Goal: Task Accomplishment & Management: Complete application form

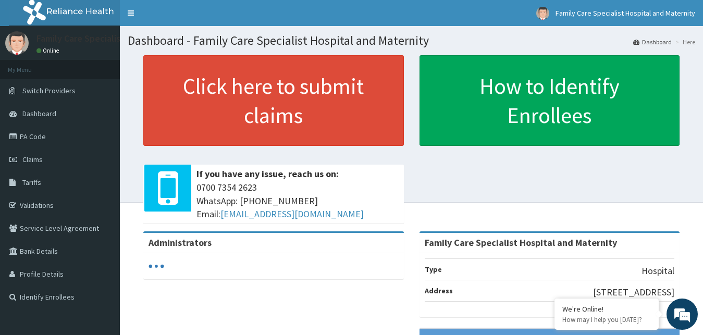
click at [24, 156] on span "Claims" at bounding box center [32, 159] width 20 height 9
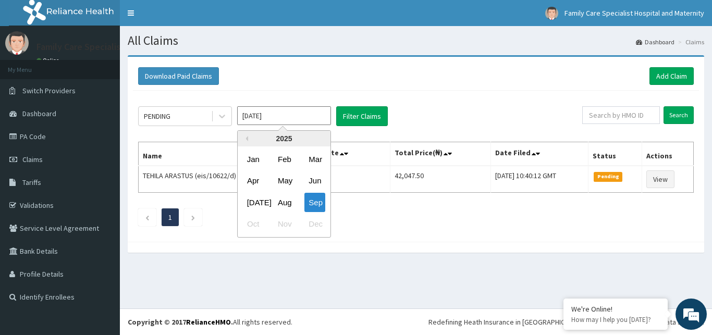
click at [246, 113] on input "[DATE]" at bounding box center [284, 115] width 94 height 19
click at [286, 200] on div "Aug" at bounding box center [284, 202] width 21 height 19
type input "[DATE]"
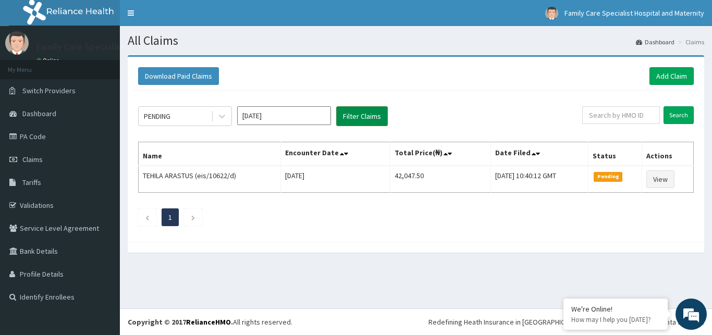
click at [370, 115] on button "Filter Claims" at bounding box center [362, 116] width 52 height 20
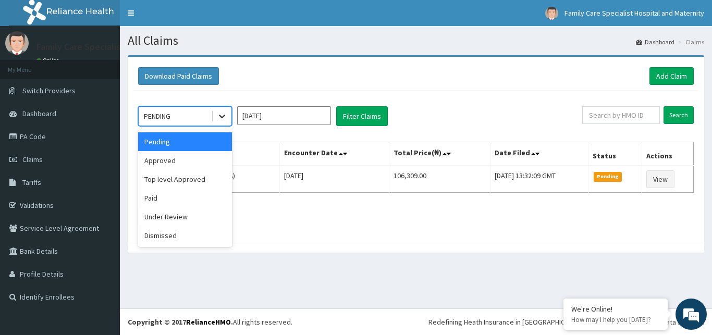
click at [218, 115] on icon at bounding box center [222, 116] width 10 height 10
click at [187, 156] on div "Approved" at bounding box center [185, 160] width 94 height 19
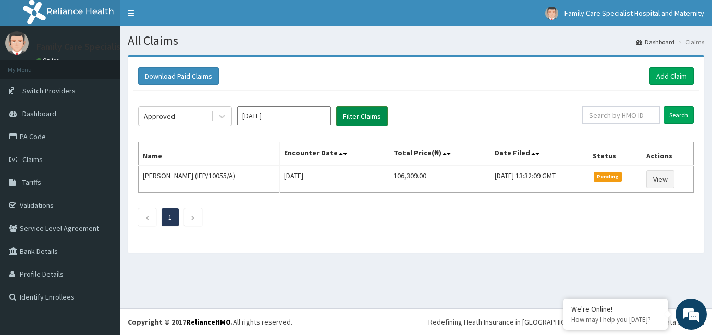
click at [354, 118] on button "Filter Claims" at bounding box center [362, 116] width 52 height 20
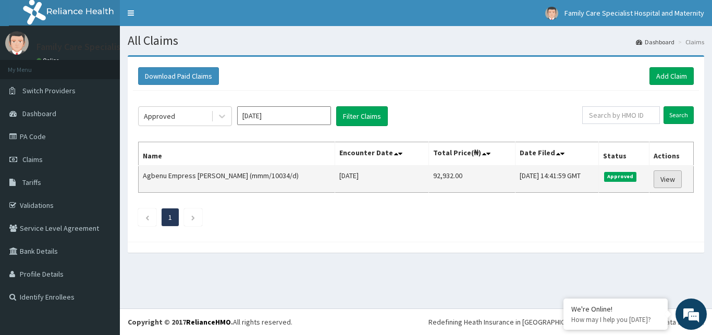
click at [667, 181] on link "View" at bounding box center [667, 179] width 28 height 18
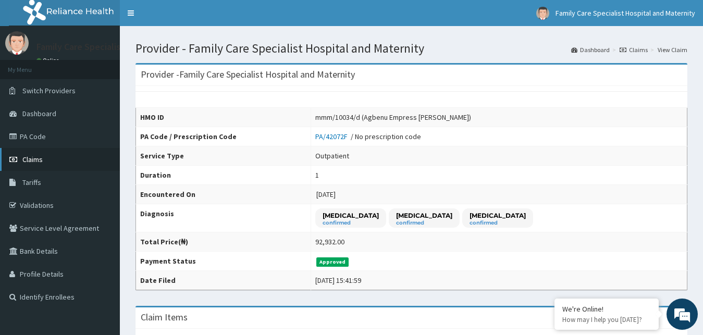
click at [38, 157] on span "Claims" at bounding box center [32, 159] width 20 height 9
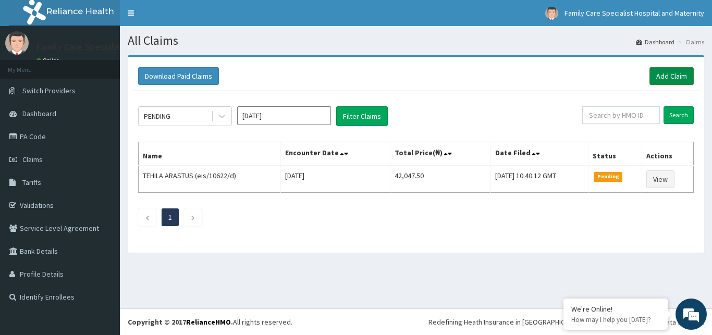
click at [679, 75] on link "Add Claim" at bounding box center [671, 76] width 44 height 18
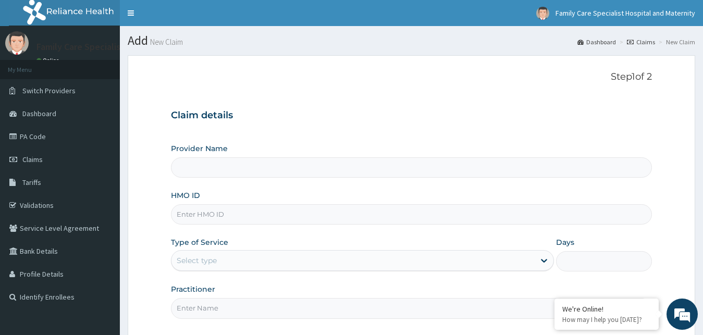
type input "Family Care Specialist Hospital and Maternity"
click at [200, 213] on input "HMO ID" at bounding box center [411, 214] width 481 height 20
type input "mmm/10034/b"
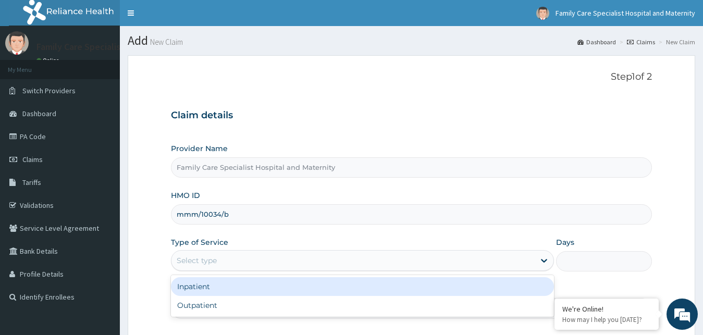
click at [221, 264] on div "Select type" at bounding box center [353, 260] width 364 height 17
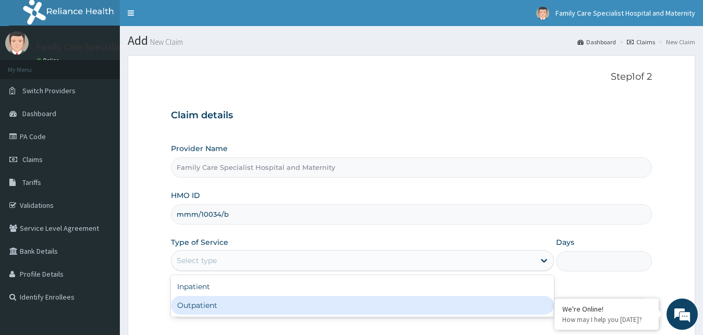
click at [203, 306] on div "Outpatient" at bounding box center [362, 305] width 383 height 19
type input "1"
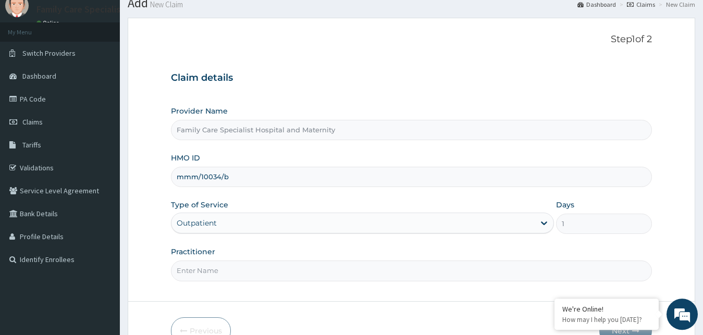
scroll to position [97, 0]
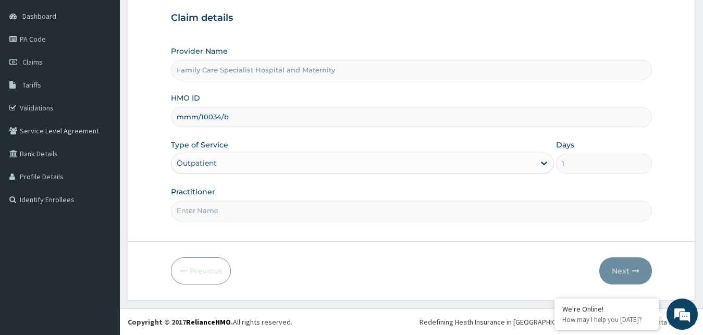
click at [357, 213] on input "Practitioner" at bounding box center [411, 211] width 481 height 20
type input "Family physician"
click at [630, 274] on button "Next" at bounding box center [625, 270] width 53 height 27
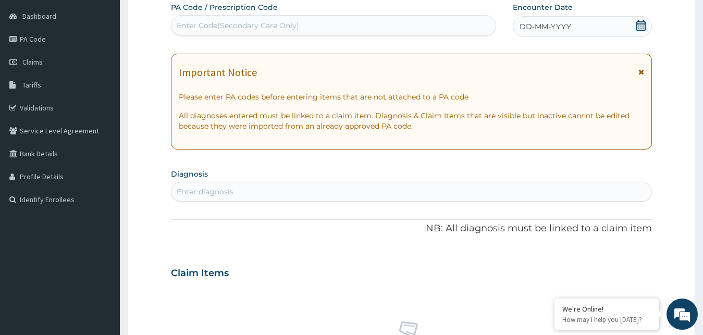
click at [643, 71] on icon at bounding box center [641, 71] width 6 height 7
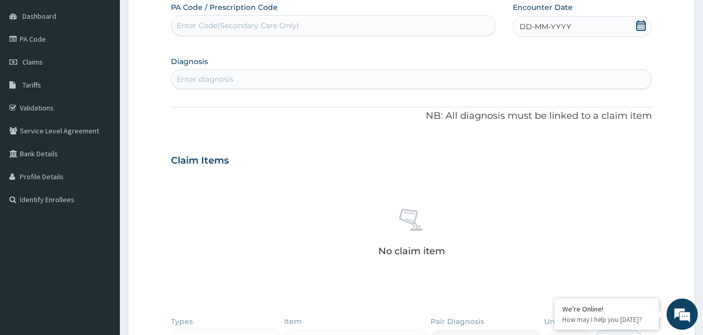
click at [566, 29] on span "DD-MM-YYYY" at bounding box center [545, 26] width 52 height 10
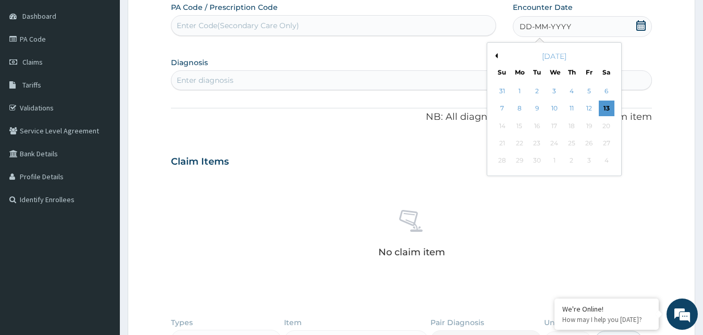
click at [497, 56] on button "Previous Month" at bounding box center [494, 55] width 5 height 5
click at [589, 93] on div "1" at bounding box center [589, 91] width 16 height 16
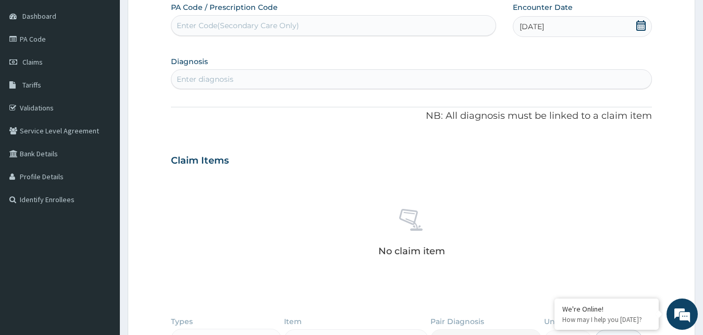
click at [531, 20] on div "01-08-2025" at bounding box center [583, 26] width 140 height 21
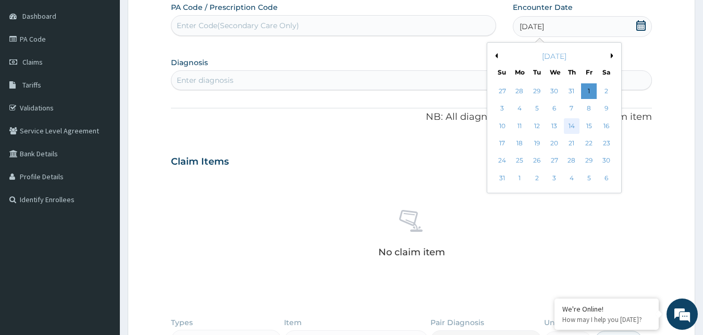
click at [573, 125] on div "14" at bounding box center [572, 126] width 16 height 16
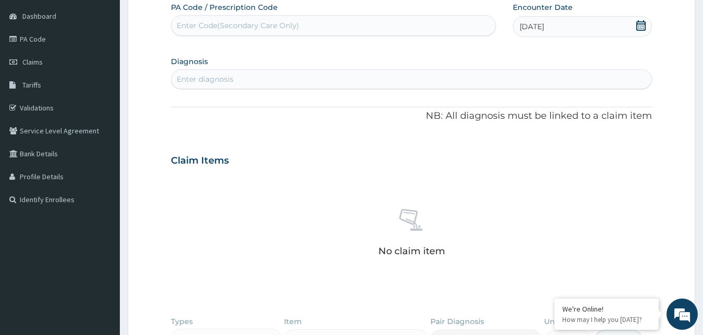
click at [266, 77] on div "Enter diagnosis" at bounding box center [411, 79] width 480 height 17
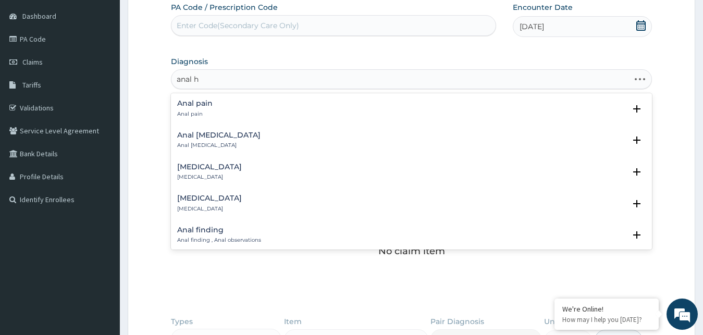
type input "anal he"
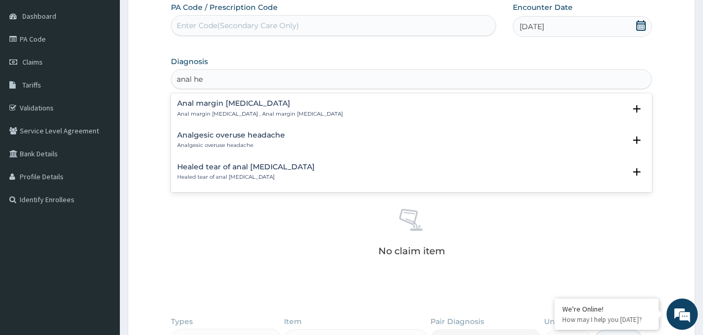
click at [272, 105] on h4 "Anal margin hematoma" at bounding box center [260, 104] width 166 height 8
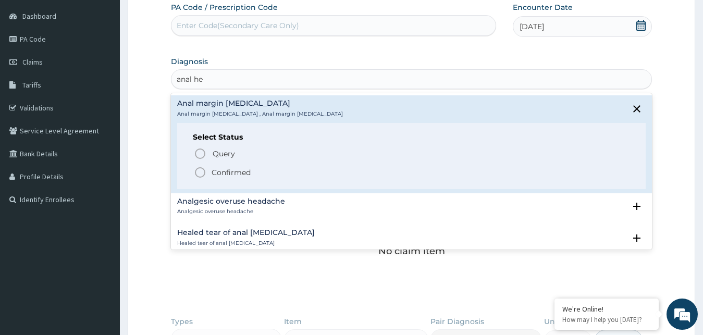
click at [243, 170] on p "Confirmed" at bounding box center [231, 172] width 39 height 10
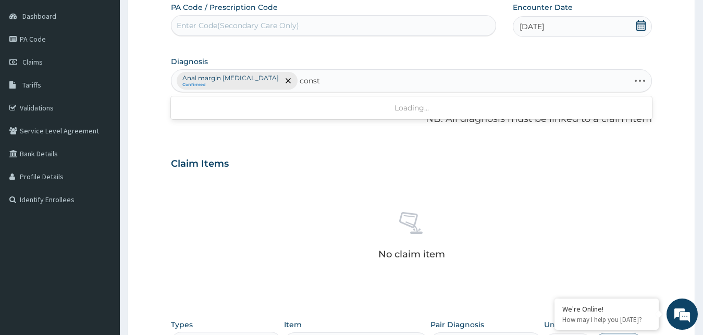
type input "consti"
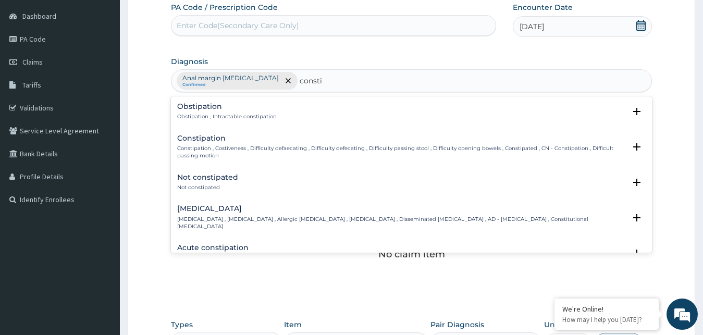
click at [211, 148] on p "Constipation , Costiveness , Difficulty defaecating , Difficulty defecating , D…" at bounding box center [401, 152] width 449 height 15
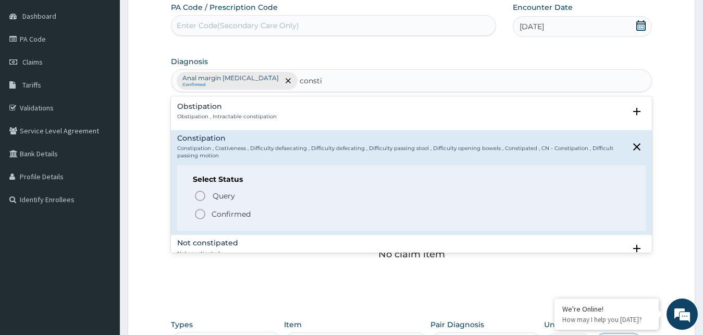
click at [202, 213] on icon "status option filled" at bounding box center [200, 214] width 13 height 13
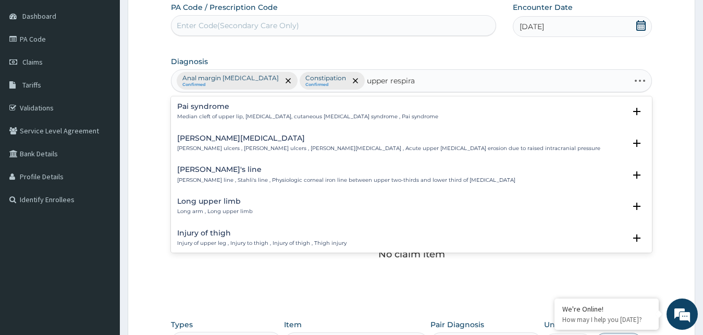
type input "upper respirat"
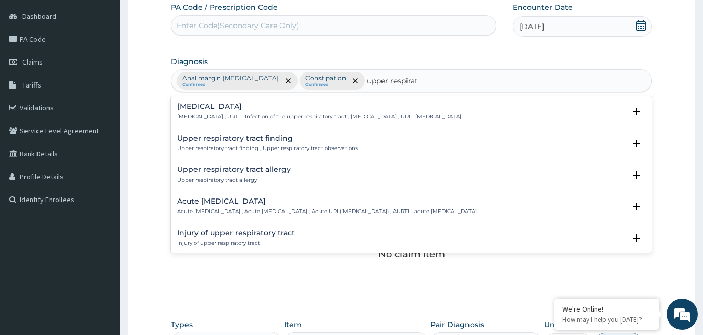
click at [258, 108] on h4 "Upper respiratory infection" at bounding box center [319, 107] width 284 height 8
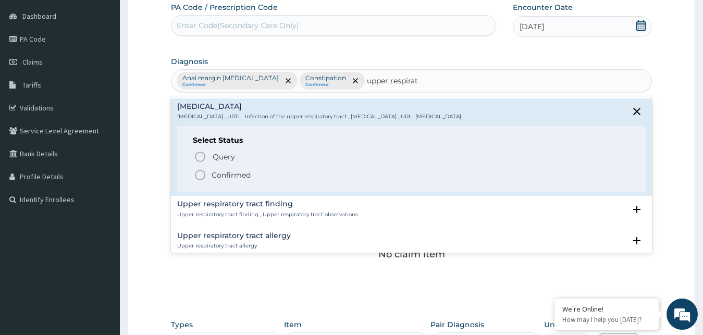
click at [226, 175] on p "Confirmed" at bounding box center [231, 175] width 39 height 10
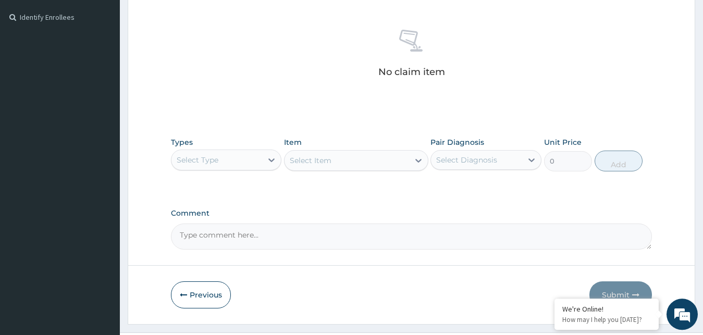
scroll to position [304, 0]
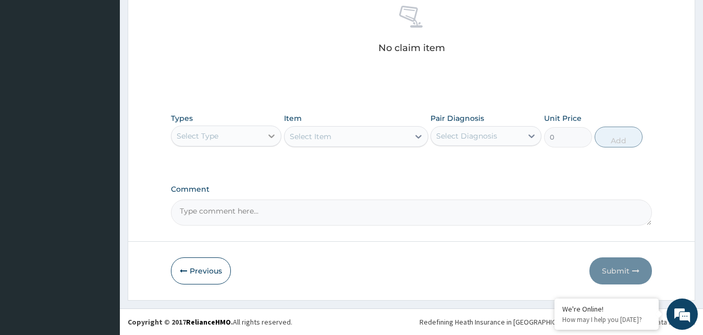
click at [263, 139] on div at bounding box center [271, 136] width 19 height 19
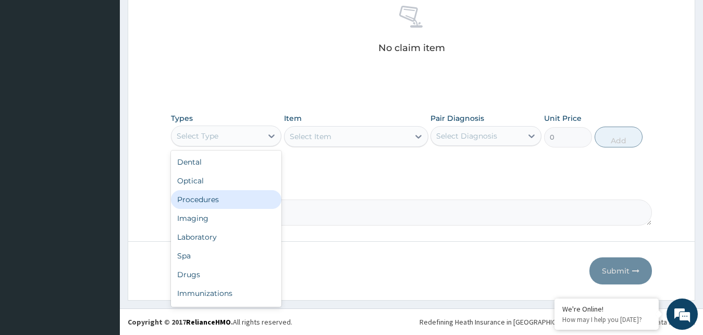
click at [217, 202] on div "Procedures" at bounding box center [226, 199] width 111 height 19
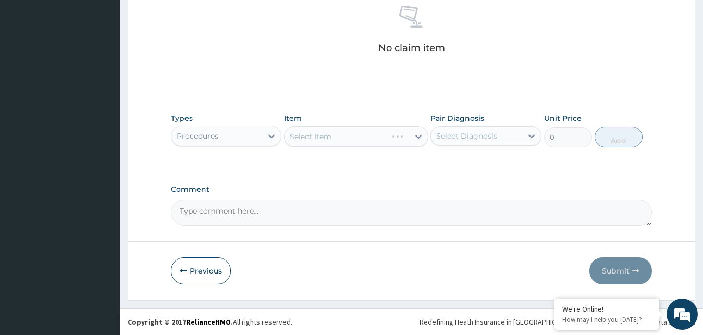
click at [398, 136] on div "Select Item" at bounding box center [356, 136] width 144 height 21
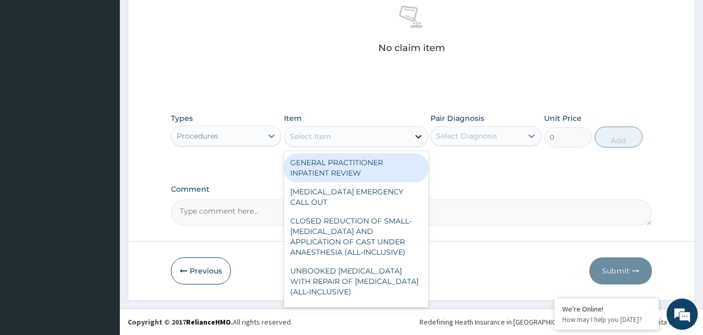
click at [413, 135] on icon at bounding box center [418, 136] width 10 height 10
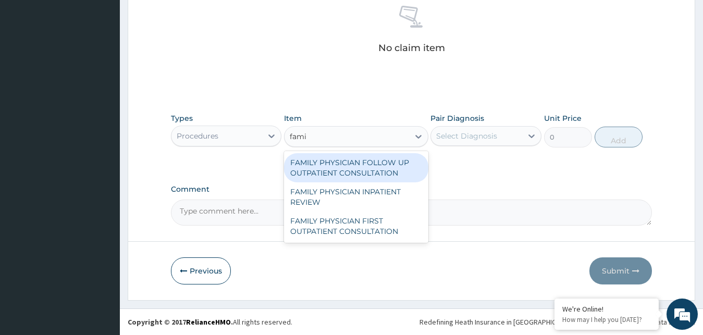
type input "famil"
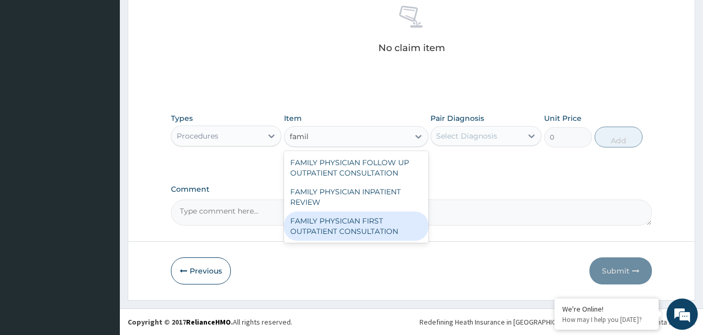
click at [355, 227] on div "FAMILY PHYSICIAN FIRST OUTPATIENT CONSULTATION" at bounding box center [356, 226] width 144 height 29
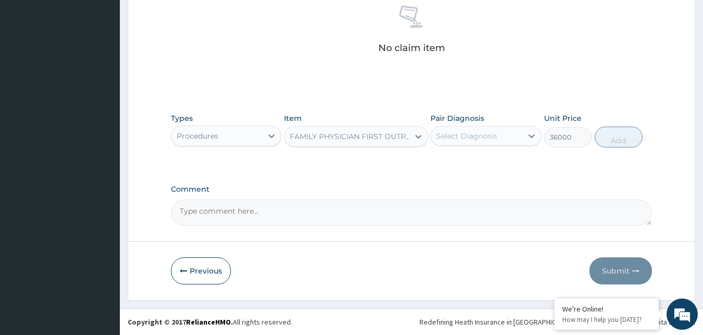
type input "36000"
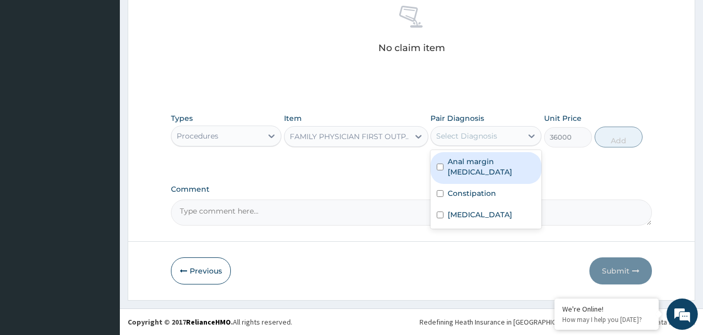
click at [468, 140] on div "Select Diagnosis" at bounding box center [466, 136] width 61 height 10
click at [449, 162] on label "Anal margin hematoma" at bounding box center [492, 166] width 88 height 21
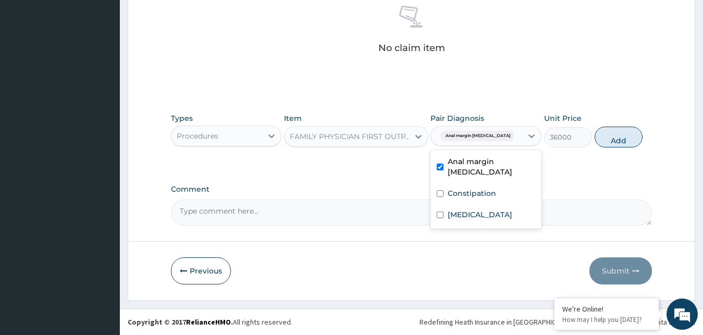
checkbox input "true"
click at [609, 137] on button "Add" at bounding box center [619, 137] width 48 height 21
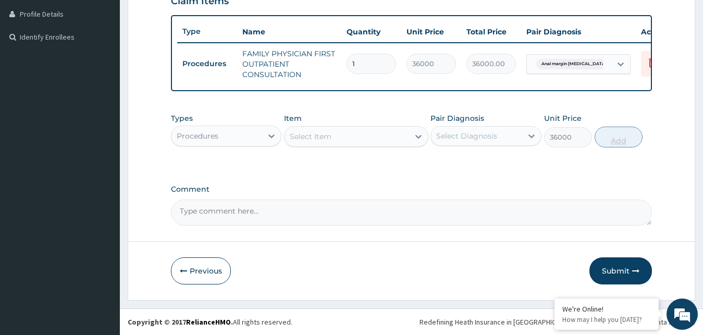
type input "0"
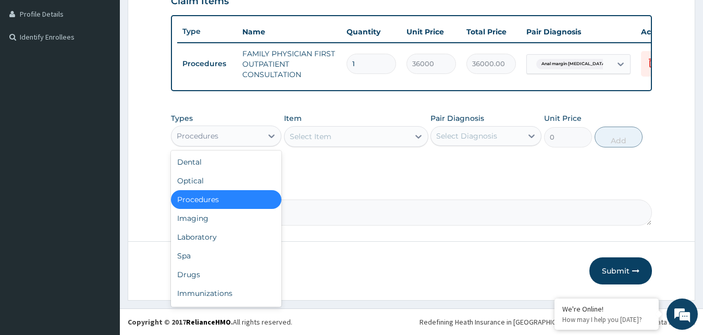
click at [219, 130] on div "Procedures" at bounding box center [216, 136] width 91 height 17
click at [199, 240] on div "Laboratory" at bounding box center [226, 237] width 111 height 19
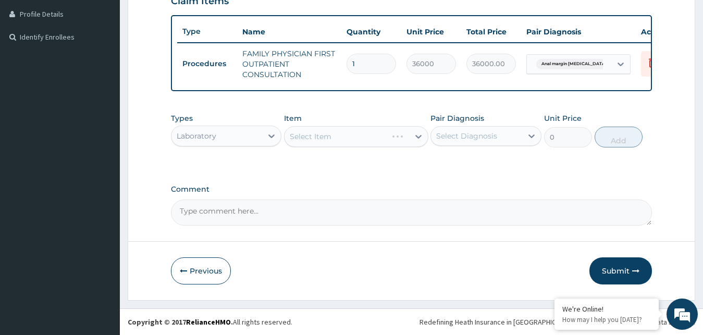
click at [333, 140] on div "Select Item" at bounding box center [356, 136] width 144 height 21
click at [416, 137] on div "Select Item" at bounding box center [356, 136] width 144 height 21
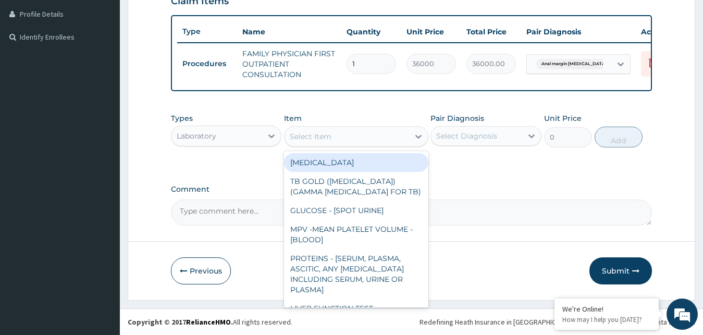
click at [309, 137] on div "Select Item" at bounding box center [311, 136] width 42 height 10
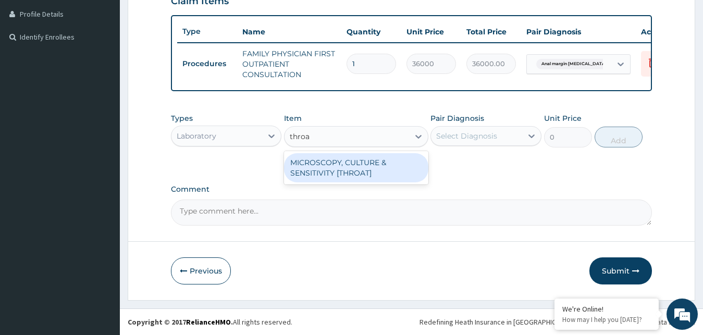
type input "throat"
click at [359, 169] on div "MICROSCOPY, CULTURE & SENSITIVITY [THROAT]" at bounding box center [356, 167] width 144 height 29
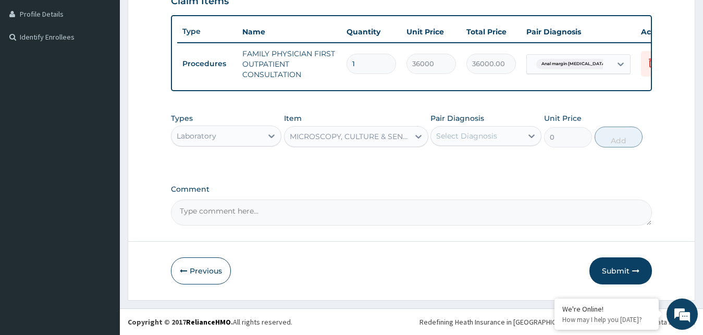
type input "9000"
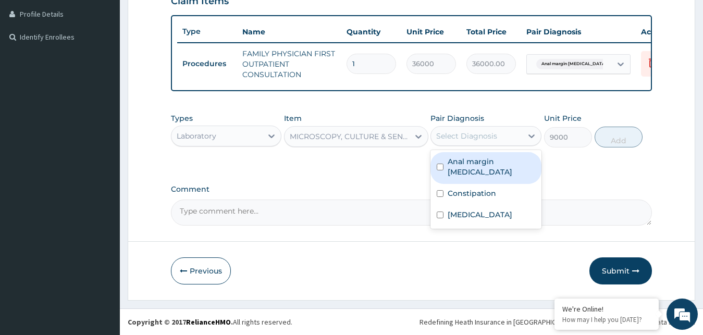
click at [477, 143] on div "Select Diagnosis" at bounding box center [476, 136] width 91 height 17
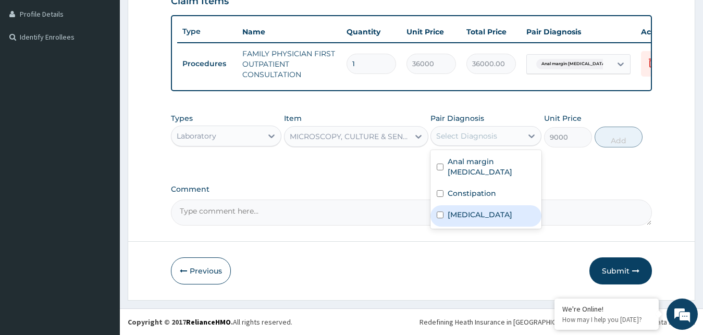
click at [458, 219] on label "Upper respiratory infection" at bounding box center [480, 214] width 65 height 10
checkbox input "true"
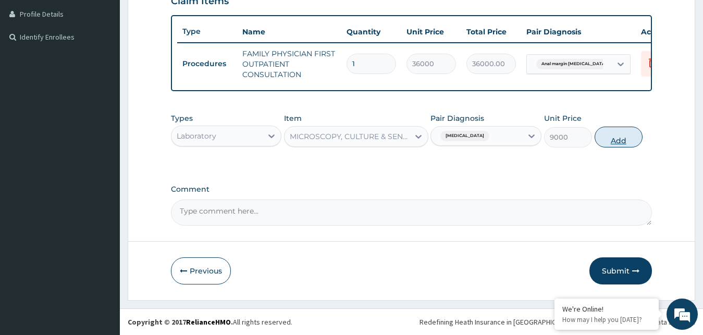
click at [619, 139] on button "Add" at bounding box center [619, 137] width 48 height 21
type input "0"
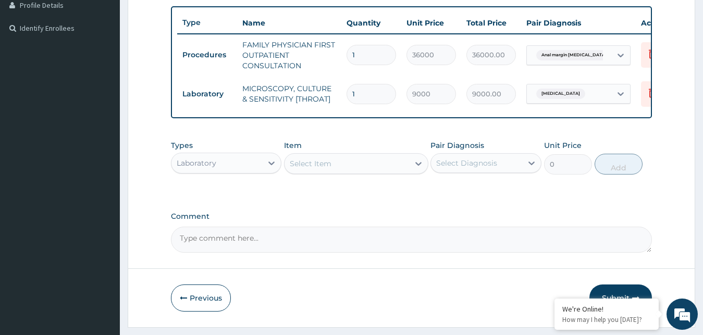
click at [214, 168] on div "Laboratory" at bounding box center [197, 163] width 40 height 10
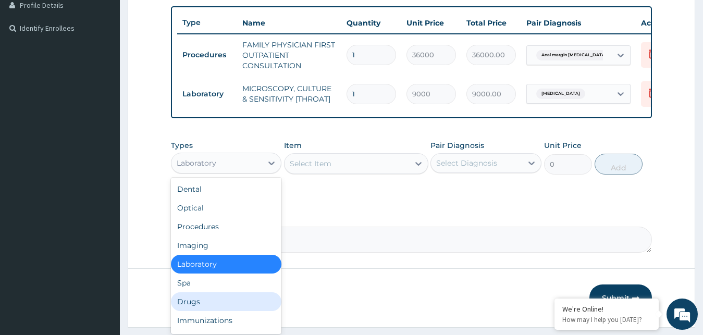
click at [214, 311] on div "Drugs" at bounding box center [226, 301] width 111 height 19
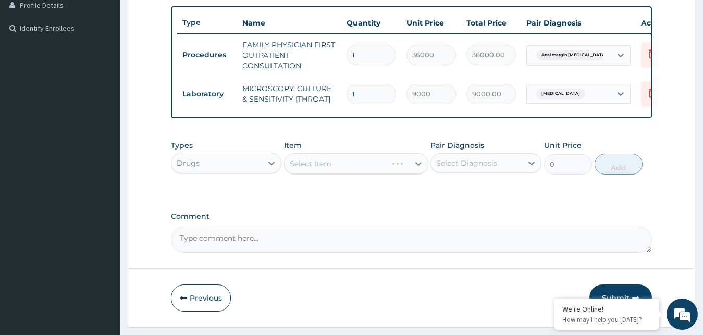
click at [364, 166] on div "Select Item" at bounding box center [356, 163] width 144 height 21
click at [358, 171] on div "Select Item" at bounding box center [356, 163] width 144 height 21
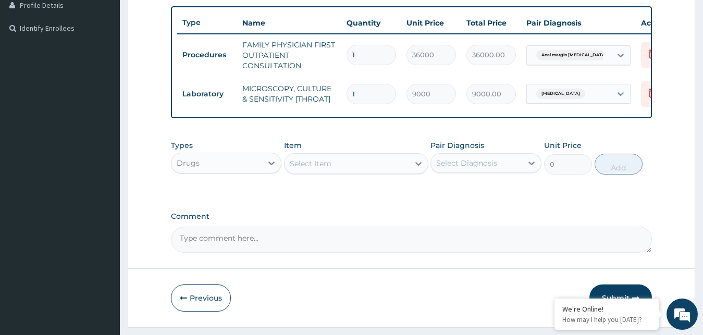
click at [358, 171] on div "Select Item" at bounding box center [346, 163] width 125 height 17
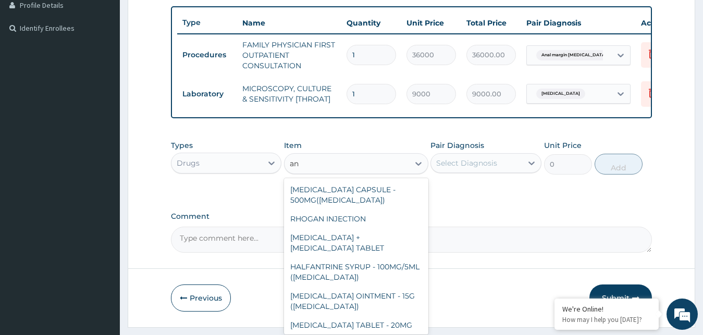
type input "a"
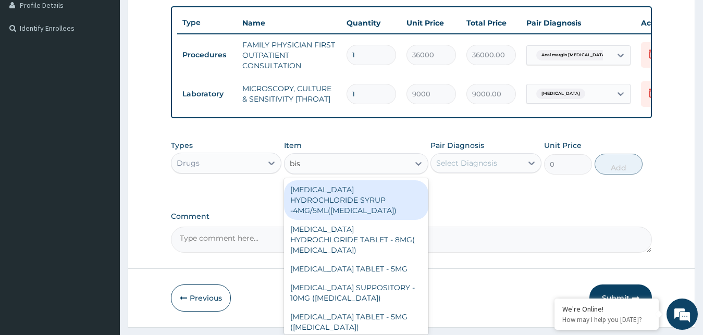
type input "bisa"
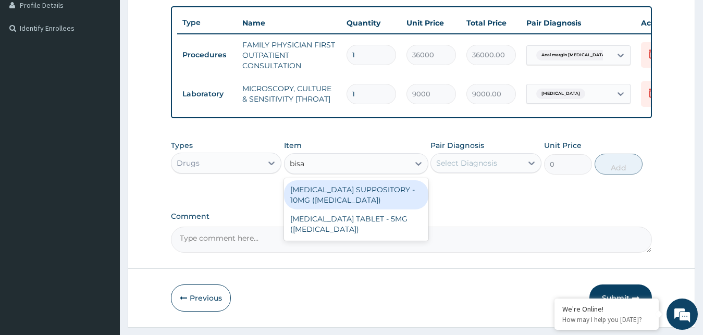
click at [330, 201] on div "BISACODYL SUPPOSITORY - 10MG (DULCOLAX)" at bounding box center [356, 194] width 144 height 29
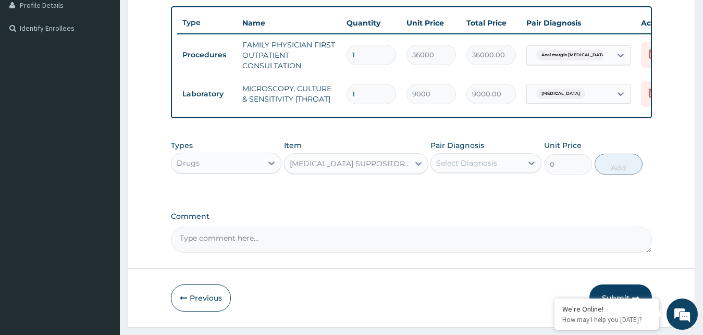
type input "1144"
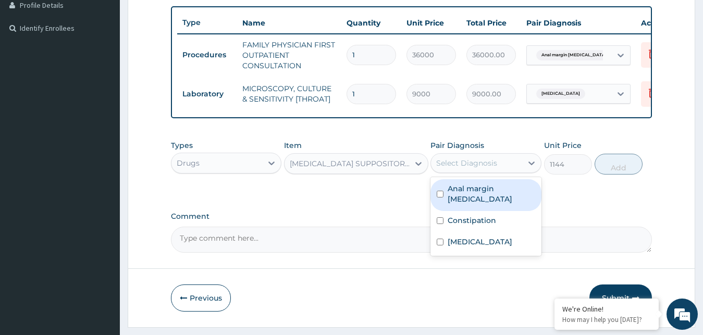
click at [452, 168] on div "Select Diagnosis" at bounding box center [466, 163] width 61 height 10
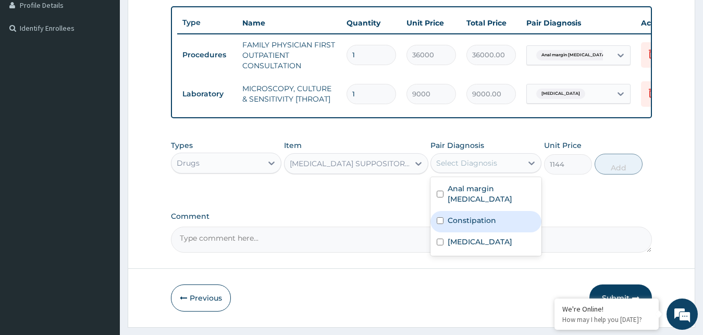
click at [449, 226] on label "Constipation" at bounding box center [472, 220] width 48 height 10
checkbox input "true"
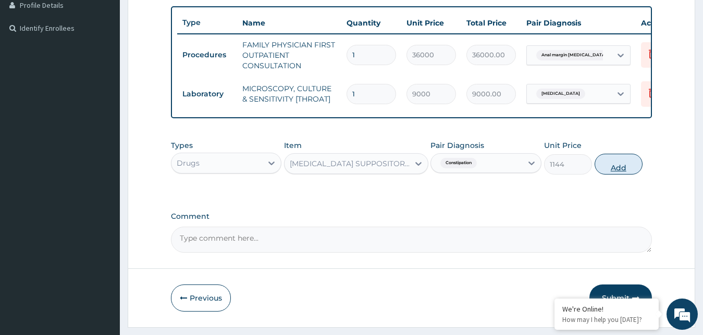
click at [610, 174] on button "Add" at bounding box center [619, 164] width 48 height 21
type input "0"
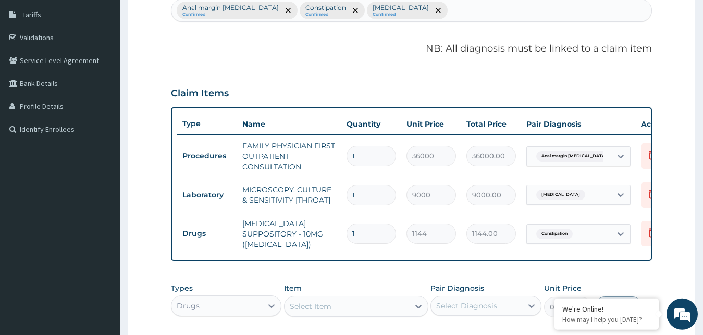
scroll to position [175, 0]
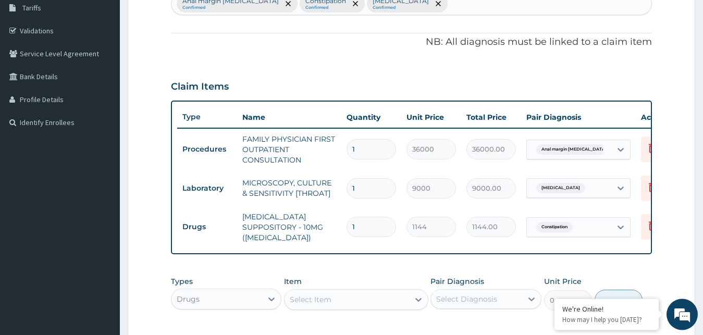
click at [575, 249] on div "Type Name Quantity Unit Price Total Price Pair Diagnosis Actions Procedures FAM…" at bounding box center [411, 178] width 481 height 154
click at [388, 230] on input "1" at bounding box center [370, 227] width 49 height 20
type input "14"
type input "16016.00"
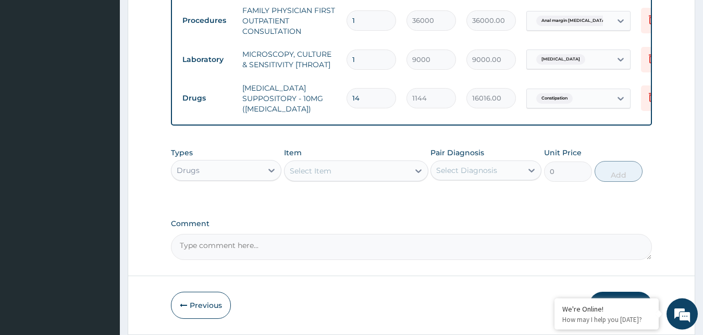
scroll to position [331, 0]
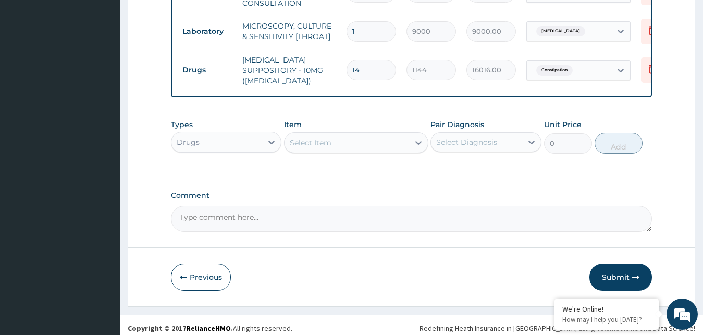
type input "14"
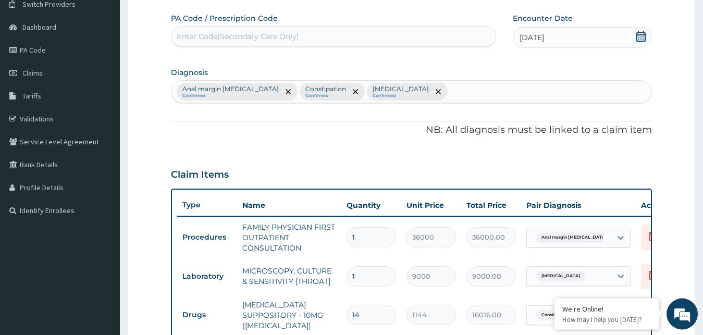
scroll to position [75, 0]
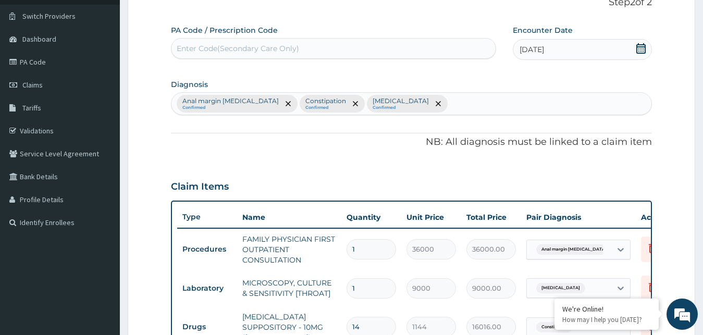
click at [481, 107] on div "Anal margin hematoma Confirmed Constipation Confirmed Upper respiratory infecti…" at bounding box center [411, 104] width 480 height 22
paste input "s"
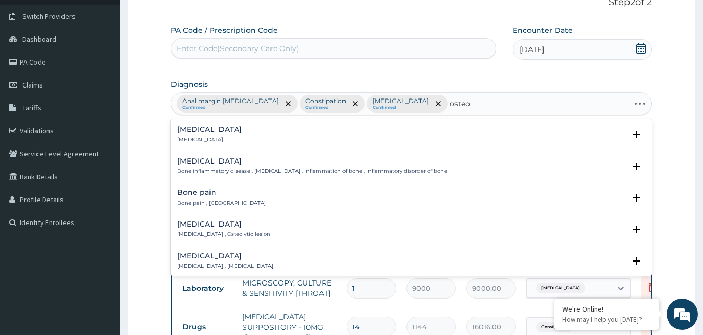
type input "osteoa"
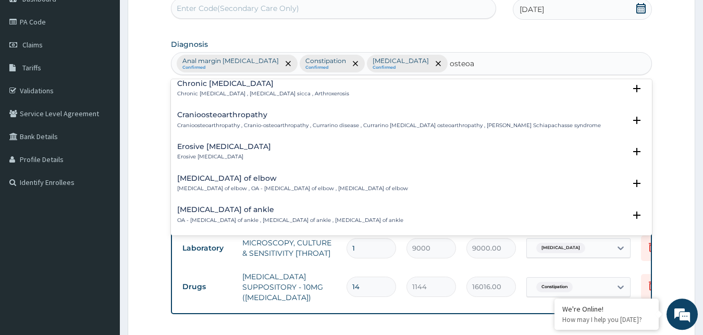
scroll to position [101, 0]
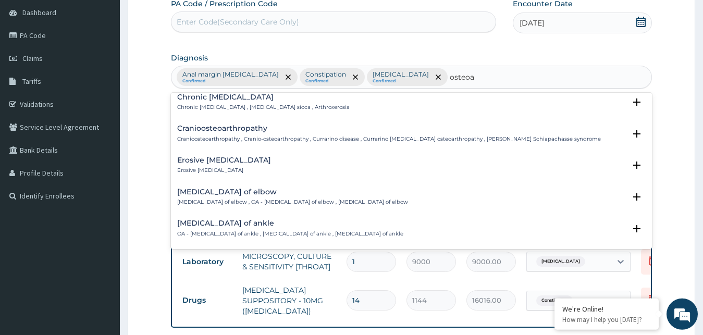
click at [252, 99] on h4 "Chronic osteoarthritis" at bounding box center [263, 97] width 172 height 8
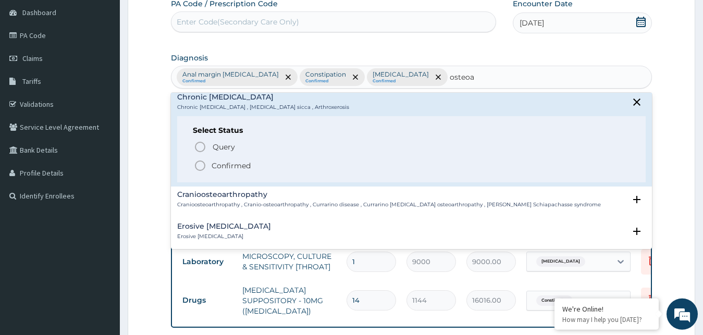
click at [220, 163] on p "Confirmed" at bounding box center [231, 165] width 39 height 10
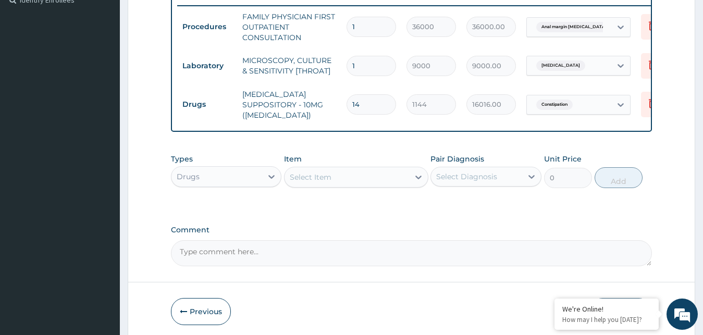
scroll to position [301, 0]
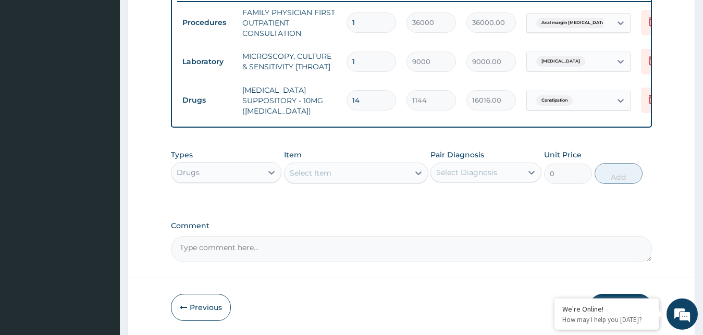
click at [301, 178] on div "Select Item" at bounding box center [311, 173] width 42 height 10
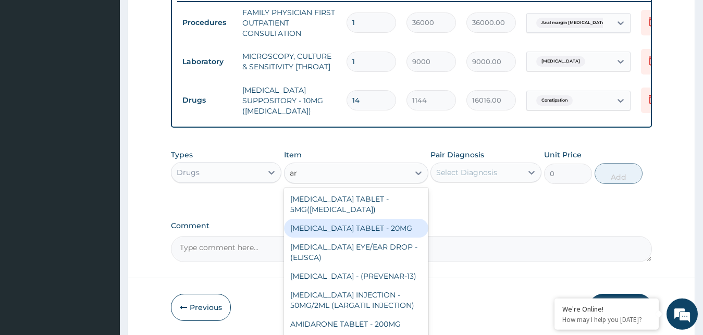
type input "a"
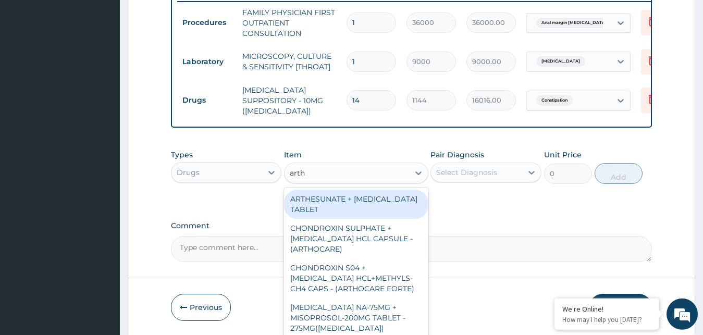
type input "arthr"
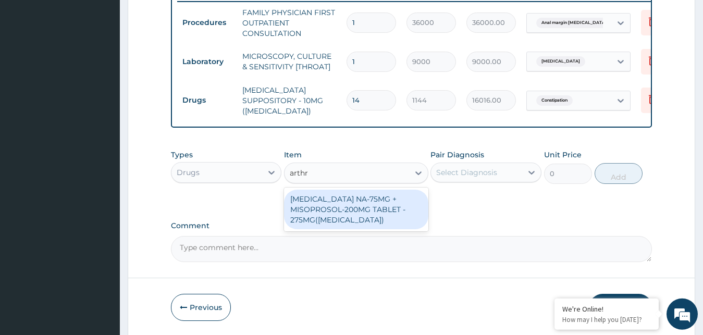
click at [375, 217] on div "DICLOFENAC NA-75MG + MISOPROSOL-200MG TABLET - 275MG(ARTHROTEC)" at bounding box center [356, 210] width 144 height 40
type input "440.00000000000006"
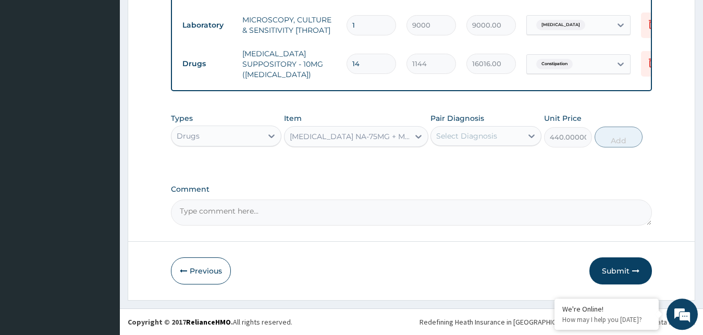
scroll to position [346, 0]
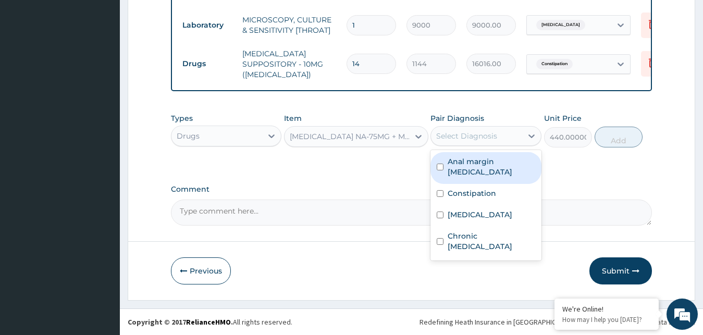
click at [503, 133] on div "Select Diagnosis" at bounding box center [476, 136] width 91 height 17
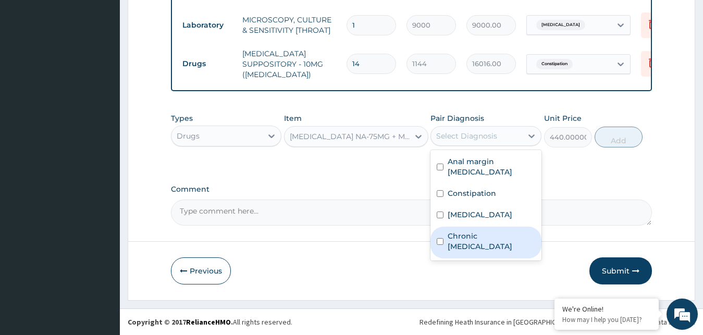
click at [479, 242] on label "Chronic osteoarthritis" at bounding box center [492, 241] width 88 height 21
checkbox input "true"
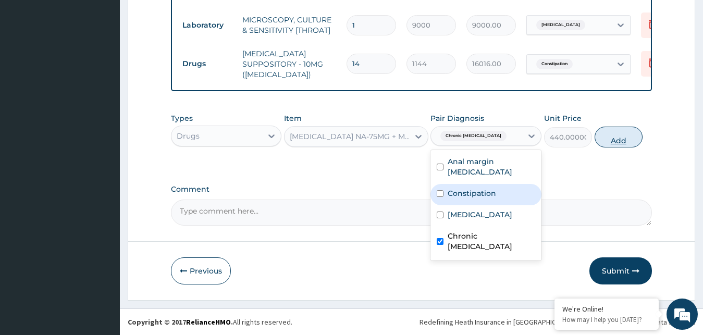
click at [616, 135] on button "Add" at bounding box center [619, 137] width 48 height 21
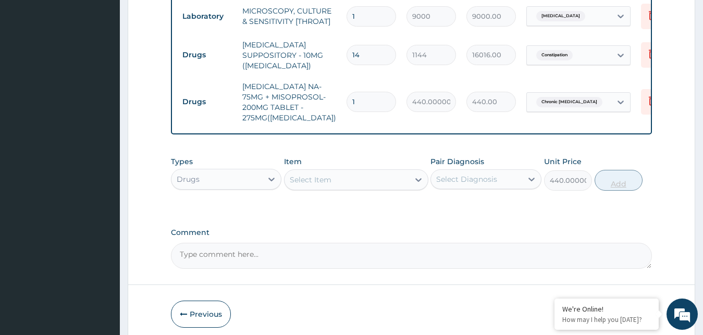
type input "0"
type input "10"
type input "4400.00"
type input "10"
click at [352, 188] on div "Select Item" at bounding box center [346, 179] width 125 height 17
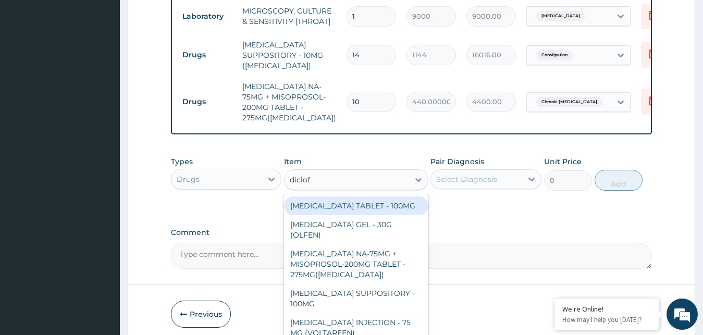
type input "diclofe"
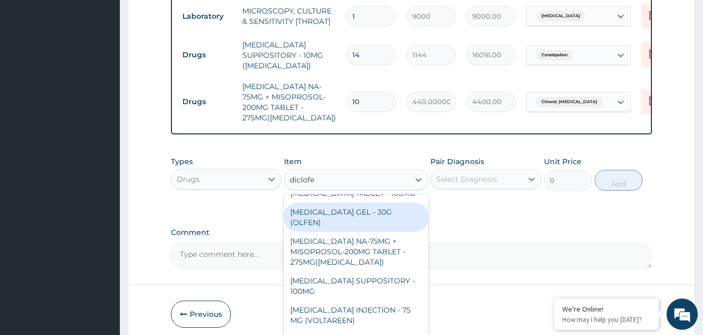
scroll to position [0, 0]
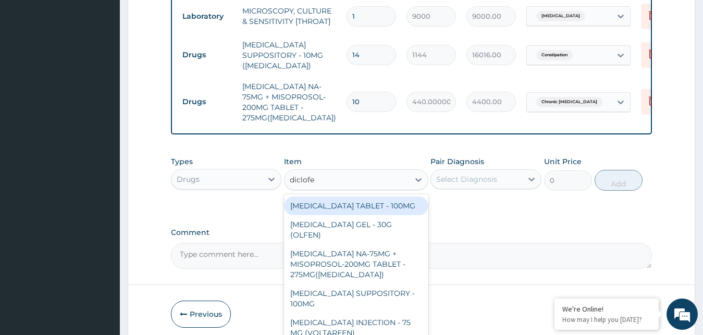
click at [389, 210] on div "DICLOFENAC TABLET - 100MG" at bounding box center [356, 205] width 144 height 19
type input "176"
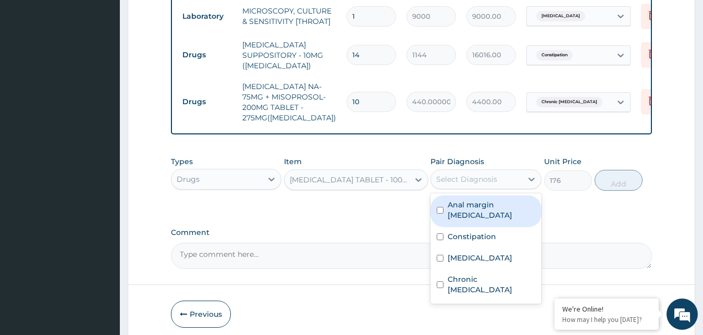
click at [467, 188] on div "Select Diagnosis" at bounding box center [476, 179] width 91 height 17
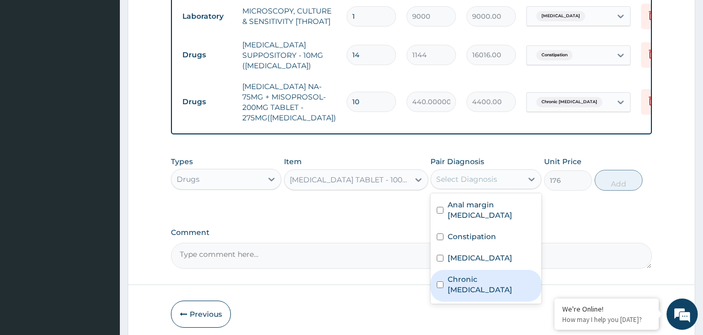
click at [463, 295] on label "Chronic osteoarthritis" at bounding box center [492, 284] width 88 height 21
checkbox input "true"
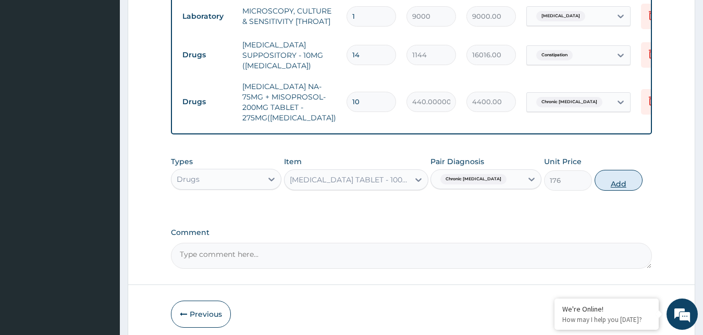
click at [627, 191] on button "Add" at bounding box center [619, 180] width 48 height 21
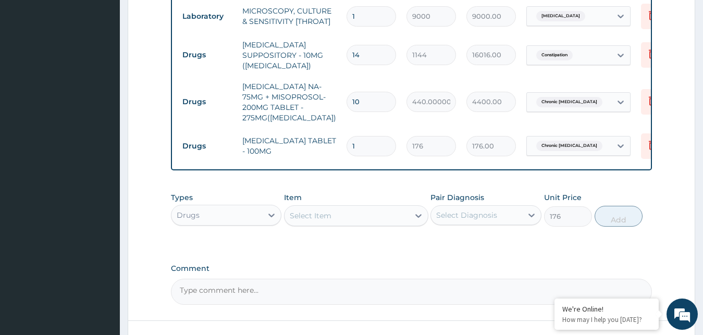
type input "0"
type input "10"
type input "1760.00"
type input "10"
click at [364, 222] on div "Select Item" at bounding box center [346, 215] width 125 height 17
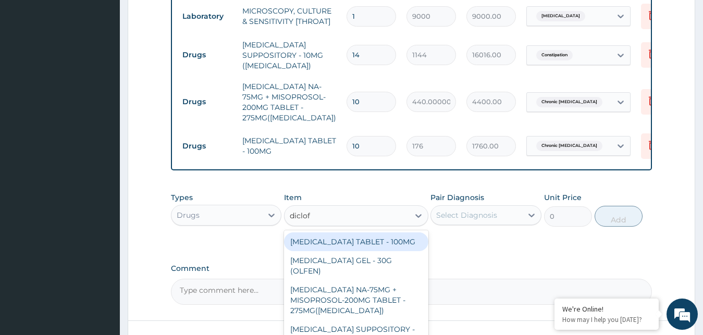
type input "diclofe"
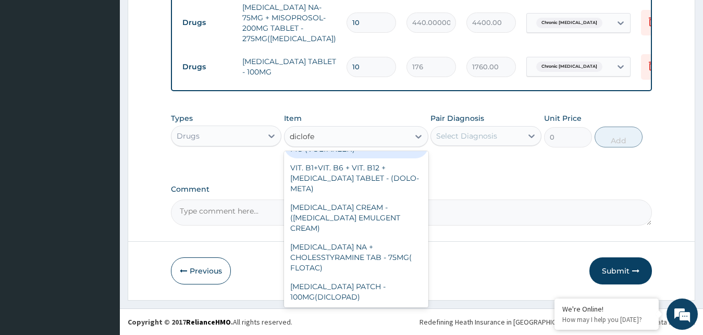
scroll to position [169, 0]
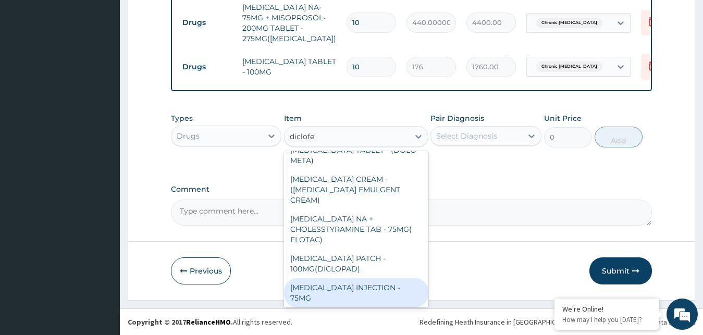
click at [385, 278] on div "DICLOFENAC INJECTION - 75MG" at bounding box center [356, 292] width 144 height 29
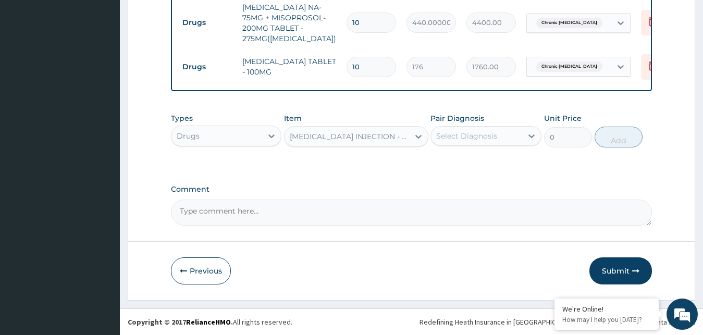
type input "660"
click at [493, 135] on div "Select Diagnosis" at bounding box center [466, 136] width 61 height 10
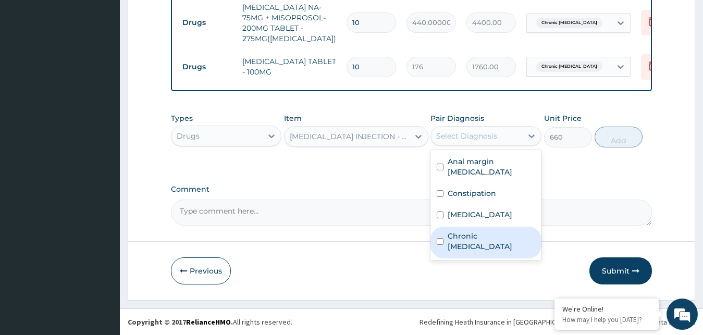
click at [470, 246] on label "Chronic osteoarthritis" at bounding box center [492, 241] width 88 height 21
checkbox input "true"
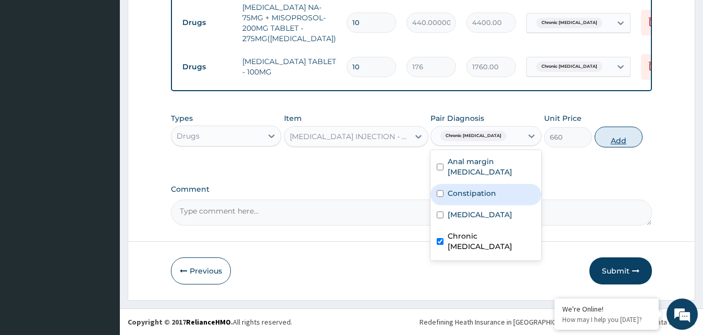
click at [611, 136] on button "Add" at bounding box center [619, 137] width 48 height 21
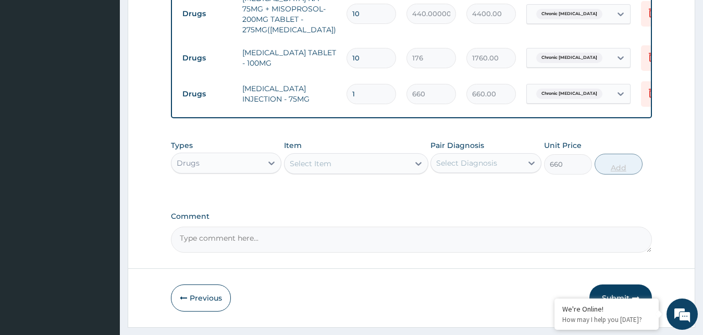
type input "0"
click at [325, 169] on div "Select Item" at bounding box center [311, 163] width 42 height 10
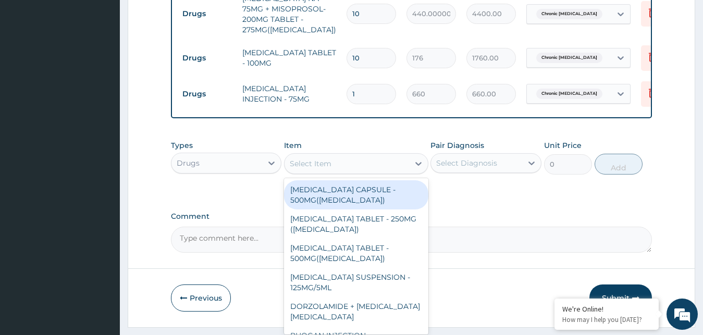
paste input "osteoarthritis"
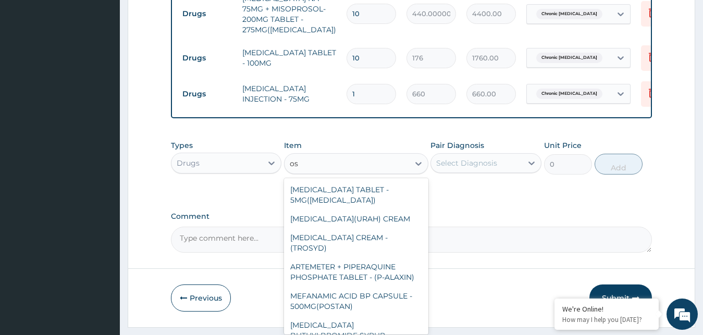
type input "o"
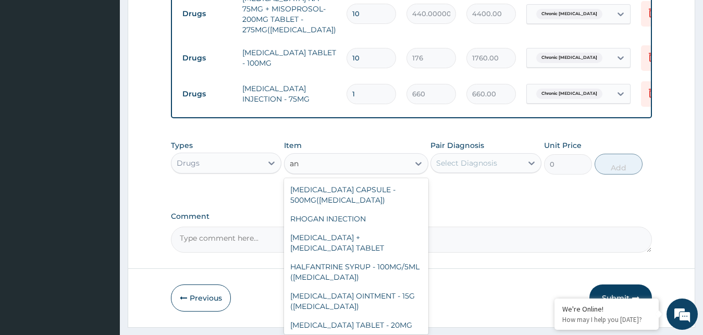
type input "an"
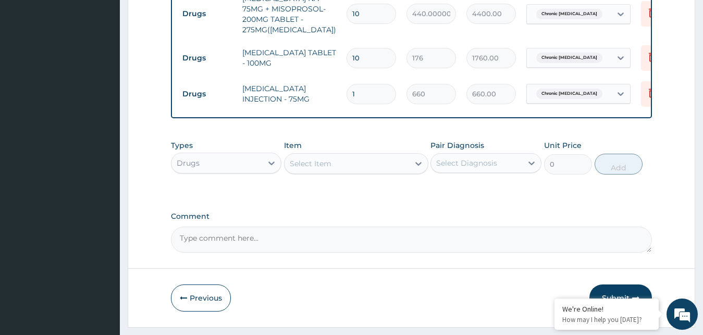
click at [318, 169] on div "Select Item" at bounding box center [311, 163] width 42 height 10
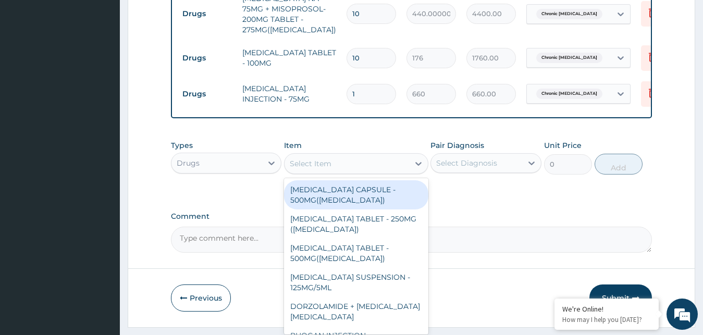
paste input "Hydrocortisone"
type input "Hydrocortisone"
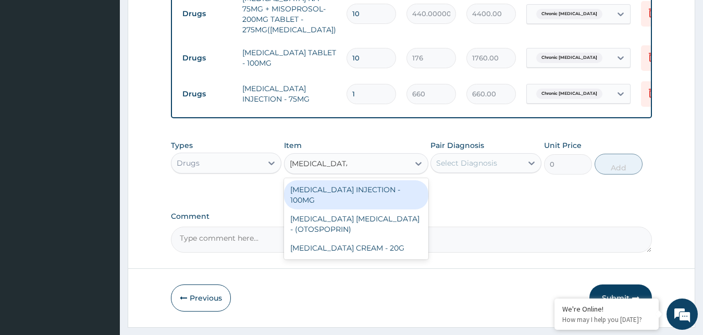
click at [346, 209] on div "HYDROCORTISONE INJECTION - 100MG" at bounding box center [356, 194] width 144 height 29
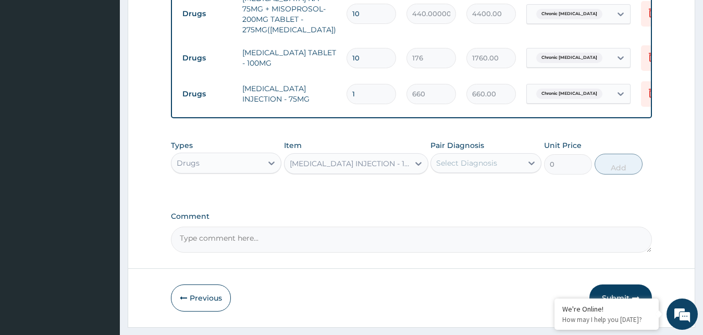
type input "1320"
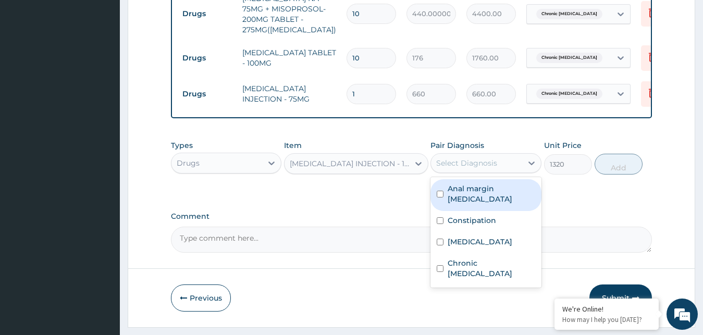
click at [482, 168] on div "Select Diagnosis" at bounding box center [466, 163] width 61 height 10
click at [479, 203] on label "Anal margin hematoma" at bounding box center [492, 193] width 88 height 21
checkbox input "true"
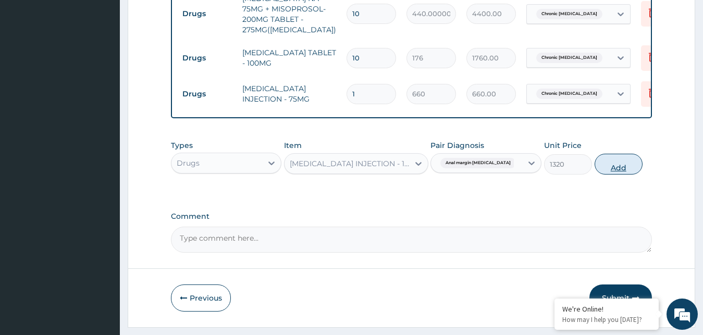
click at [624, 175] on button "Add" at bounding box center [619, 164] width 48 height 21
type input "0"
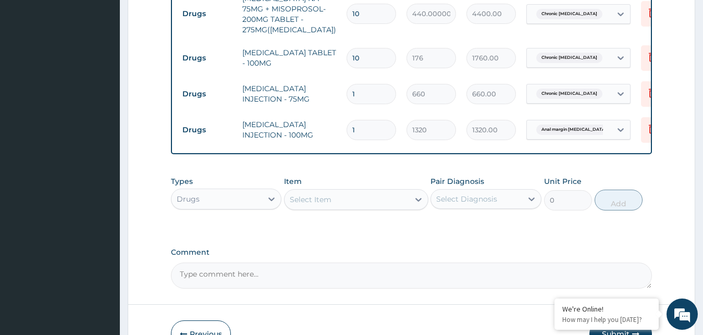
click at [372, 204] on div "Select Item" at bounding box center [346, 199] width 125 height 17
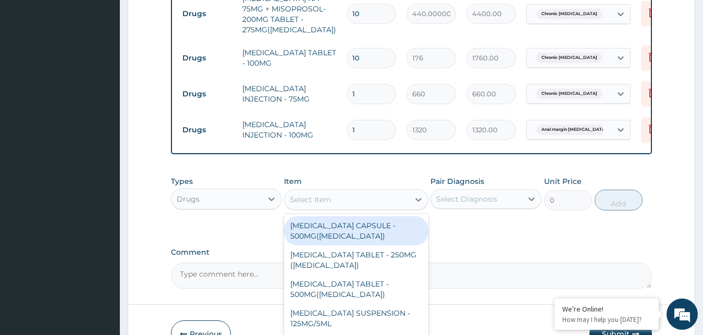
paste input "text"
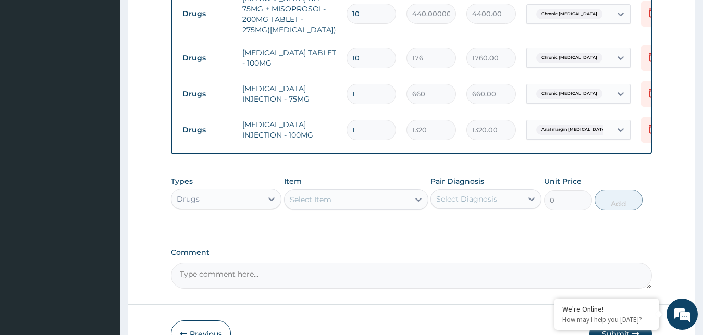
click at [372, 204] on div "Select Item" at bounding box center [346, 199] width 125 height 17
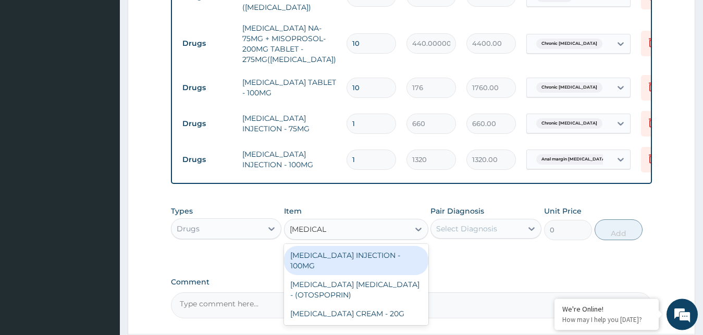
scroll to position [410, 0]
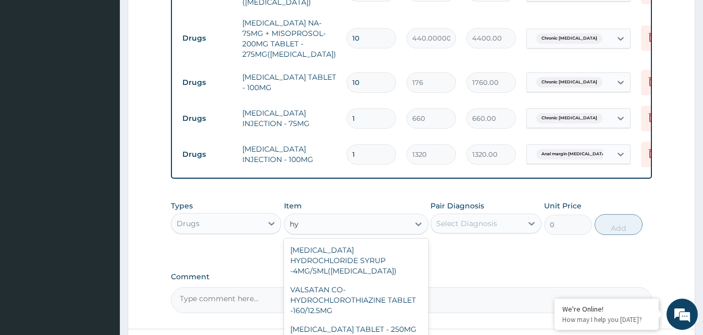
type input "h"
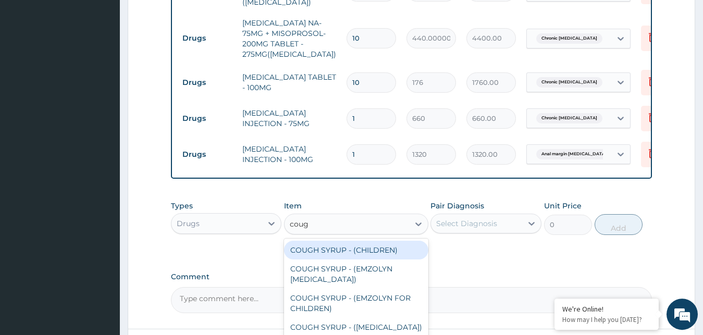
type input "cough"
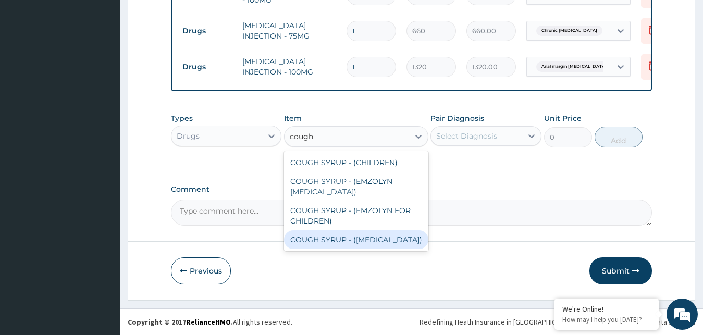
click at [379, 240] on div "COUGH SYRUP - (EXPECTORANT)" at bounding box center [356, 239] width 144 height 19
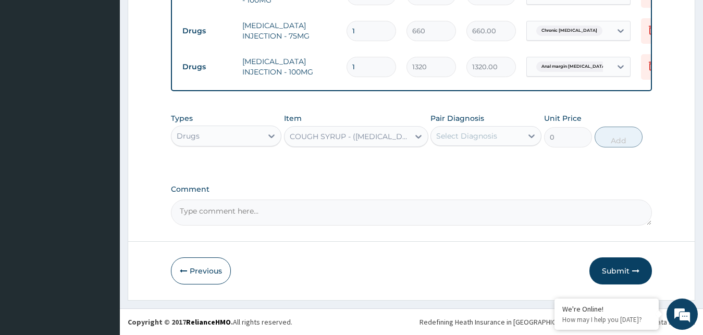
type input "1760.0000000000002"
click at [499, 139] on div "Select Diagnosis" at bounding box center [476, 136] width 91 height 17
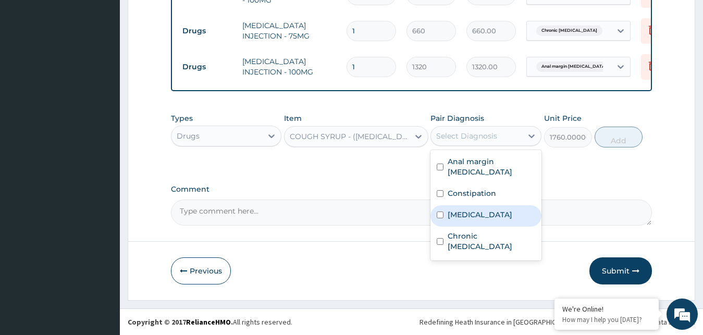
click at [475, 219] on label "Upper respiratory infection" at bounding box center [480, 214] width 65 height 10
checkbox input "true"
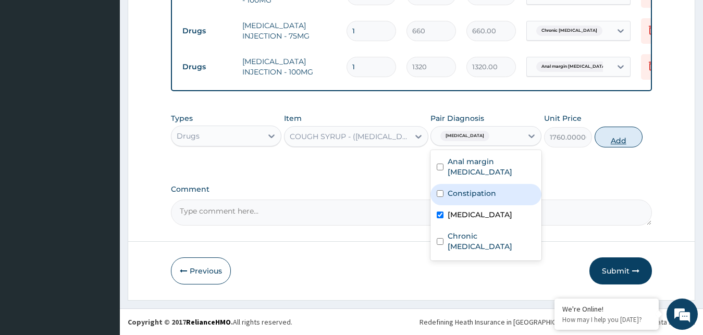
click at [622, 134] on button "Add" at bounding box center [619, 137] width 48 height 21
type input "0"
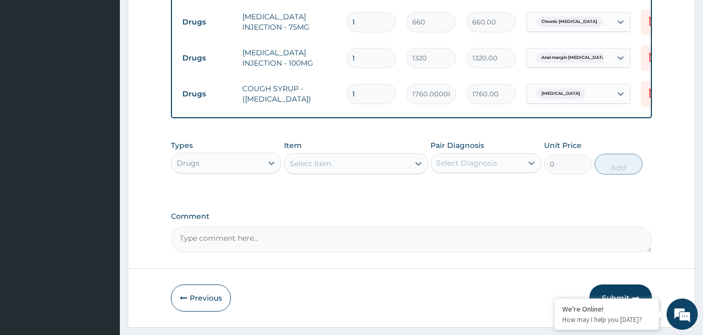
click at [331, 169] on div "Select Item" at bounding box center [311, 163] width 42 height 10
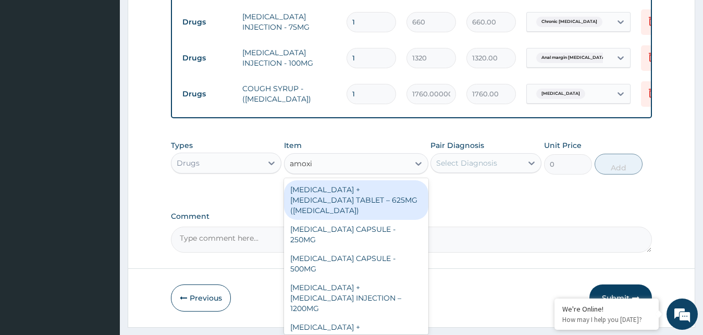
type input "amoxic"
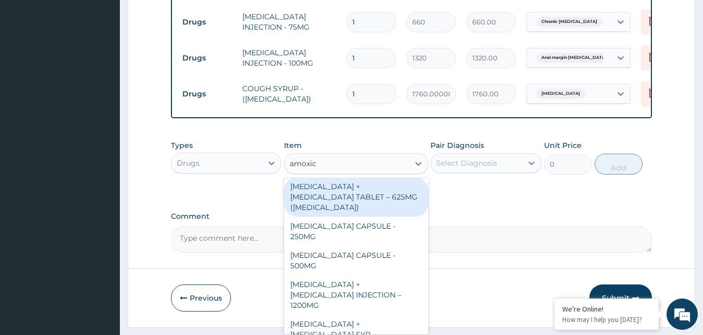
click at [373, 206] on div "AMOXICILLIN + CLAVULANIC ACID TABLET – 625MG (AUGMENTIN)" at bounding box center [356, 197] width 144 height 40
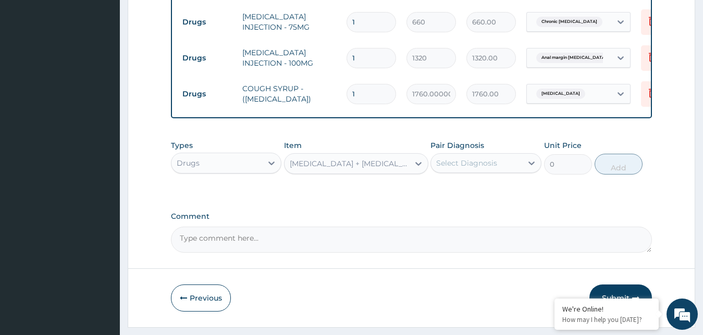
type input "1056"
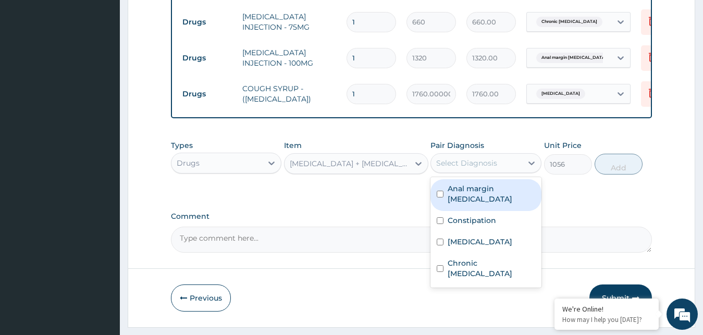
click at [480, 168] on div "Select Diagnosis" at bounding box center [466, 163] width 61 height 10
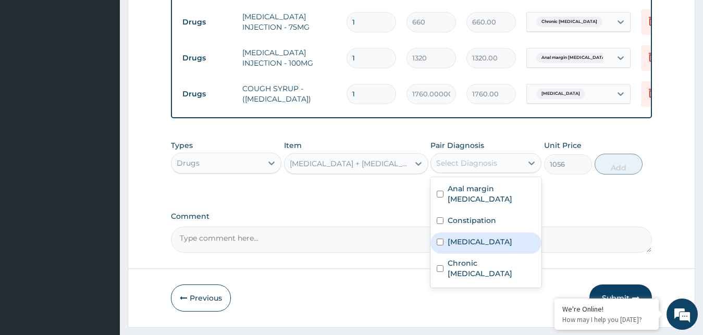
click at [466, 247] on label "Upper respiratory infection" at bounding box center [480, 242] width 65 height 10
checkbox input "true"
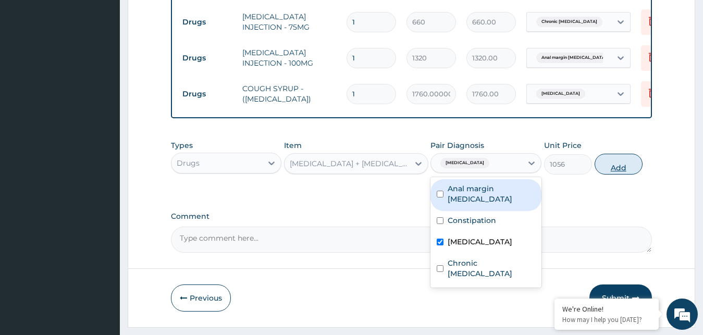
click at [613, 173] on button "Add" at bounding box center [619, 164] width 48 height 21
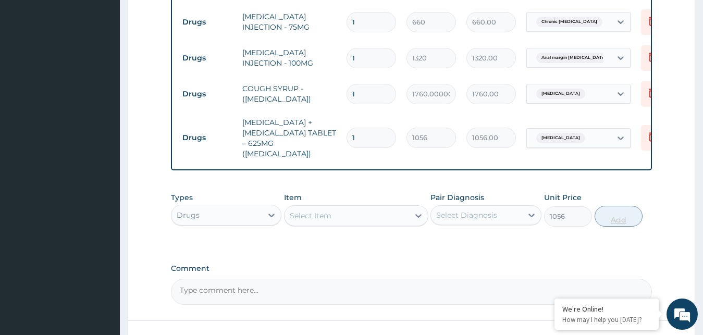
type input "0"
type input "10"
type input "10560.00"
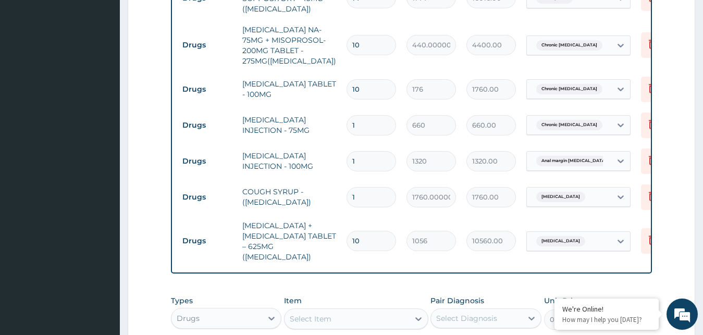
scroll to position [595, 0]
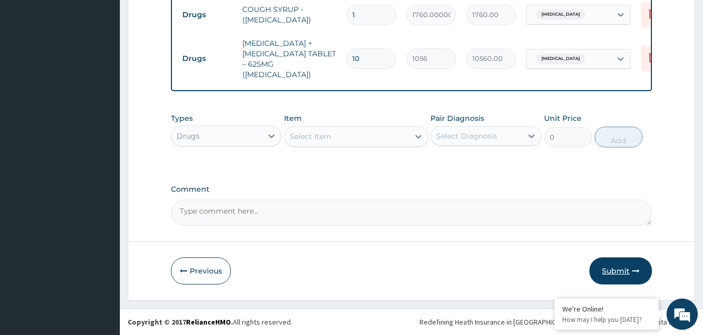
click at [620, 271] on button "Submit" at bounding box center [620, 270] width 63 height 27
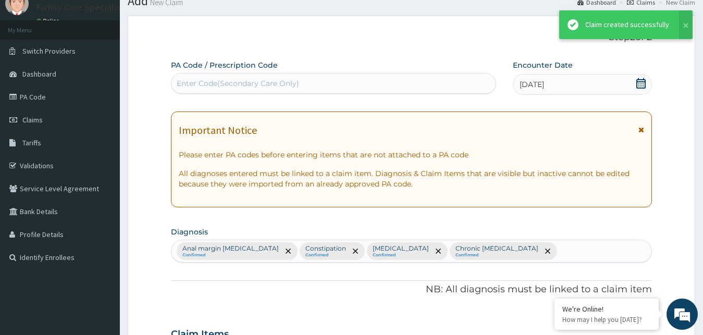
click at [641, 131] on icon at bounding box center [641, 129] width 6 height 7
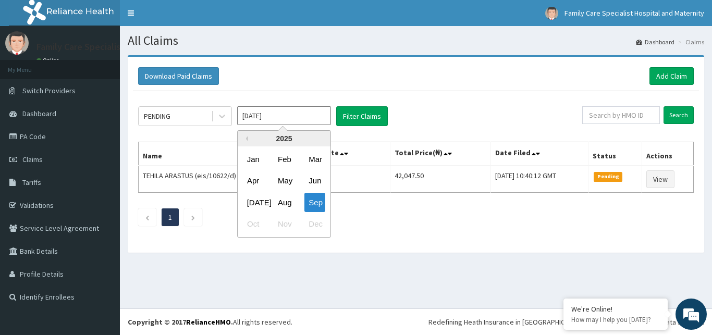
click at [249, 120] on input "[DATE]" at bounding box center [284, 115] width 94 height 19
click at [281, 201] on div "Aug" at bounding box center [284, 202] width 21 height 19
type input "[DATE]"
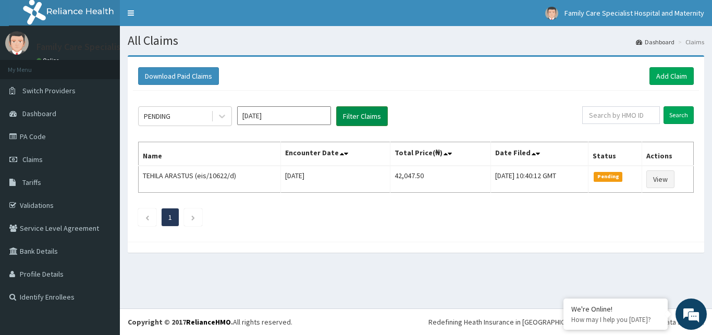
click at [361, 111] on button "Filter Claims" at bounding box center [362, 116] width 52 height 20
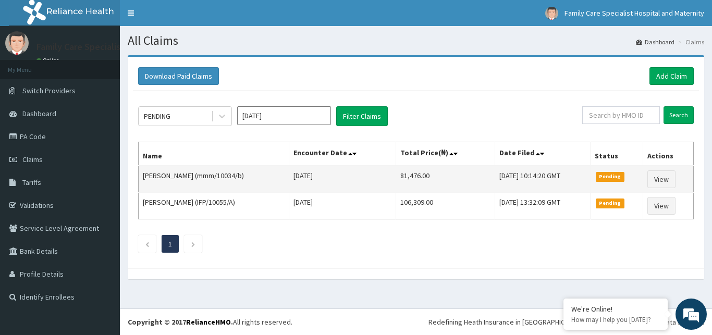
drag, startPoint x: 200, startPoint y: 177, endPoint x: 245, endPoint y: 179, distance: 45.4
click at [245, 179] on td "Elizabeth Thomas (mmm/10034/b)" at bounding box center [214, 179] width 151 height 27
copy td "mmm/10034/b"
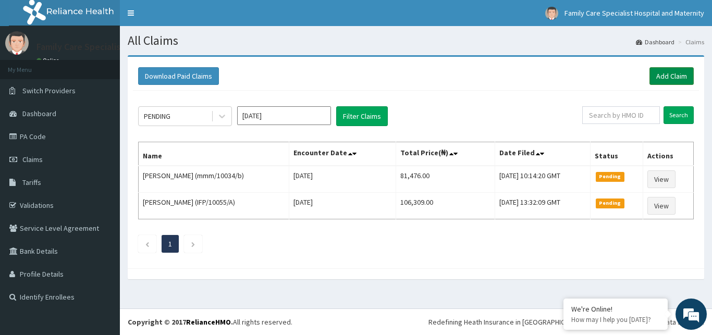
click at [671, 70] on link "Add Claim" at bounding box center [671, 76] width 44 height 18
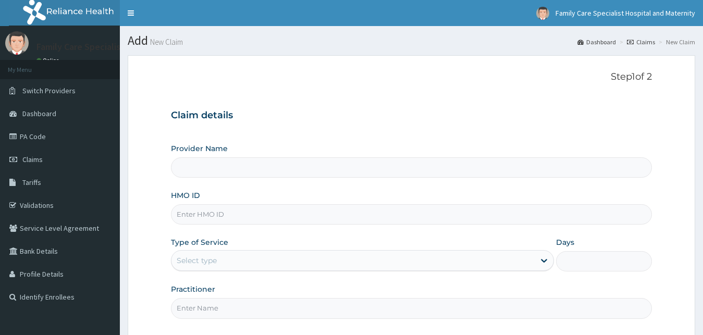
click at [224, 215] on input "HMO ID" at bounding box center [411, 214] width 481 height 20
paste input "mmm/10034/b"
type input "mmm/10034/b"
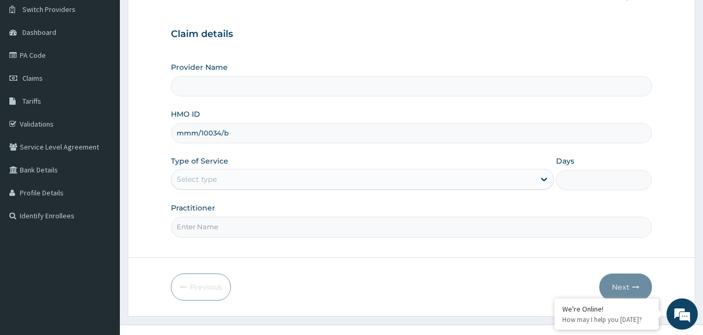
scroll to position [97, 0]
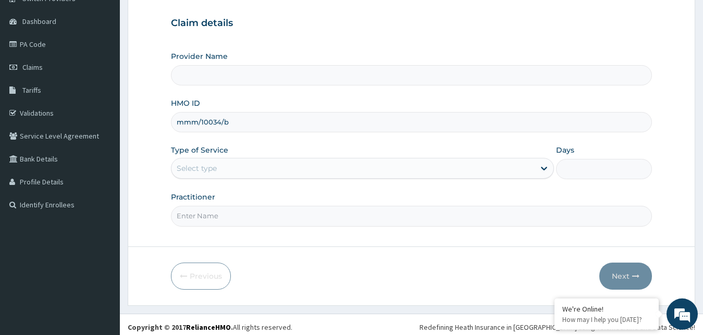
type input "Family Care Specialist Hospital and Maternity"
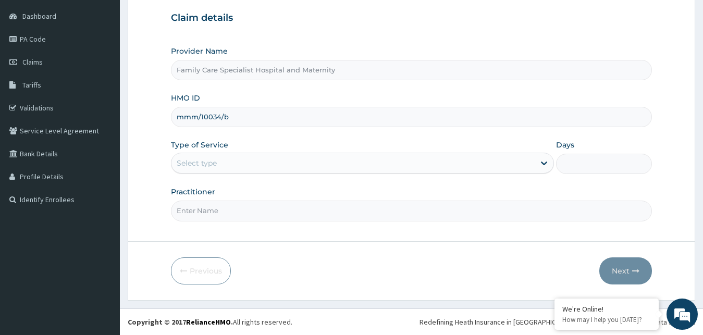
type input "mmm/10034/b"
click at [370, 167] on div "Select type" at bounding box center [353, 163] width 364 height 17
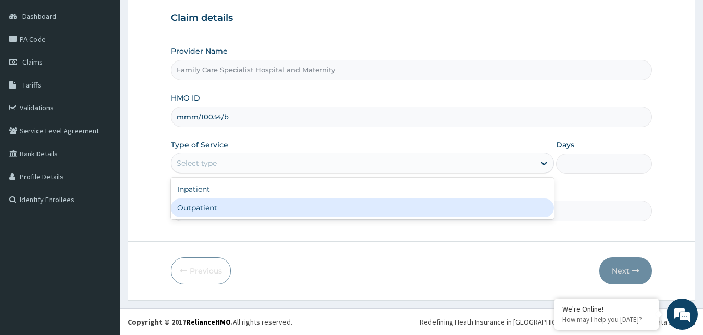
click at [305, 215] on div "Outpatient" at bounding box center [362, 208] width 383 height 19
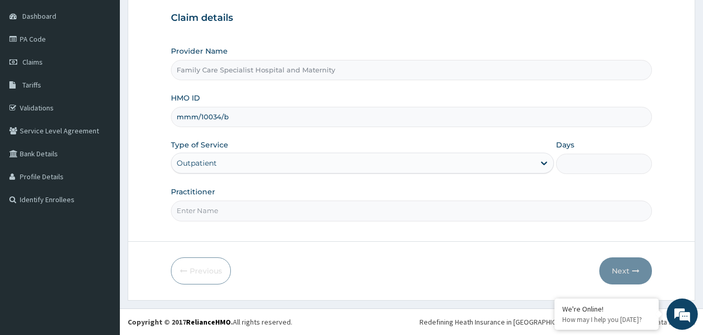
type input "1"
click at [273, 211] on input "Practitioner" at bounding box center [411, 211] width 481 height 20
type input "Family physician"
click at [627, 268] on button "Next" at bounding box center [625, 270] width 53 height 27
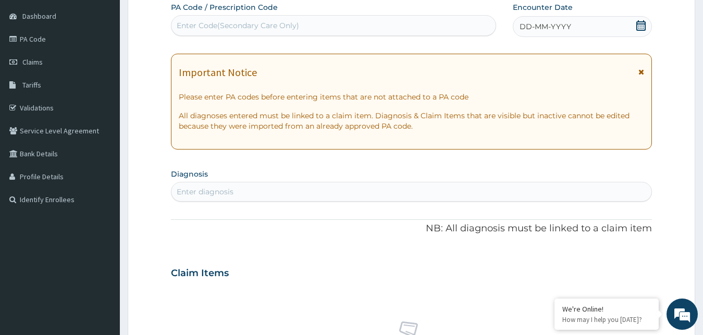
click at [596, 35] on div "DD-MM-YYYY" at bounding box center [583, 26] width 140 height 21
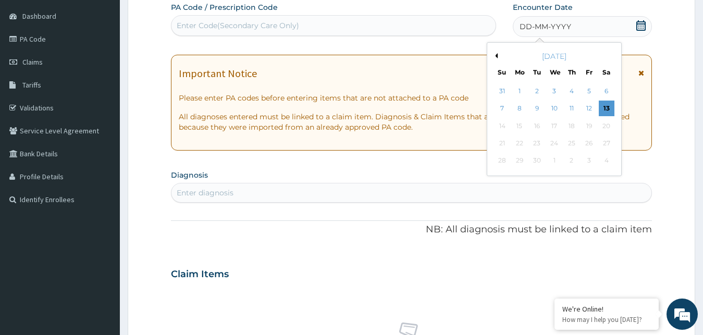
click at [496, 56] on button "Previous Month" at bounding box center [494, 55] width 5 height 5
click at [501, 175] on div "31" at bounding box center [502, 178] width 16 height 16
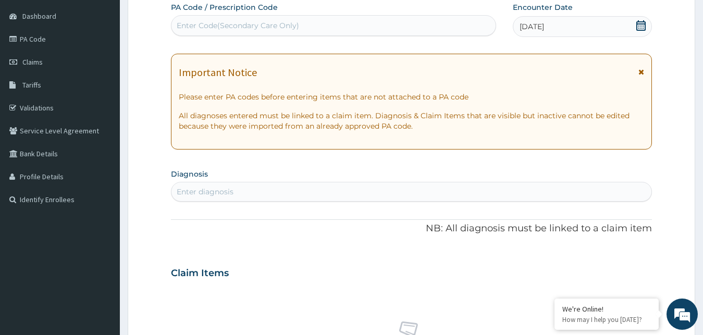
click at [292, 27] on div "Enter Code(Secondary Care Only)" at bounding box center [238, 25] width 122 height 10
click at [643, 71] on icon at bounding box center [641, 71] width 6 height 7
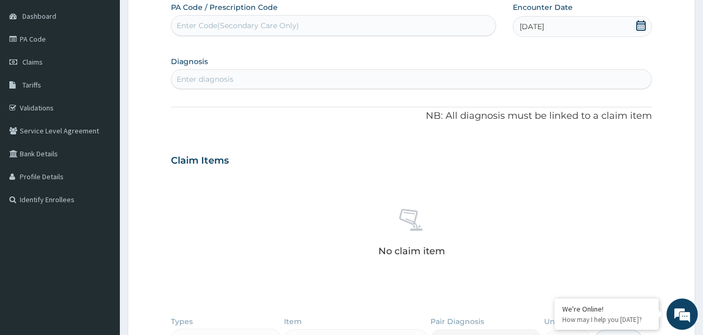
click at [305, 86] on div "Enter diagnosis" at bounding box center [411, 79] width 480 height 17
type input "b"
type input "malaria"
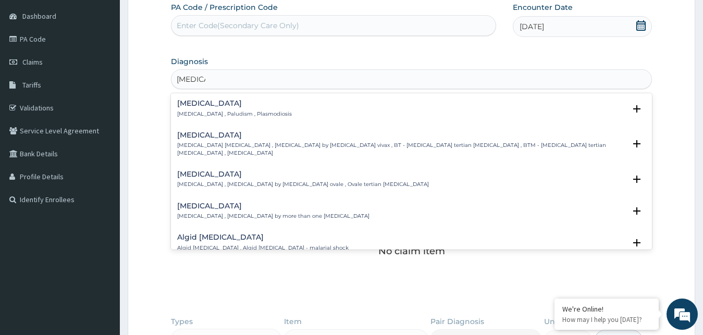
click at [209, 113] on p "Malaria , Paludism , Plasmodiosis" at bounding box center [234, 113] width 115 height 7
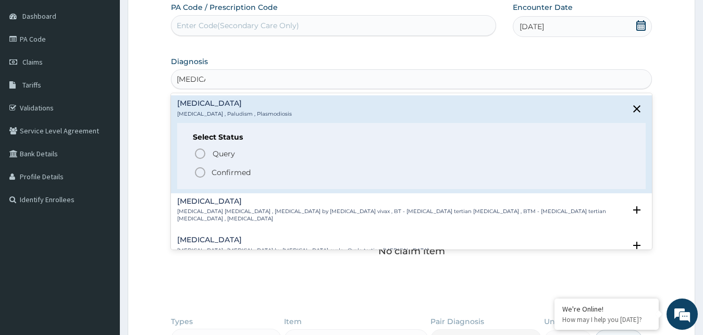
click at [214, 170] on p "Confirmed" at bounding box center [231, 172] width 39 height 10
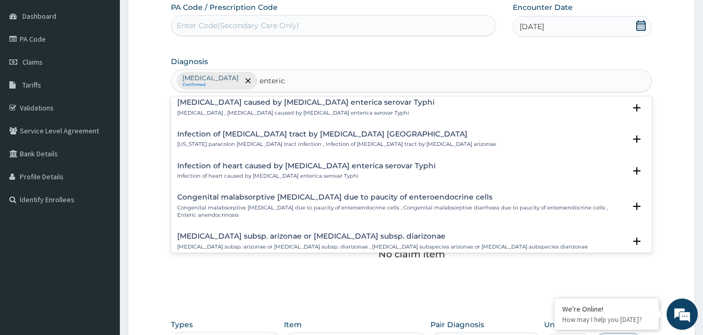
scroll to position [912, 0]
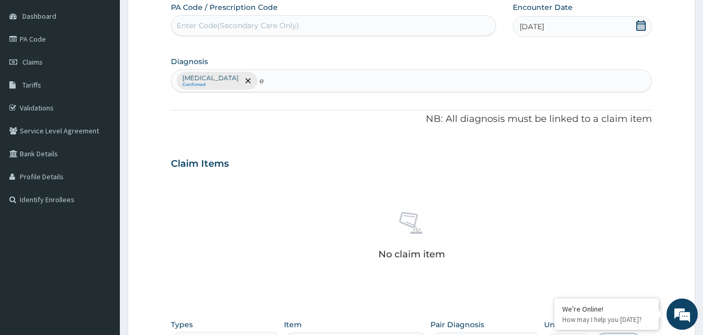
type input "e"
type input "pneu"
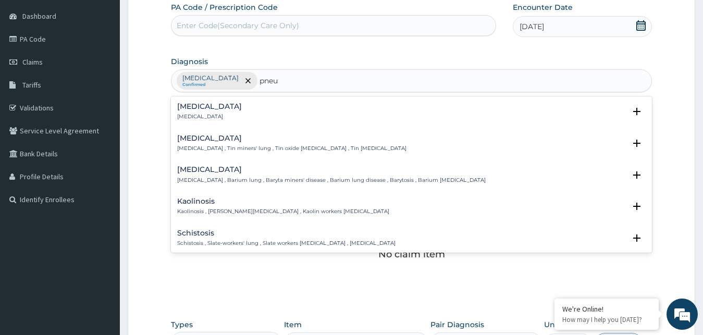
click at [205, 113] on div "Pneumonia Pneumonia" at bounding box center [209, 112] width 65 height 18
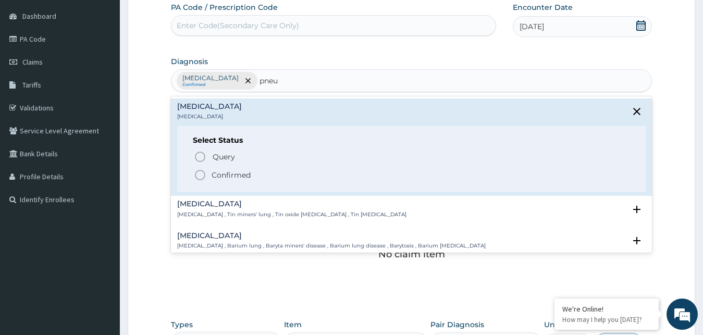
click at [217, 172] on p "Confirmed" at bounding box center [231, 175] width 39 height 10
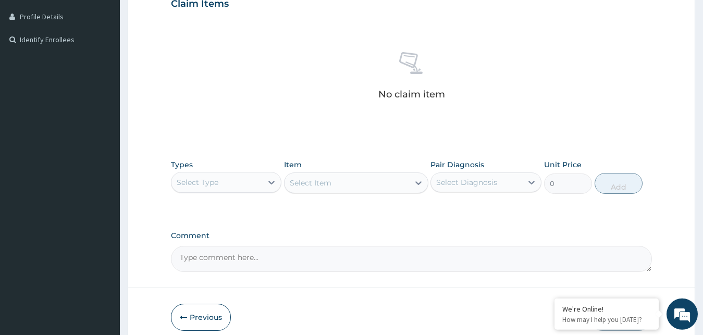
scroll to position [262, 0]
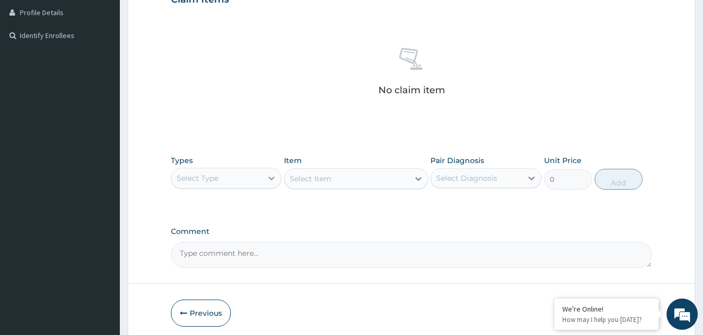
click at [273, 175] on icon at bounding box center [271, 178] width 10 height 10
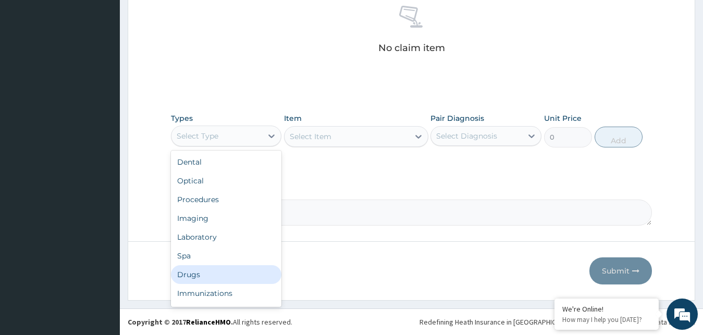
scroll to position [35, 0]
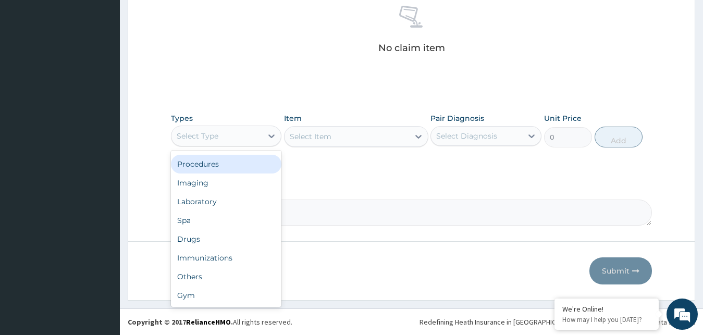
click at [232, 163] on div "Procedures" at bounding box center [226, 164] width 111 height 19
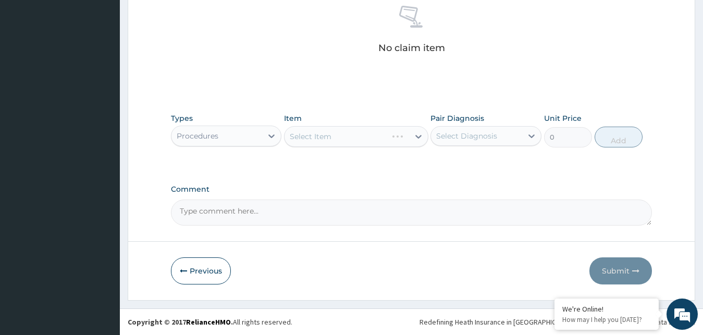
click at [313, 137] on div "Select Item" at bounding box center [356, 136] width 144 height 21
click at [395, 138] on div "Select Item" at bounding box center [356, 136] width 144 height 21
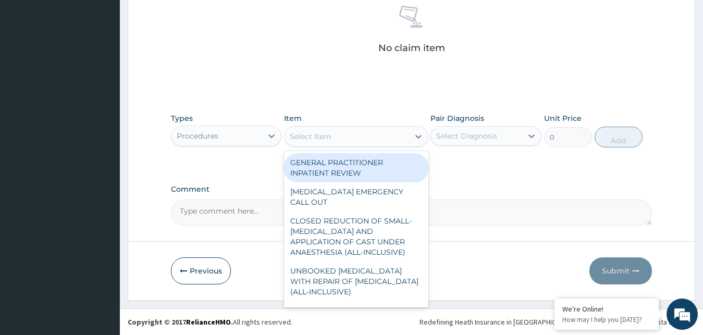
click at [395, 138] on div "Select Item" at bounding box center [346, 136] width 125 height 17
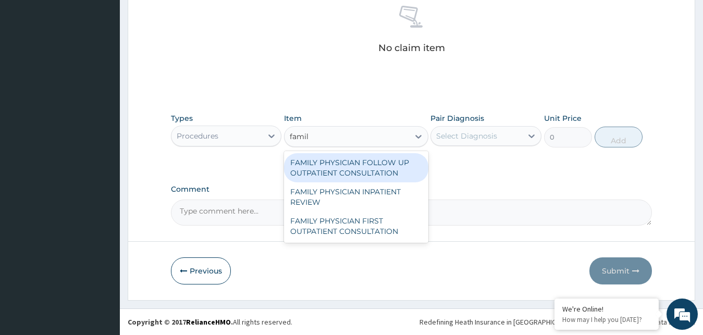
type input "family"
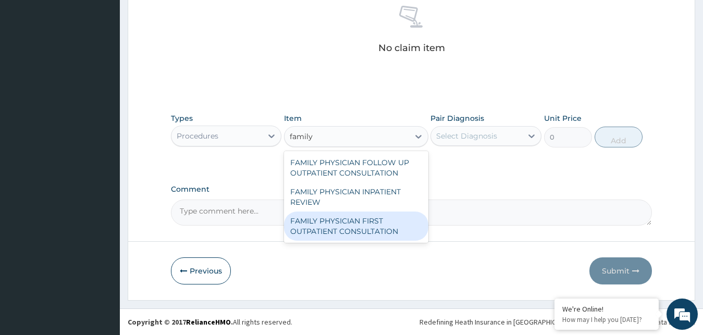
click at [385, 225] on div "FAMILY PHYSICIAN FIRST OUTPATIENT CONSULTATION" at bounding box center [356, 226] width 144 height 29
type input "36000"
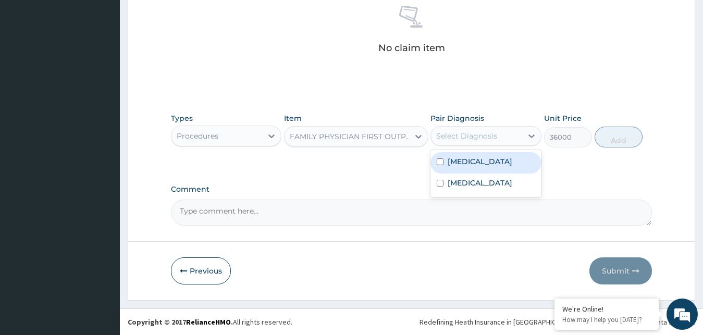
click at [518, 135] on div "Select Diagnosis" at bounding box center [476, 136] width 91 height 17
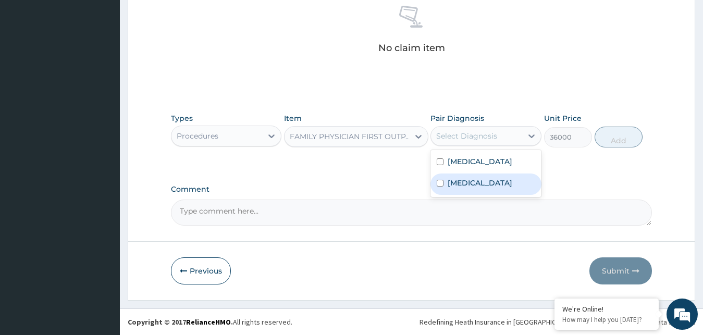
click at [465, 183] on label "[MEDICAL_DATA]" at bounding box center [480, 183] width 65 height 10
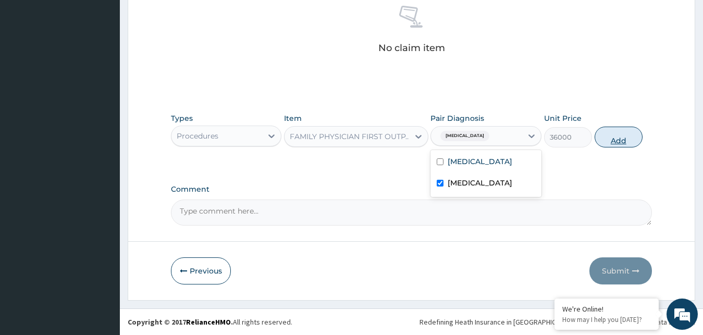
checkbox input "true"
click at [629, 138] on button "Add" at bounding box center [619, 137] width 48 height 21
type input "0"
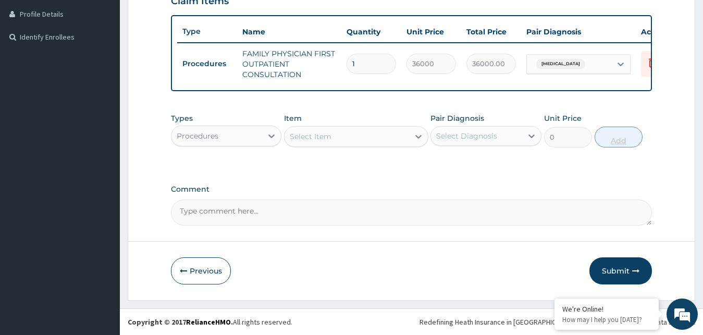
scroll to position [269, 0]
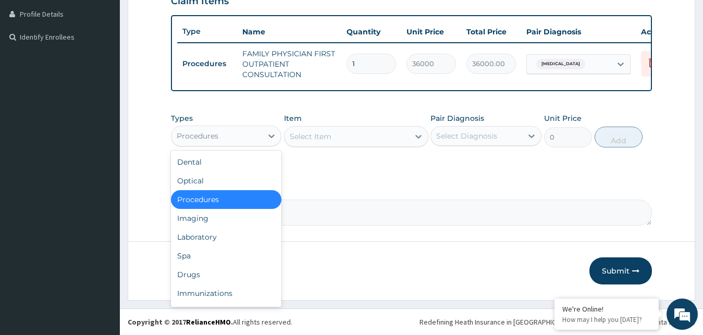
click at [245, 136] on div "Procedures" at bounding box center [216, 136] width 91 height 17
click at [219, 241] on div "Laboratory" at bounding box center [226, 237] width 111 height 19
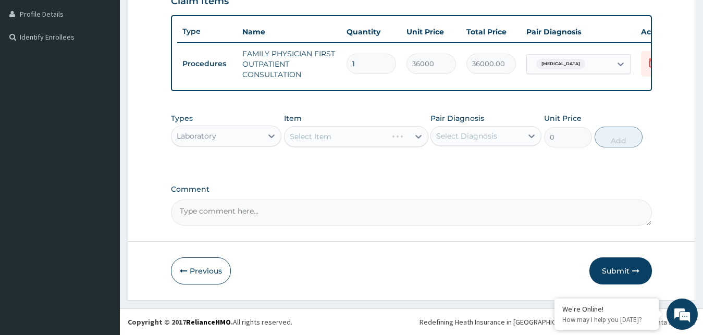
click at [351, 135] on div "Select Item" at bounding box center [356, 136] width 144 height 21
click at [379, 141] on div "Select Item" at bounding box center [356, 136] width 144 height 21
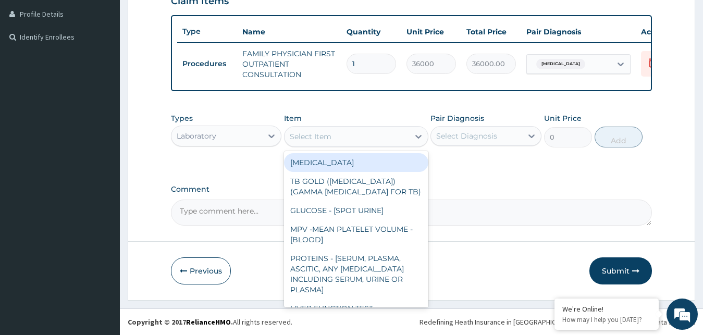
click at [379, 141] on div "Select Item" at bounding box center [346, 136] width 125 height 17
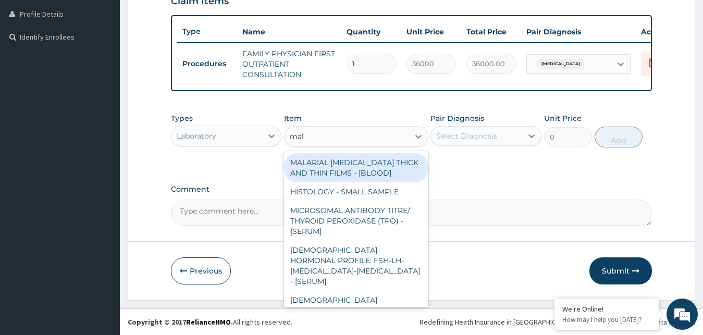
type input "mala"
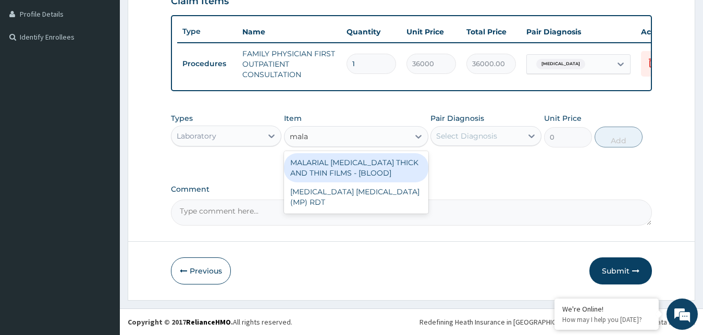
drag, startPoint x: 357, startPoint y: 194, endPoint x: 480, endPoint y: 141, distance: 134.6
click at [480, 141] on div "Types Laboratory Item option FAMILY PHYSICIAN FIRST OUTPATIENT CONSULTATION, se…" at bounding box center [411, 130] width 481 height 45
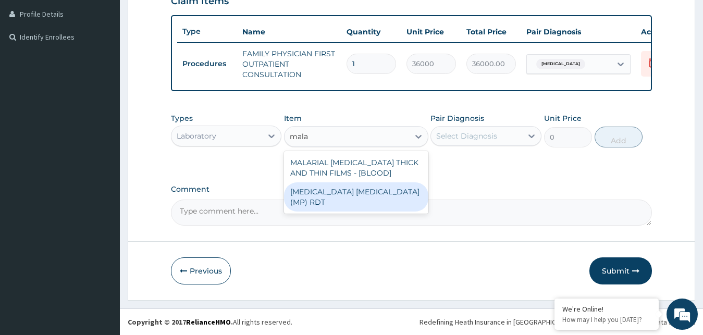
click at [379, 190] on div "[MEDICAL_DATA] [MEDICAL_DATA] (MP) RDT" at bounding box center [356, 196] width 144 height 29
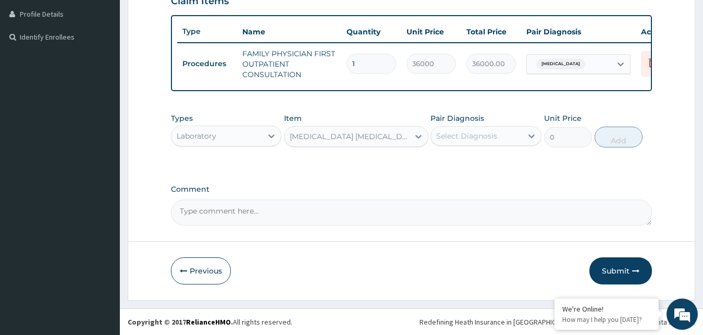
type input "3600"
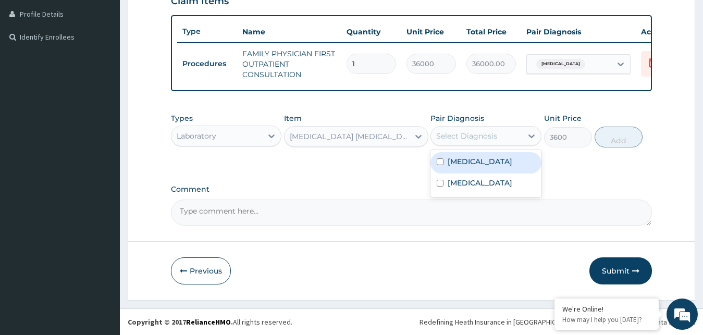
click at [512, 142] on div "Select Diagnosis" at bounding box center [476, 136] width 91 height 17
click at [477, 165] on div "[MEDICAL_DATA]" at bounding box center [485, 162] width 111 height 21
checkbox input "true"
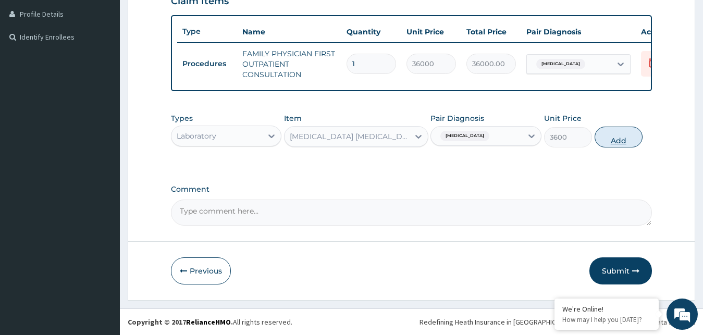
click at [614, 144] on button "Add" at bounding box center [619, 137] width 48 height 21
type input "0"
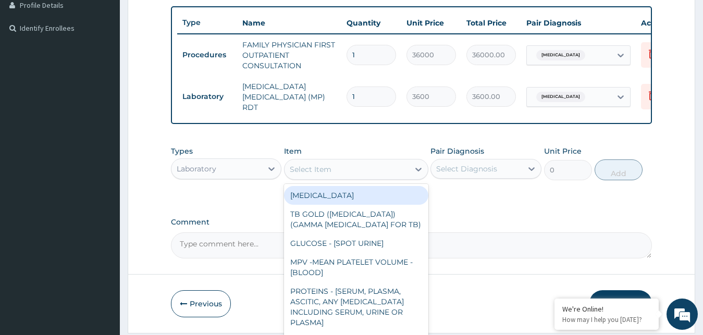
click at [328, 171] on div "Select Item" at bounding box center [311, 169] width 42 height 10
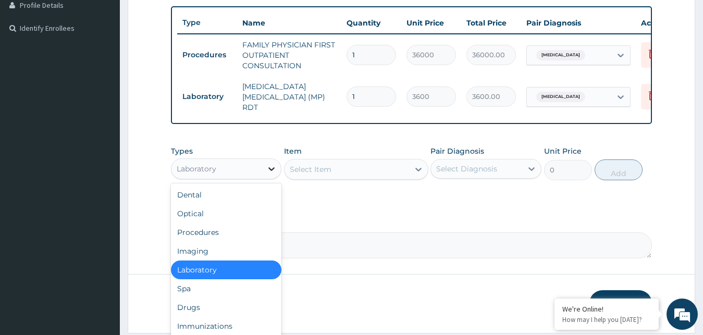
click at [269, 166] on div at bounding box center [271, 168] width 19 height 19
click at [230, 314] on div "Drugs" at bounding box center [226, 307] width 111 height 19
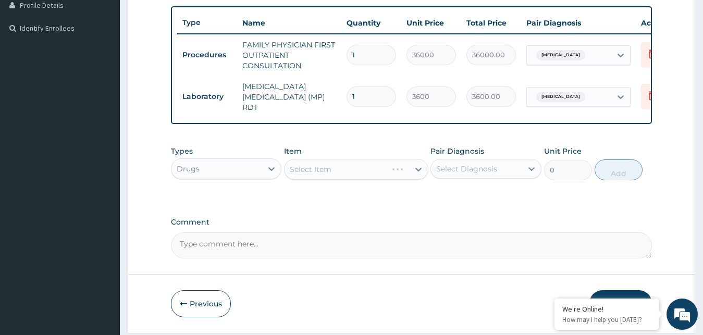
click at [369, 170] on div "Select Item" at bounding box center [356, 169] width 144 height 21
click at [401, 176] on div "Select Item" at bounding box center [356, 169] width 144 height 21
click at [406, 172] on div "Select Item" at bounding box center [346, 169] width 125 height 17
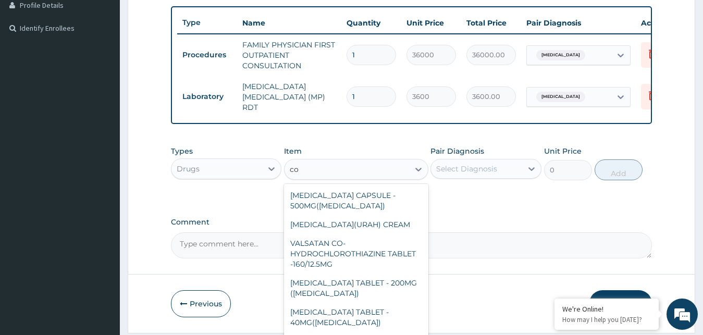
type input "c"
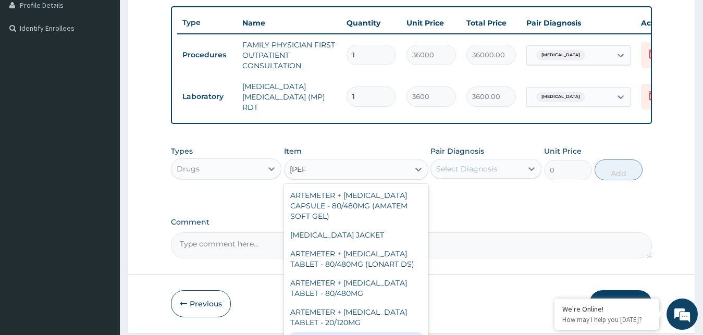
type input "lume"
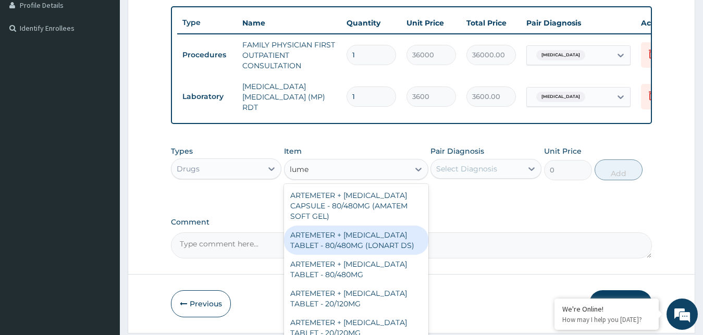
click at [394, 241] on div "ARTEMETER + LUMEFANTRINE TABLET - 80/480MG (LONART DS)" at bounding box center [356, 240] width 144 height 29
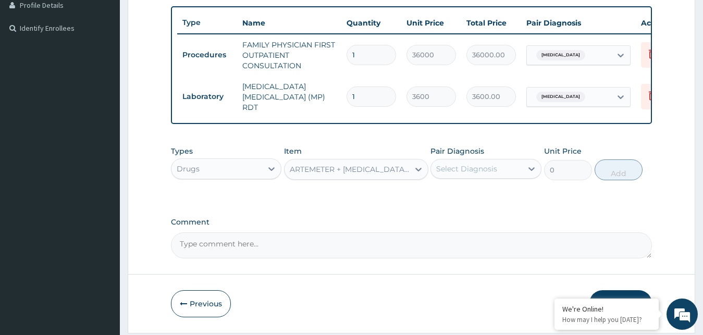
type input "924.0000000000001"
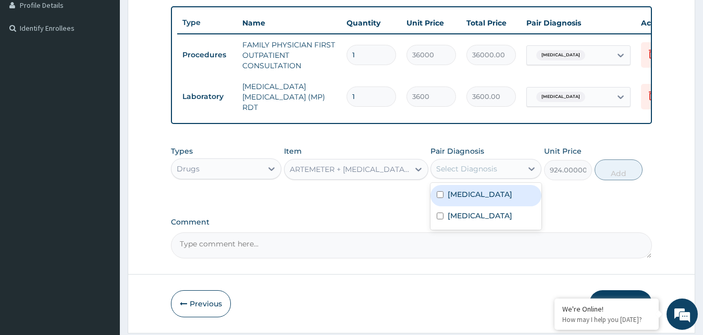
click at [479, 171] on div "Select Diagnosis" at bounding box center [466, 169] width 61 height 10
click at [460, 197] on label "Malaria" at bounding box center [480, 194] width 65 height 10
checkbox input "true"
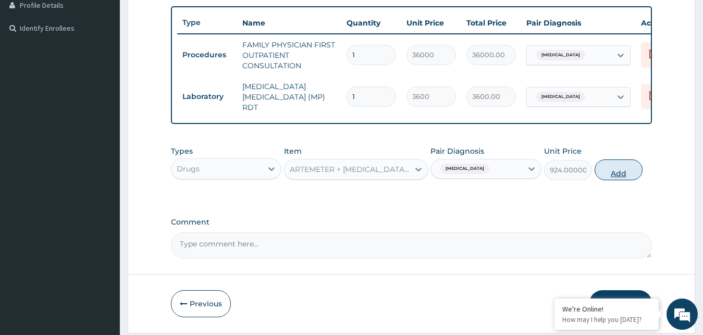
click at [609, 175] on button "Add" at bounding box center [619, 169] width 48 height 21
type input "0"
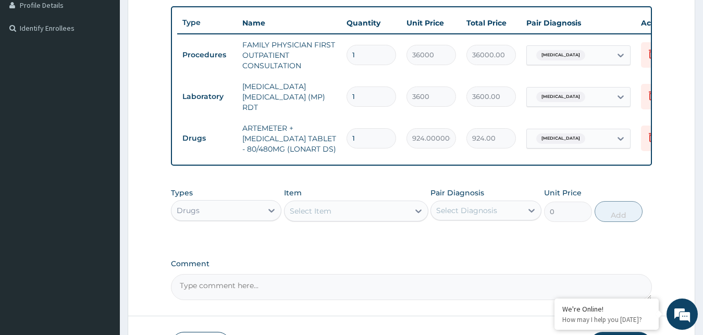
type input "0.00"
type input "6"
type input "5544.00"
type input "6"
click at [341, 214] on div "Select Item" at bounding box center [346, 211] width 125 height 17
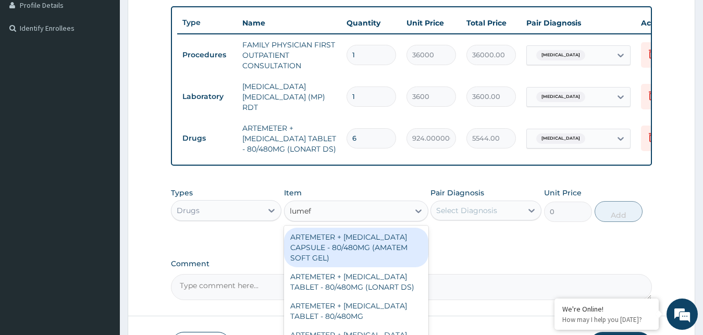
type input "lumefa"
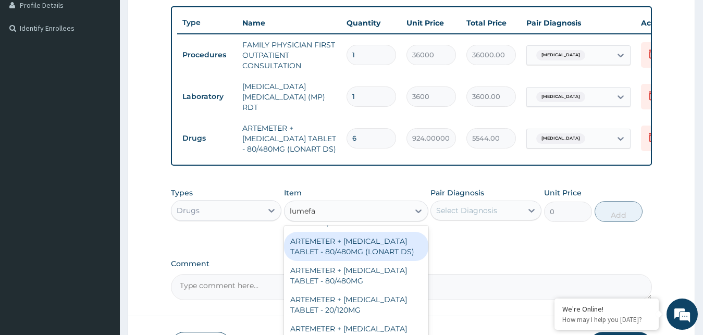
scroll to position [39, 0]
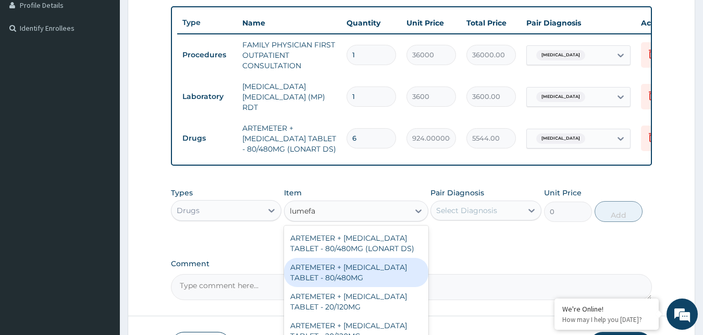
click at [378, 276] on div "ARTEMETER + LUMEFANTRINE TABLET - 80/480MG" at bounding box center [356, 272] width 144 height 29
type input "572"
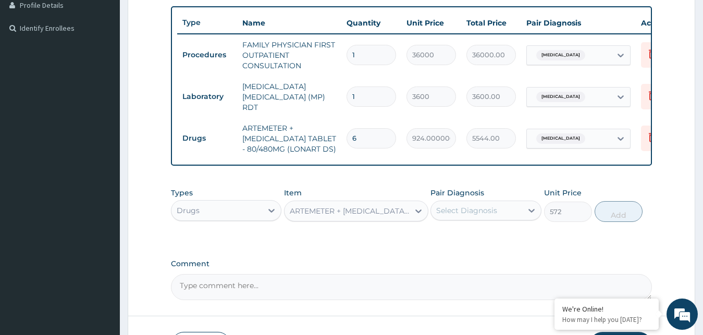
click at [390, 216] on div "ARTEMETER + LUMEFANTRINE TABLET - 80/480MG" at bounding box center [350, 211] width 120 height 10
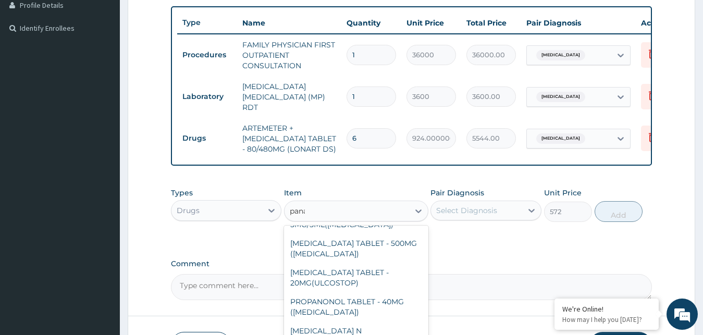
scroll to position [0, 0]
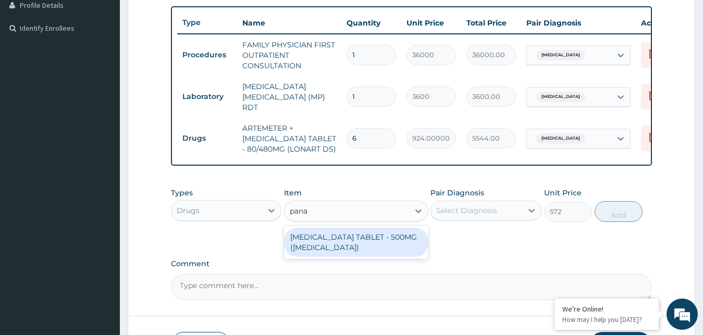
type input "panad"
click at [365, 244] on div "PARACETAMOL TABLET - 500MG (PANADOL)" at bounding box center [356, 242] width 144 height 29
type input "66"
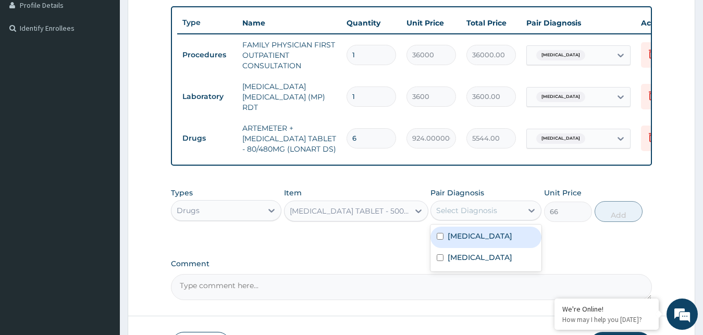
click at [483, 211] on div "Select Diagnosis" at bounding box center [466, 210] width 61 height 10
click at [459, 239] on label "Malaria" at bounding box center [480, 236] width 65 height 10
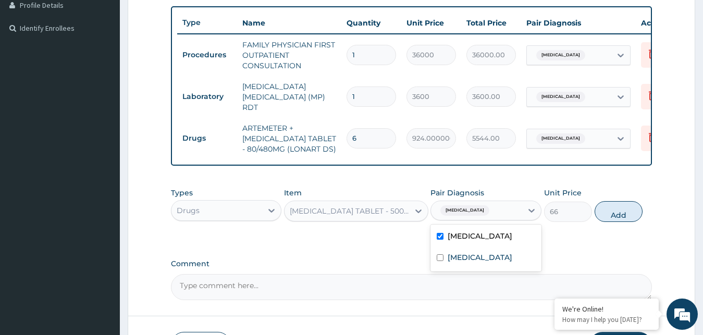
checkbox input "true"
click at [615, 218] on button "Add" at bounding box center [619, 211] width 48 height 21
type input "0"
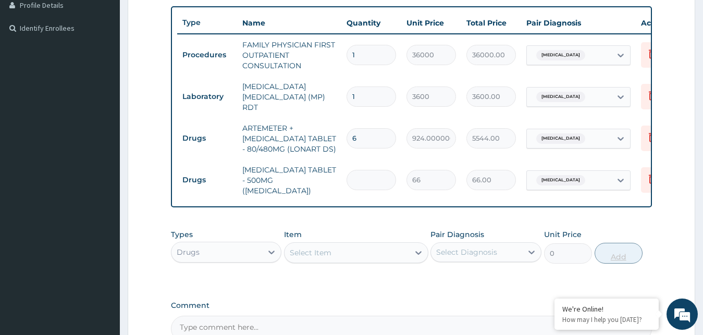
type input "0.00"
type input "9"
type input "594.00"
type input "9"
click at [352, 251] on div "Select Item" at bounding box center [346, 252] width 125 height 17
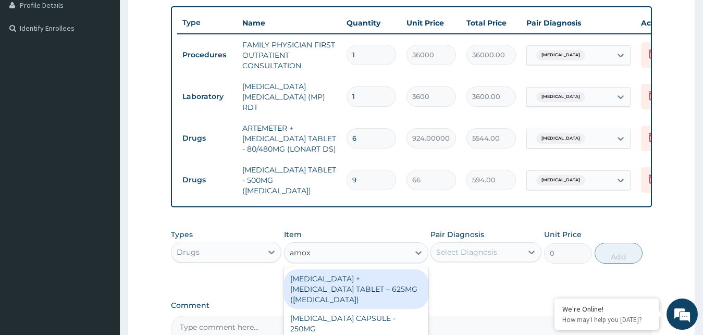
type input "amoxi"
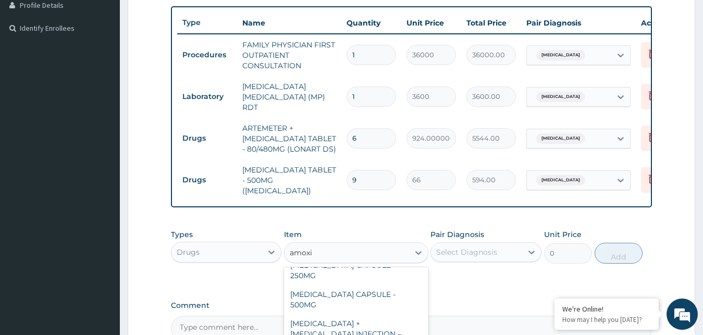
scroll to position [57, 0]
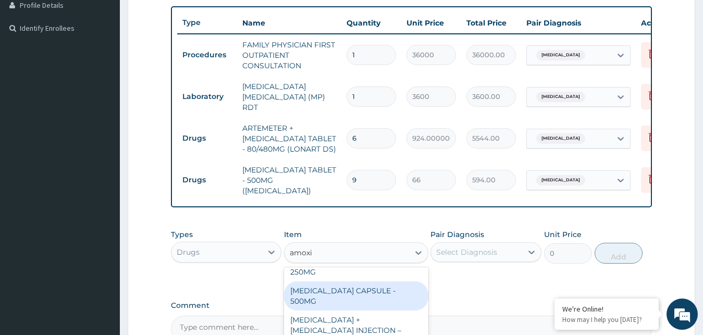
click at [392, 281] on div "AMOXICILLIN CAPSULE - 500MG" at bounding box center [356, 295] width 144 height 29
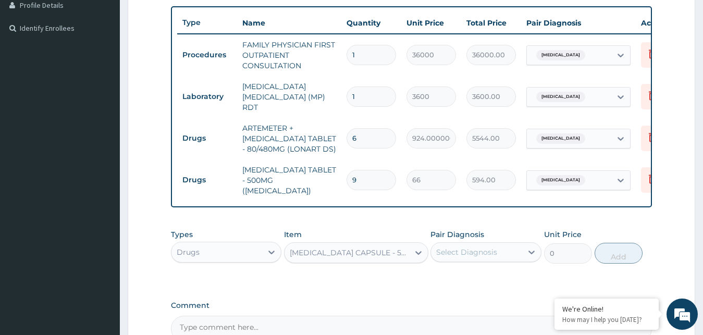
type input "176"
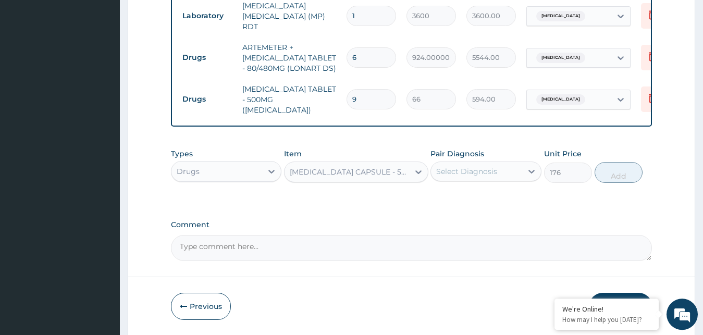
scroll to position [353, 0]
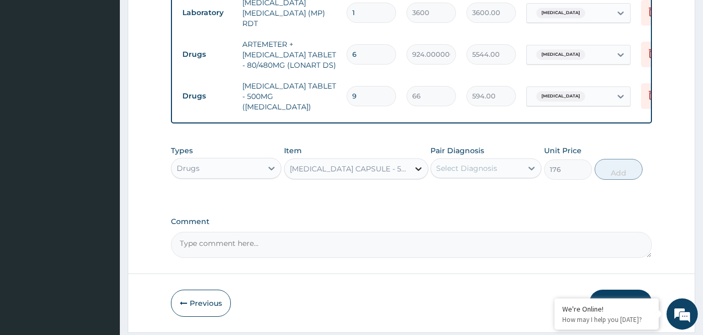
click at [418, 169] on icon at bounding box center [418, 169] width 10 height 10
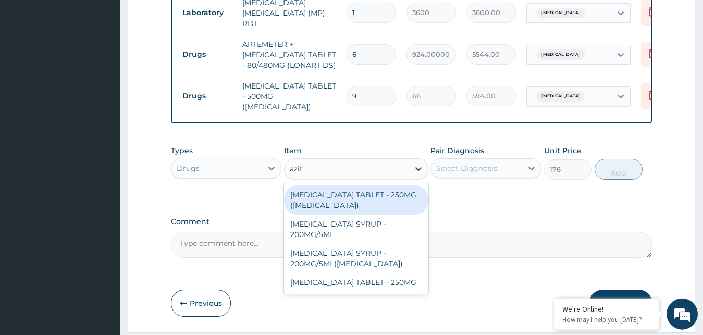
scroll to position [0, 0]
type input "azith"
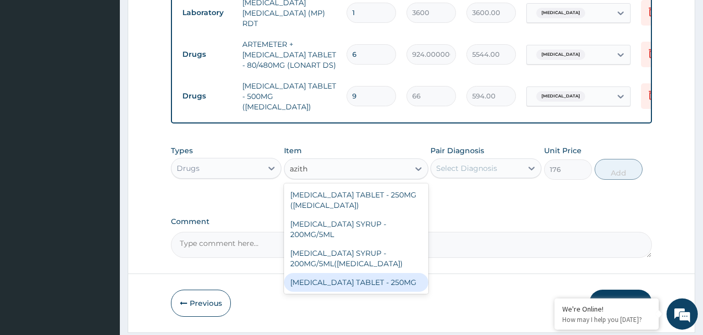
click at [394, 276] on div "AZITHROMYCIN TABLET - 250MG" at bounding box center [356, 282] width 144 height 19
type input "440.00000000000006"
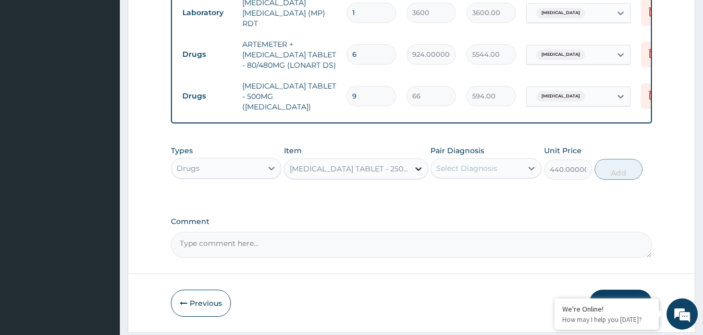
click at [417, 167] on icon at bounding box center [418, 169] width 10 height 10
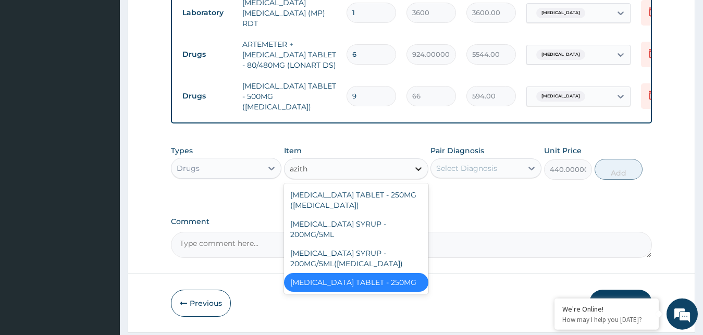
type input "azithr"
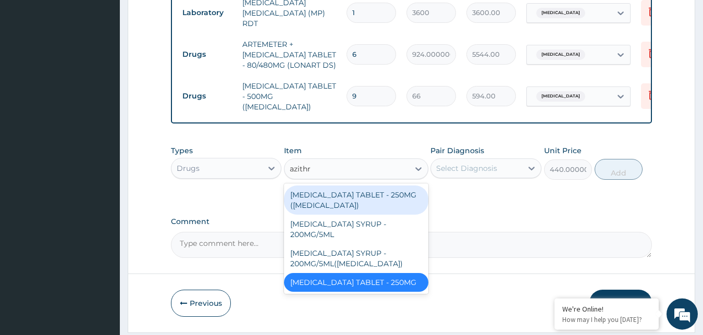
click at [387, 190] on div "AZITHROMYCIN TABLET - 250MG (ZITHROMAX)" at bounding box center [356, 199] width 144 height 29
type input "3080.0000000000005"
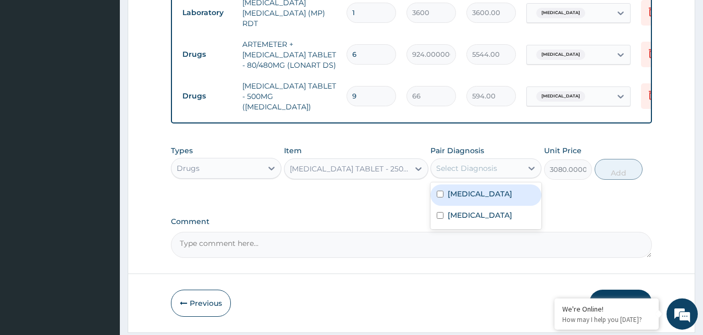
click at [471, 169] on div "Select Diagnosis" at bounding box center [466, 168] width 61 height 10
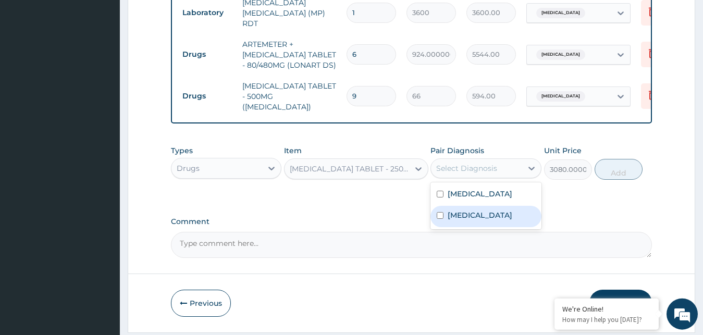
click at [455, 210] on label "Pneumonia" at bounding box center [480, 215] width 65 height 10
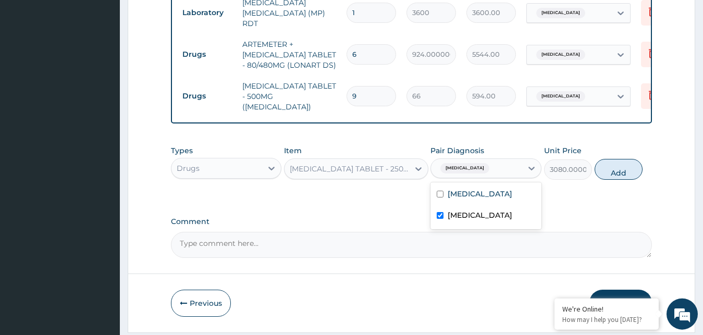
checkbox input "true"
click at [415, 166] on icon at bounding box center [418, 169] width 10 height 10
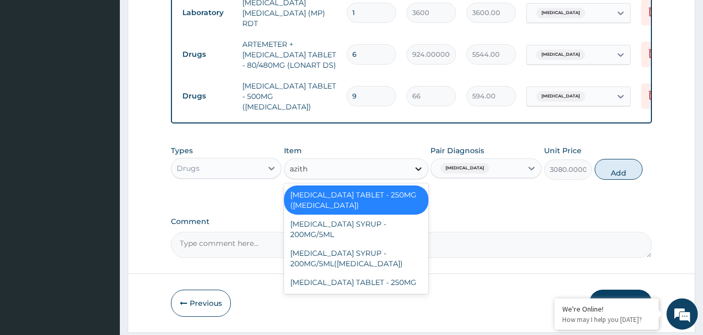
type input "azithr"
click at [382, 279] on div "[MEDICAL_DATA] TABLET - 250MG" at bounding box center [356, 282] width 144 height 19
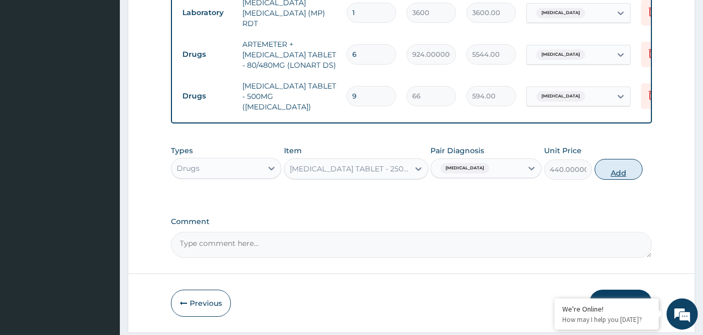
click at [623, 164] on button "Add" at bounding box center [619, 169] width 48 height 21
type input "0"
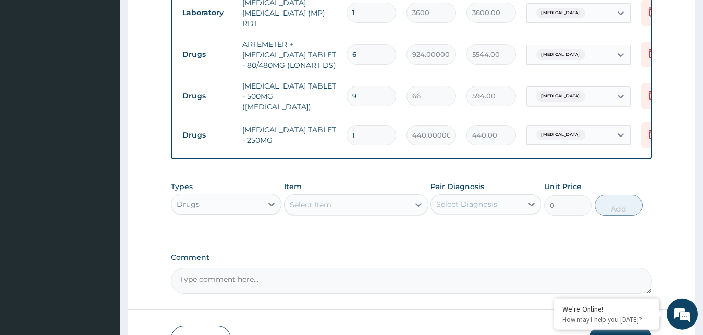
type input "10"
type input "4400.00"
type input "10"
click at [454, 265] on div "Comment" at bounding box center [411, 273] width 481 height 41
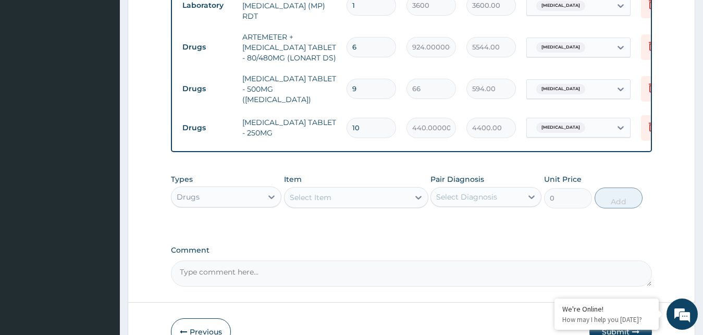
click at [352, 191] on div "Select Item" at bounding box center [346, 197] width 125 height 17
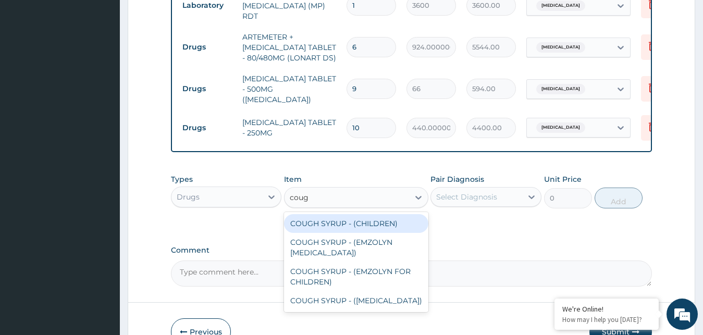
type input "cough"
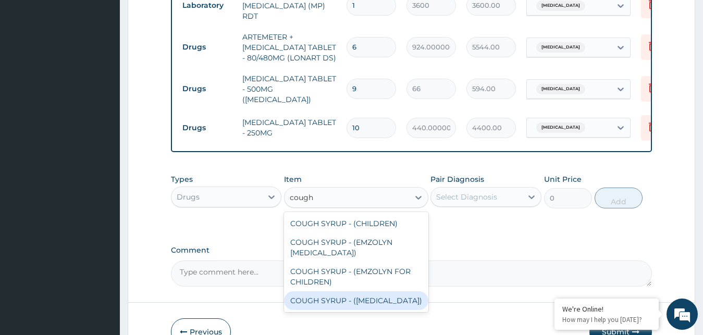
click at [414, 303] on div "COUGH SYRUP - ([MEDICAL_DATA])" at bounding box center [356, 300] width 144 height 19
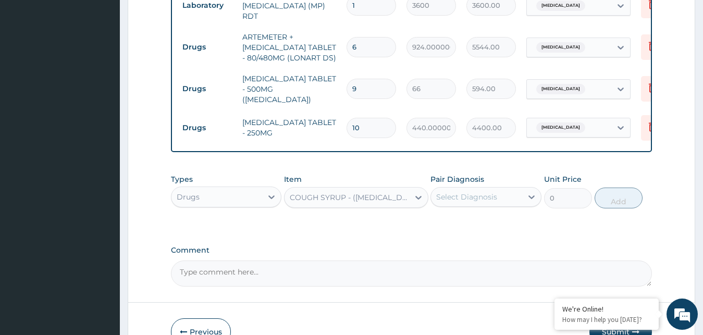
type input "1760.0000000000002"
click at [496, 198] on div "Select Diagnosis" at bounding box center [466, 197] width 61 height 10
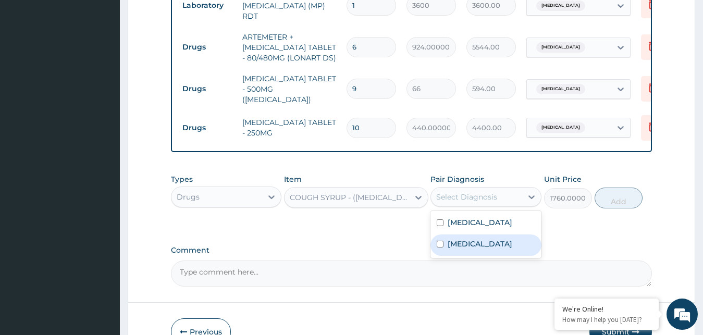
click at [452, 240] on label "Pneumonia" at bounding box center [480, 244] width 65 height 10
checkbox input "true"
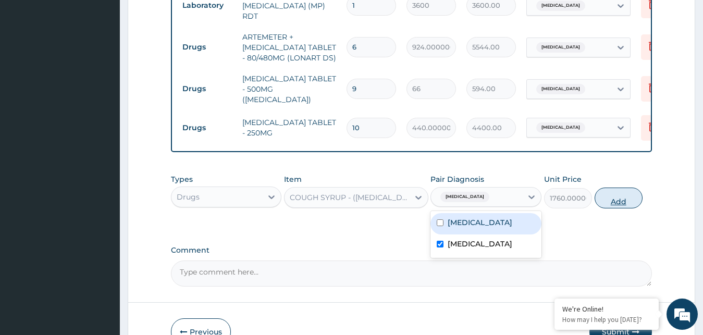
click at [613, 196] on button "Add" at bounding box center [619, 198] width 48 height 21
type input "0"
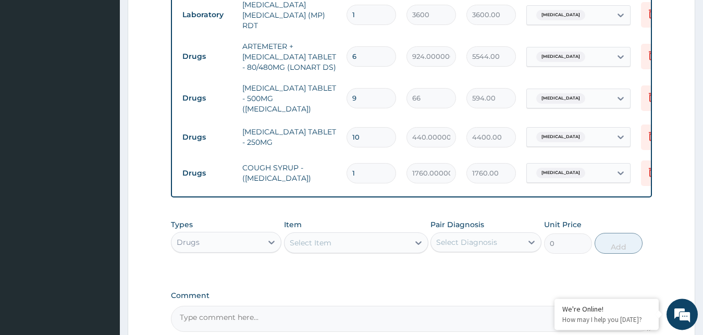
scroll to position [355, 0]
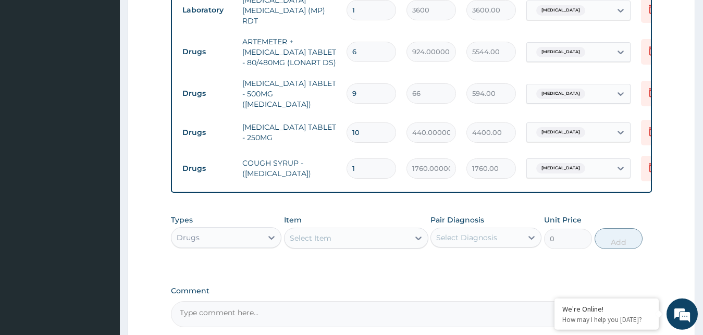
click at [367, 238] on div "Select Item" at bounding box center [346, 238] width 125 height 17
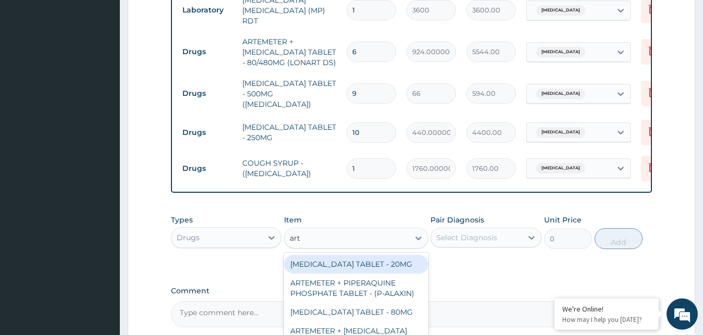
type input "arte"
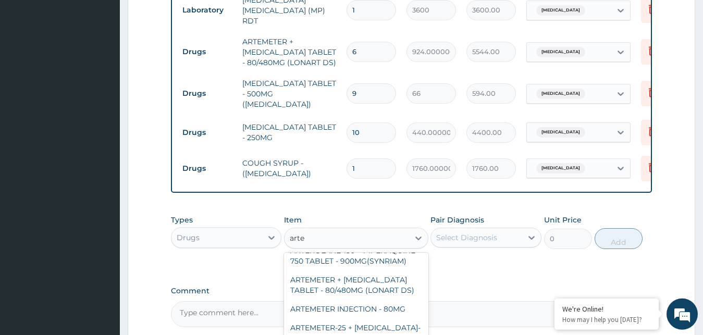
scroll to position [299, 0]
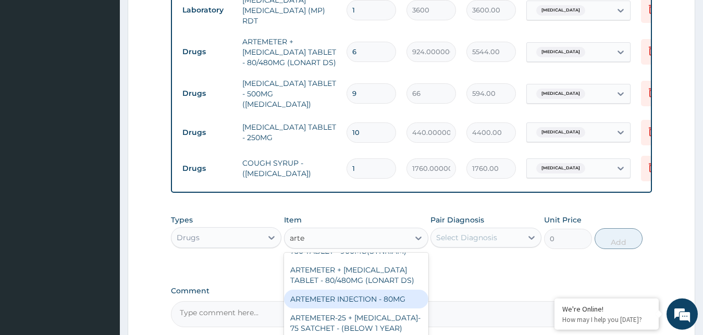
click at [382, 308] on div "ARTEMETER INJECTION - 80MG" at bounding box center [356, 299] width 144 height 19
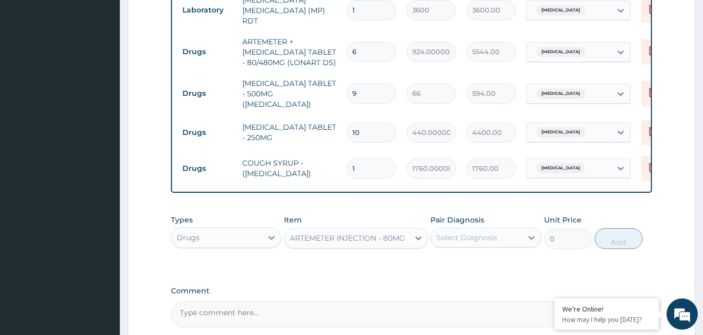
type input "748.0000000000001"
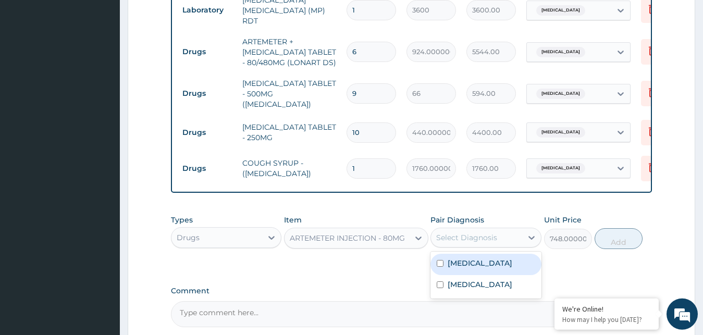
click at [503, 236] on div "Select Diagnosis" at bounding box center [476, 237] width 91 height 17
click at [468, 260] on label "Malaria" at bounding box center [480, 263] width 65 height 10
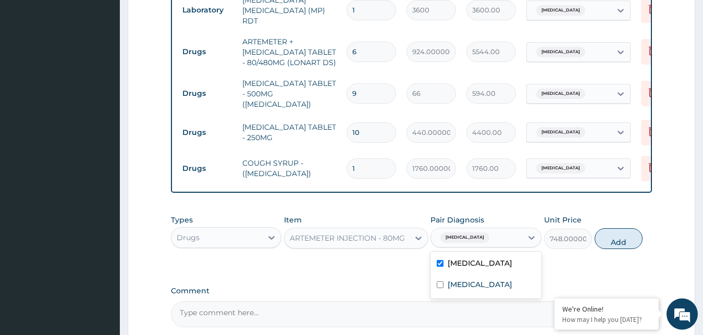
checkbox input "true"
click at [620, 236] on button "Add" at bounding box center [619, 238] width 48 height 21
type input "0"
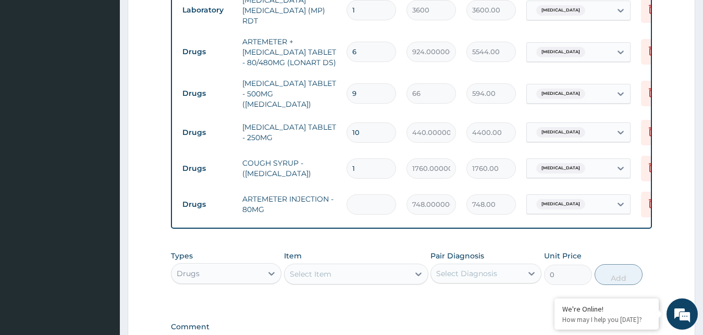
type input "0.00"
type input "6"
type input "4488.00"
type input "6"
click at [330, 273] on div "Select Item" at bounding box center [311, 274] width 42 height 10
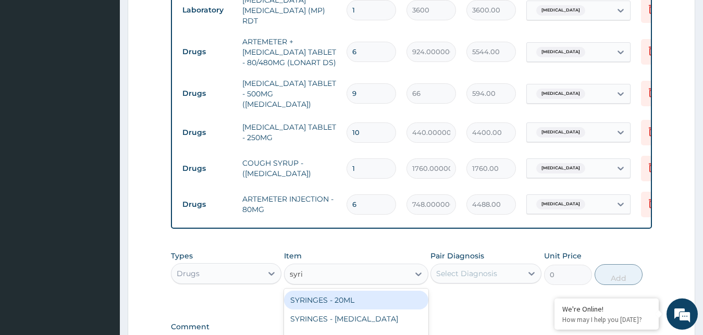
type input "syrin"
click at [346, 301] on div "SYRINGES - 20ML" at bounding box center [356, 300] width 144 height 19
type input "132"
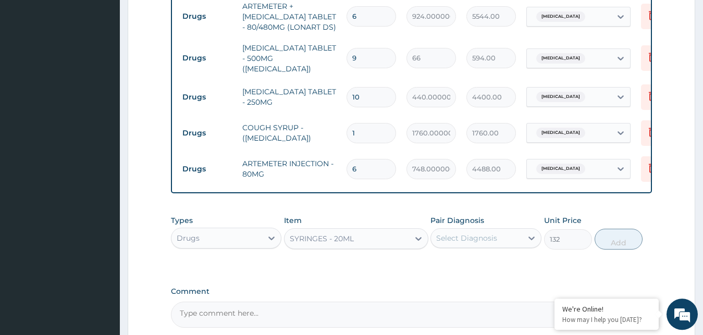
scroll to position [397, 0]
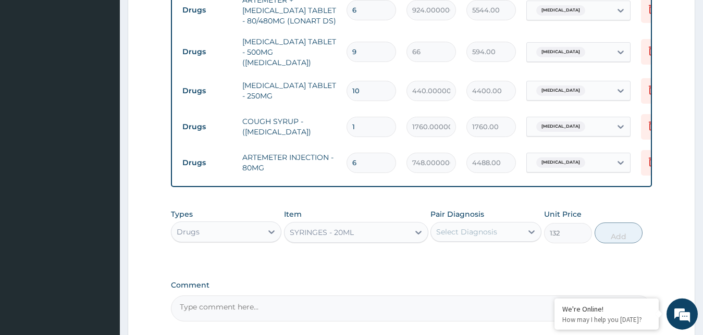
click at [468, 233] on div "Select Diagnosis" at bounding box center [466, 232] width 61 height 10
click at [451, 254] on label "Malaria" at bounding box center [480, 257] width 65 height 10
checkbox input "true"
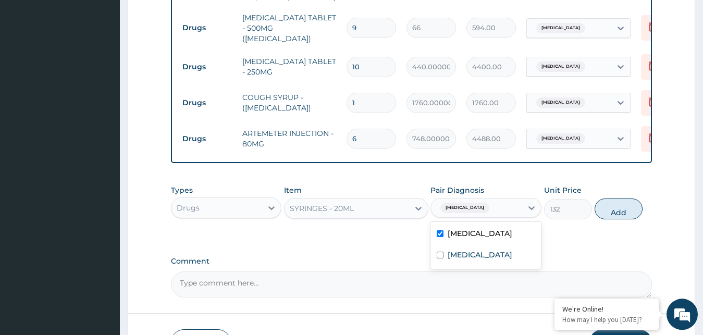
scroll to position [422, 0]
click at [620, 207] on button "Add" at bounding box center [619, 207] width 48 height 21
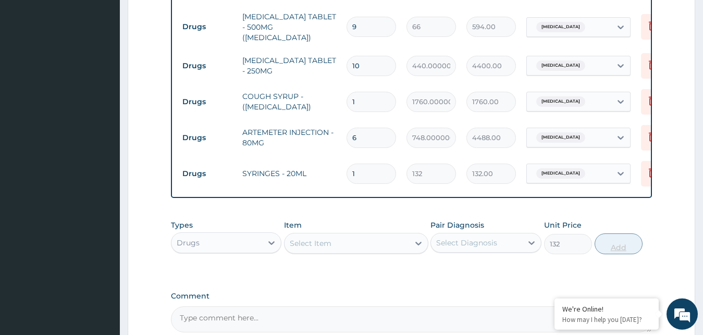
type input "0"
type input "0.00"
type input "7"
type input "924.00"
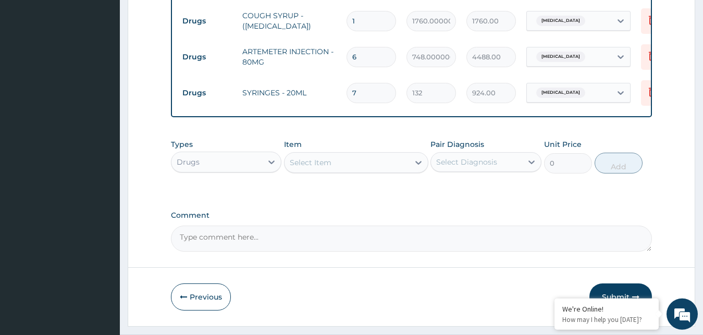
scroll to position [526, 0]
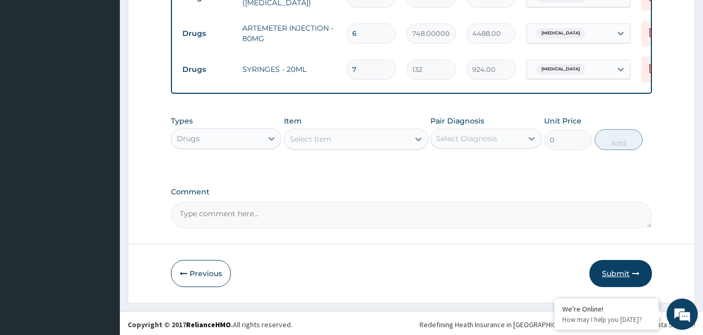
type input "7"
click at [617, 266] on button "Submit" at bounding box center [620, 273] width 63 height 27
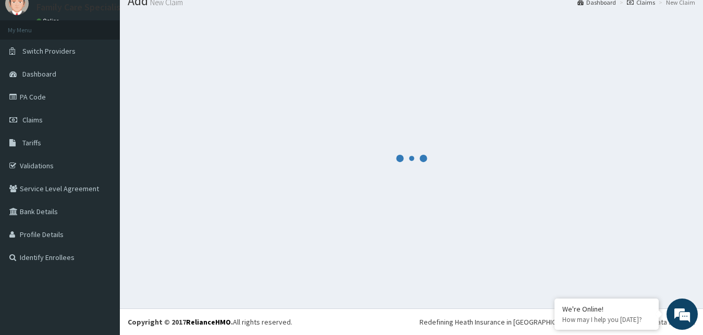
scroll to position [40, 0]
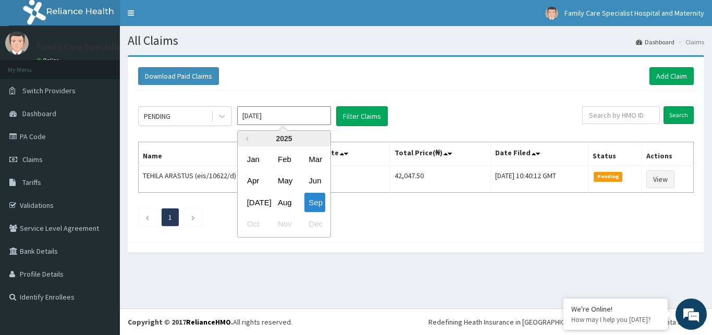
click at [282, 110] on input "[DATE]" at bounding box center [284, 115] width 94 height 19
click at [288, 204] on div "Aug" at bounding box center [284, 202] width 21 height 19
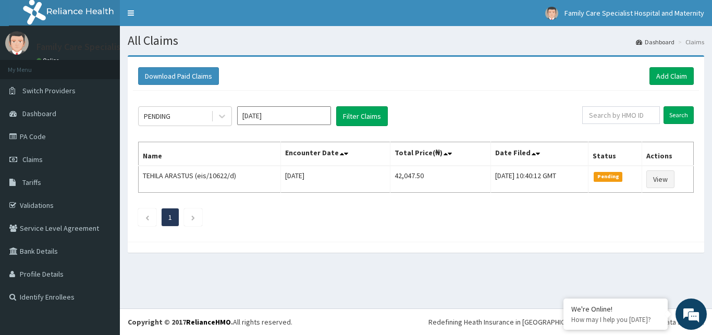
type input "[DATE]"
click at [374, 110] on button "Filter Claims" at bounding box center [362, 116] width 52 height 20
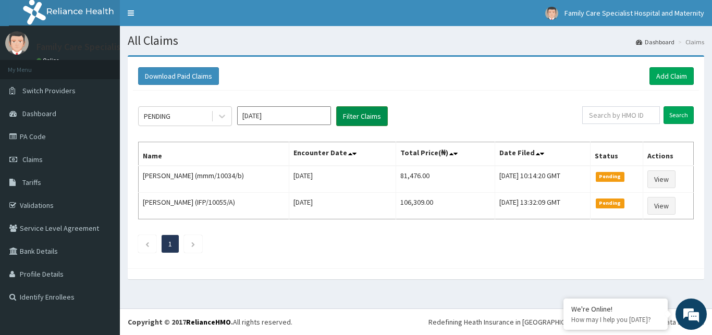
click at [374, 110] on button "Filter Claims" at bounding box center [362, 116] width 52 height 20
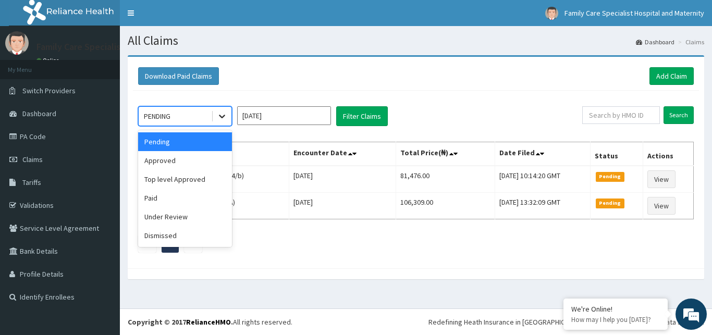
click at [222, 118] on icon at bounding box center [222, 116] width 10 height 10
click at [193, 167] on div "Approved" at bounding box center [185, 160] width 94 height 19
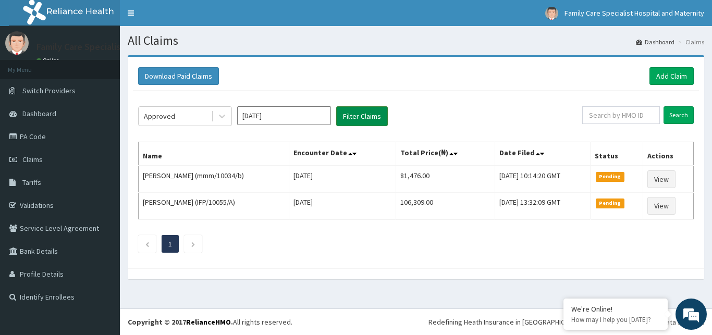
click at [359, 117] on button "Filter Claims" at bounding box center [362, 116] width 52 height 20
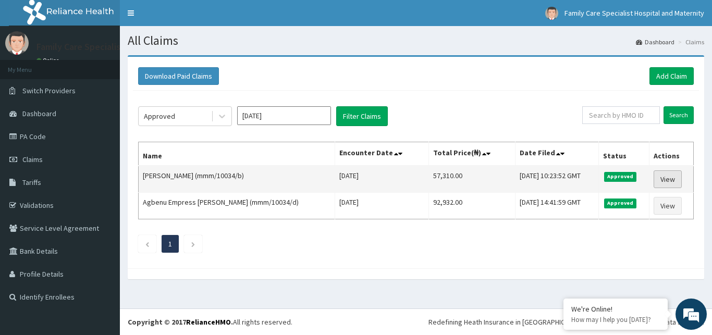
click at [671, 177] on link "View" at bounding box center [667, 179] width 28 height 18
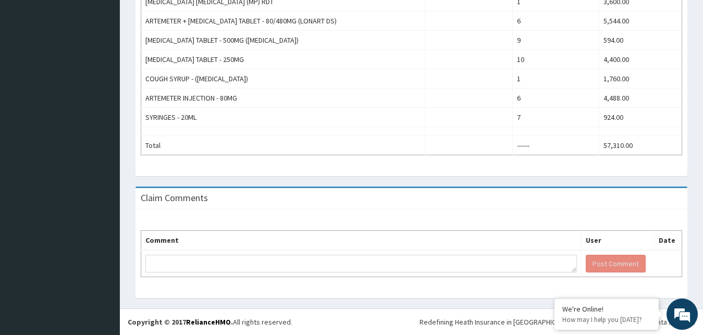
scroll to position [81, 0]
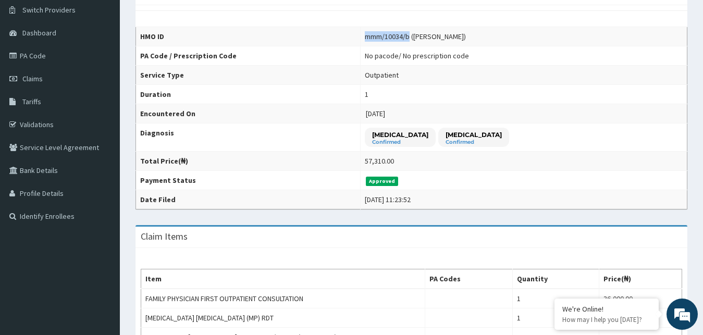
drag, startPoint x: 438, startPoint y: 36, endPoint x: 391, endPoint y: 38, distance: 47.4
click at [391, 38] on td "mmm/10034/b (Elizabeth Thomas)" at bounding box center [523, 36] width 327 height 19
copy div "mmm/10034/b"
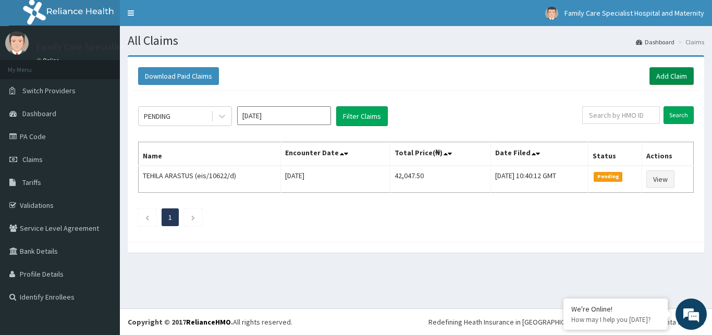
click at [671, 75] on link "Add Claim" at bounding box center [671, 76] width 44 height 18
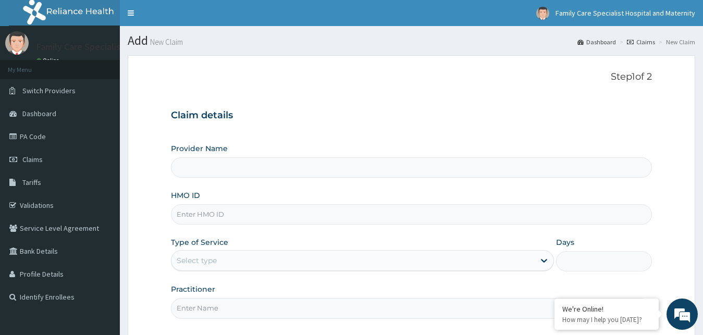
type input "Family Care Specialist Hospital and Maternity"
click at [228, 215] on input "HMO ID" at bounding box center [411, 214] width 481 height 20
paste input "mmm/10034/b"
drag, startPoint x: 234, startPoint y: 213, endPoint x: 124, endPoint y: 211, distance: 110.5
click at [171, 211] on input "mmm/10034/c" at bounding box center [411, 214] width 481 height 20
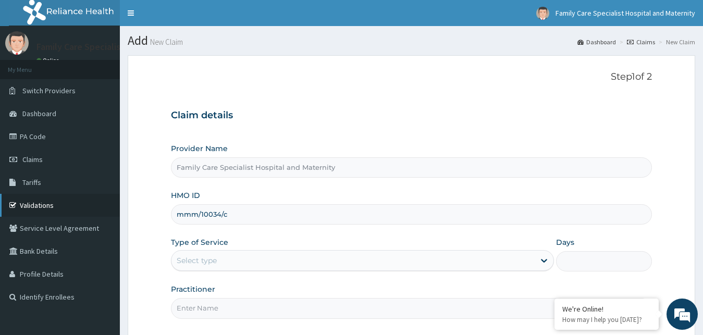
type input "mmm/10034/c"
click at [49, 206] on link "Validations" at bounding box center [60, 205] width 120 height 23
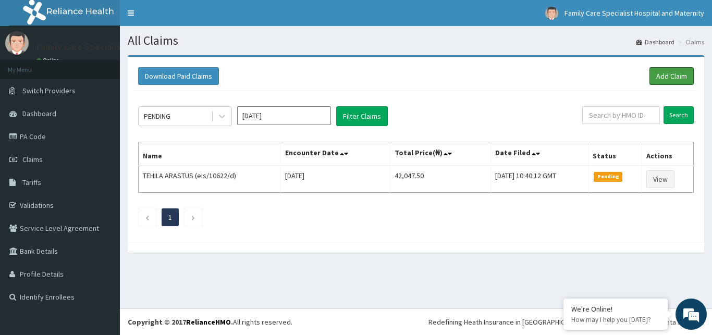
click at [668, 75] on link "Add Claim" at bounding box center [671, 76] width 44 height 18
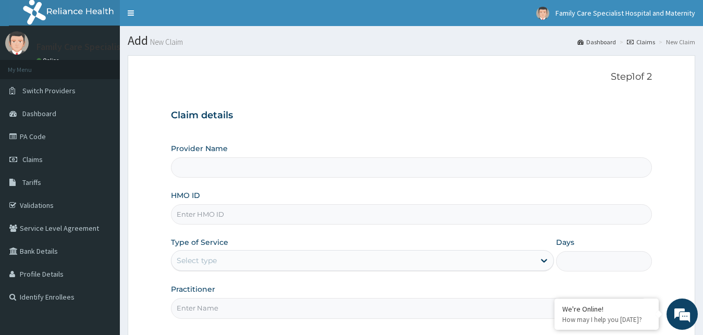
type input "Family Care Specialist Hospital and Maternity"
click at [214, 212] on input "HMO ID" at bounding box center [411, 214] width 481 height 20
paste input "mmm/10034/c"
type input "mmm/10034/c"
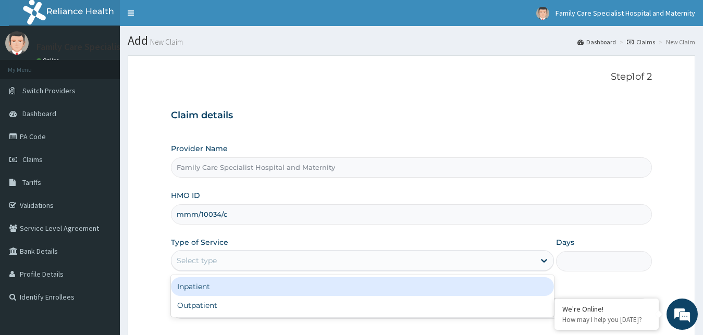
click at [474, 263] on div "Select type" at bounding box center [353, 260] width 364 height 17
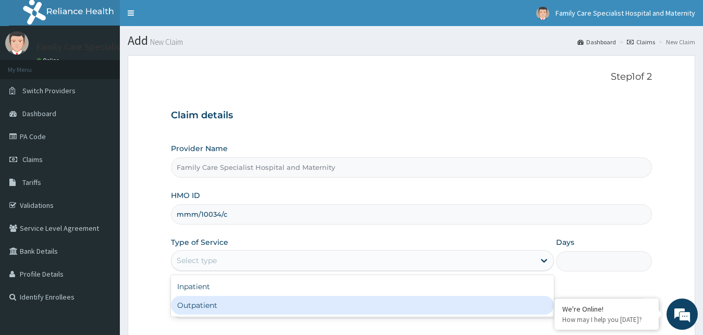
click at [405, 308] on div "Outpatient" at bounding box center [362, 305] width 383 height 19
type input "1"
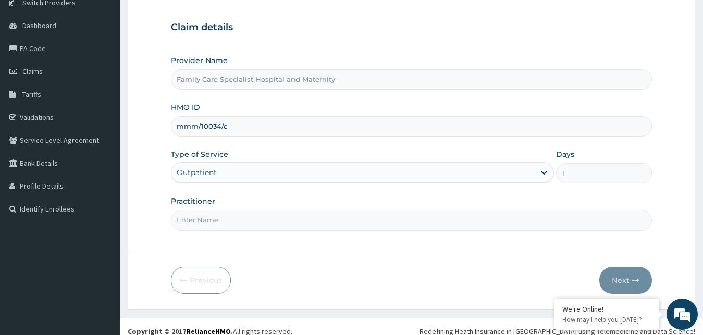
scroll to position [95, 0]
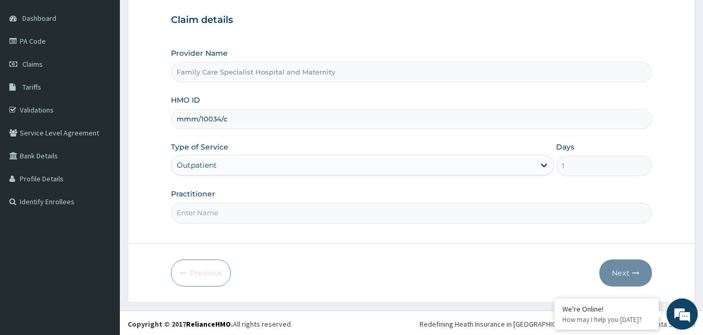
click at [358, 217] on input "Practitioner" at bounding box center [411, 213] width 481 height 20
type input "Family physician"
click at [621, 270] on button "Next" at bounding box center [625, 272] width 53 height 27
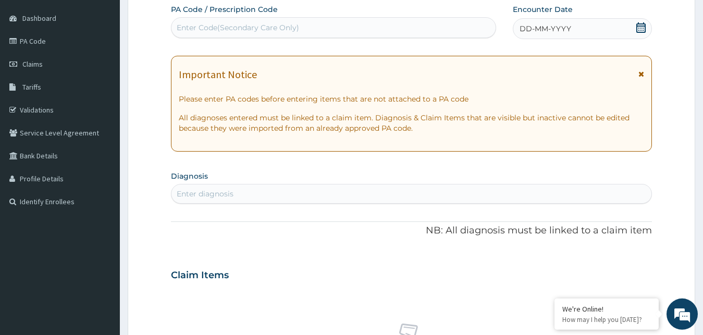
click at [639, 75] on icon at bounding box center [641, 73] width 6 height 7
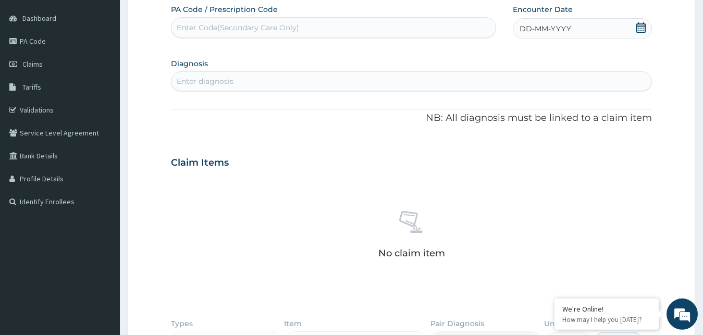
click at [636, 28] on icon at bounding box center [641, 27] width 10 height 10
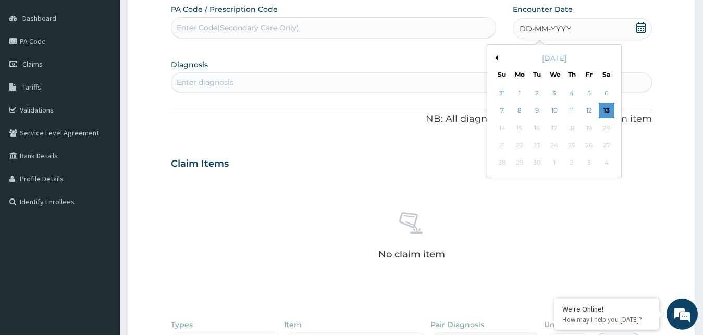
click at [497, 58] on button "Previous Month" at bounding box center [494, 57] width 5 height 5
click at [592, 96] on div "1" at bounding box center [589, 93] width 16 height 16
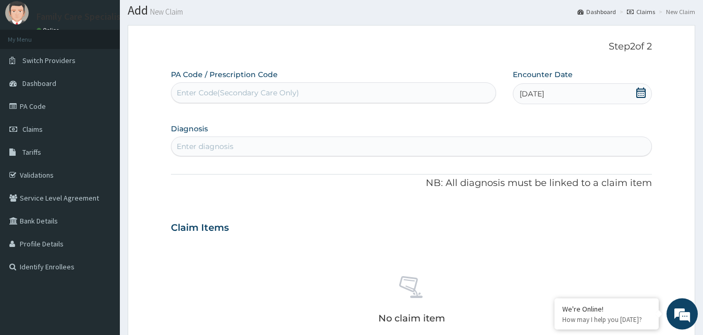
scroll to position [25, 0]
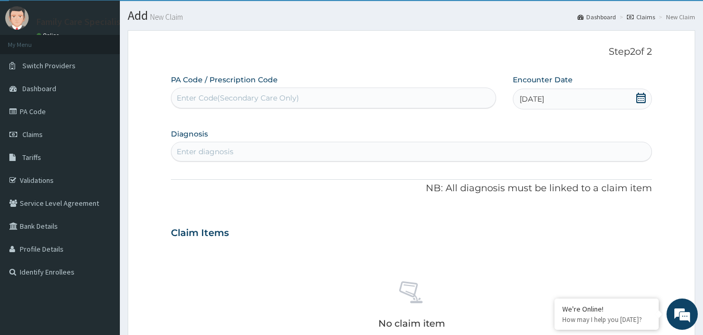
click at [475, 156] on div "Enter diagnosis" at bounding box center [411, 151] width 480 height 17
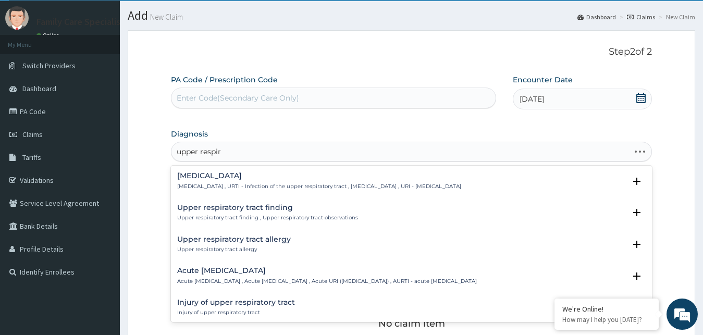
type input "upper respira"
click at [375, 183] on p "Upper respiratory infection , URTI - Infection of the upper respiratory tract ,…" at bounding box center [319, 186] width 284 height 7
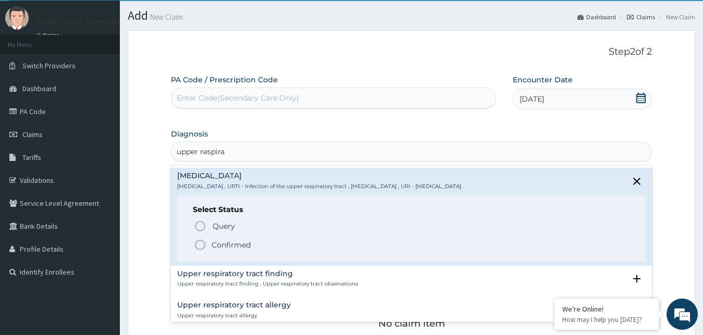
click at [222, 244] on p "Confirmed" at bounding box center [231, 245] width 39 height 10
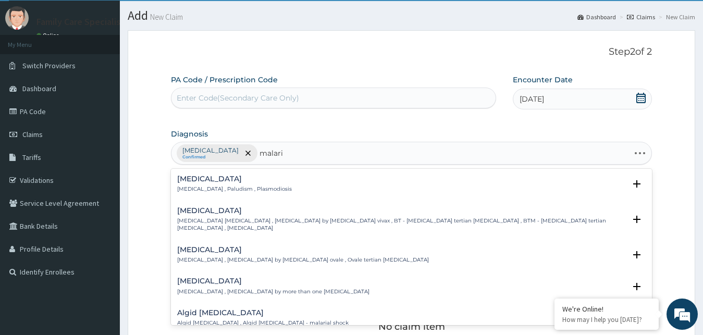
type input "malaria"
click at [202, 183] on h4 "Malaria" at bounding box center [234, 179] width 115 height 8
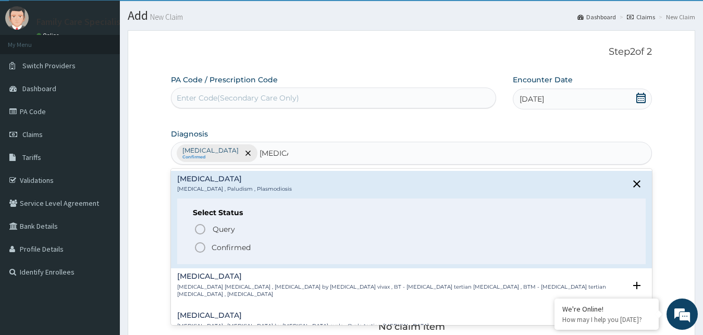
click at [243, 246] on p "Confirmed" at bounding box center [231, 247] width 39 height 10
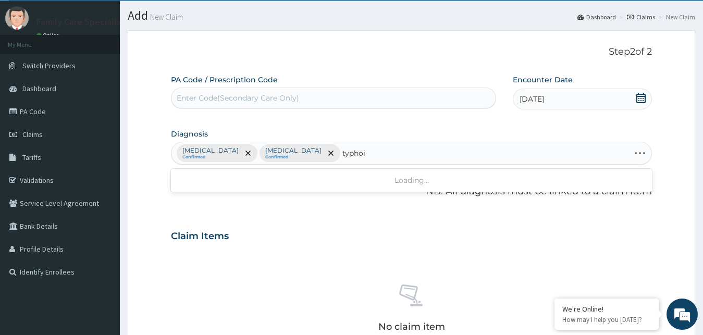
type input "typhoid"
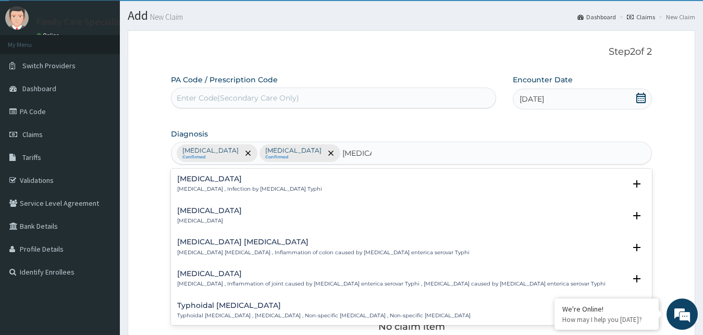
click at [250, 185] on div "Typhoid fever Typhoid fever , Infection by Salmonella Typhi" at bounding box center [249, 184] width 145 height 18
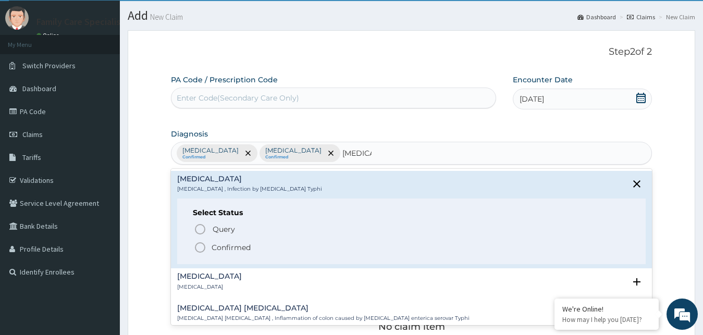
click at [217, 247] on p "Confirmed" at bounding box center [231, 247] width 39 height 10
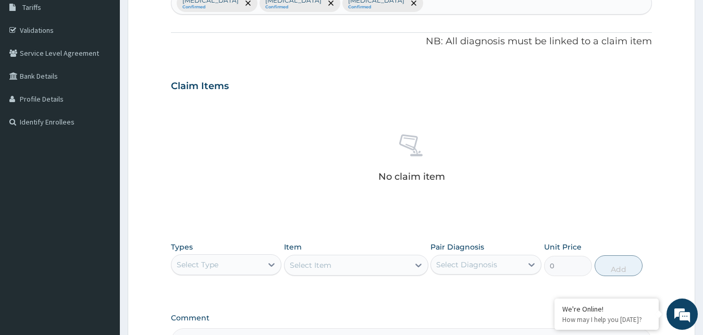
scroll to position [177, 0]
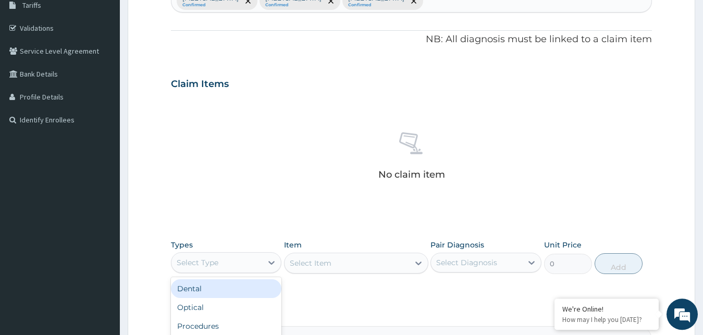
click at [249, 263] on div "Select Type" at bounding box center [216, 262] width 91 height 17
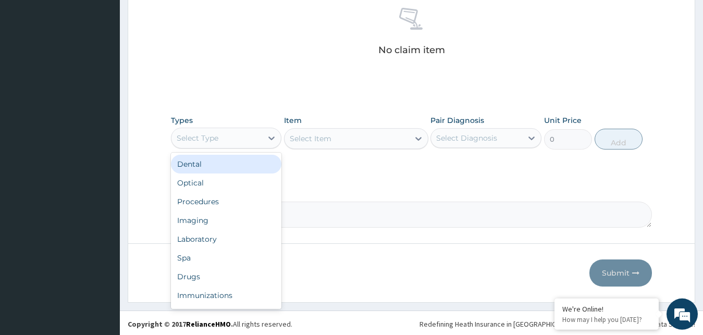
scroll to position [304, 0]
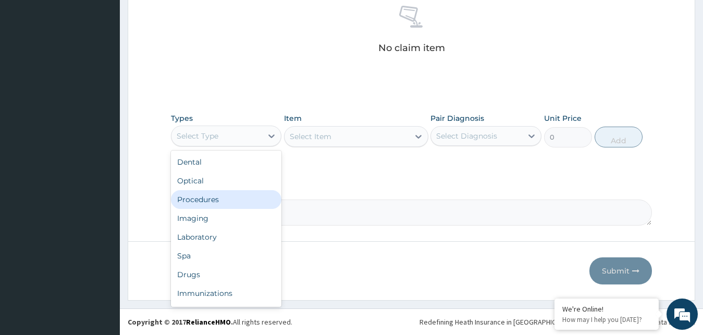
click at [228, 200] on div "Procedures" at bounding box center [226, 199] width 111 height 19
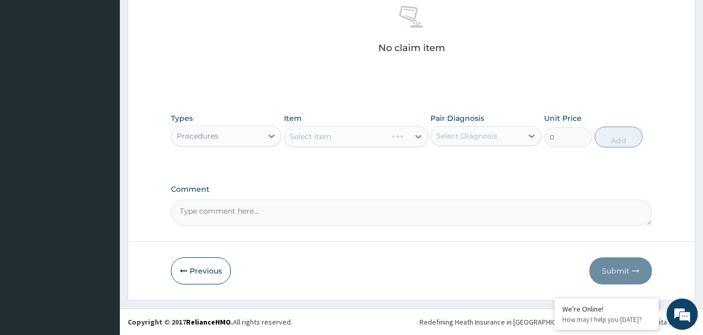
click at [352, 133] on div "Select Item" at bounding box center [356, 136] width 144 height 21
click at [376, 139] on div "Select Item" at bounding box center [356, 136] width 144 height 21
click at [402, 139] on div "Select Item" at bounding box center [356, 136] width 144 height 21
click at [402, 139] on div "Select Item" at bounding box center [346, 136] width 125 height 17
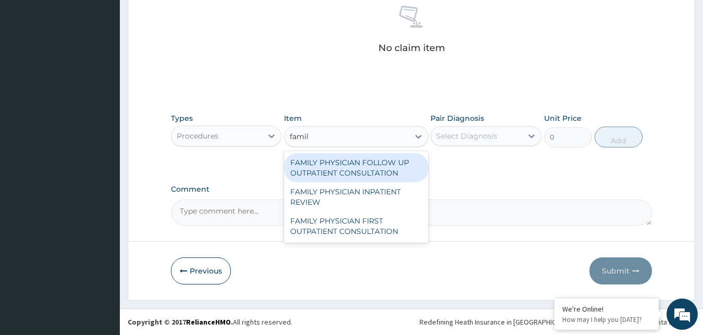
type input "family"
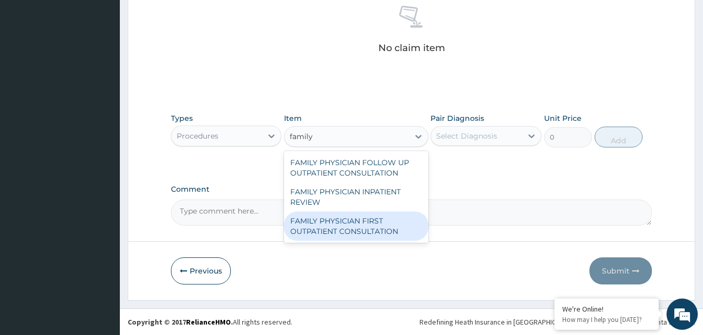
click at [362, 226] on div "FAMILY PHYSICIAN FIRST OUTPATIENT CONSULTATION" at bounding box center [356, 226] width 144 height 29
type input "36000"
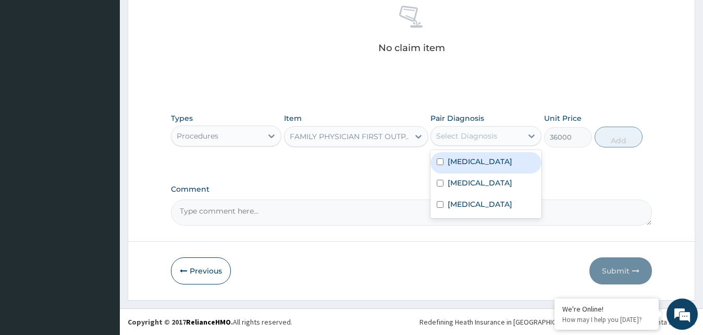
click at [497, 135] on div "Select Diagnosis" at bounding box center [476, 136] width 91 height 17
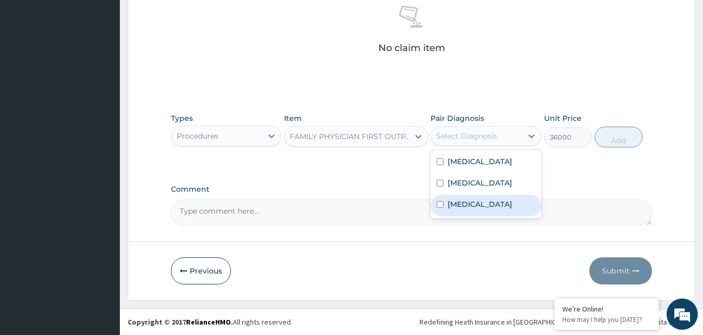
click at [487, 209] on label "Typhoid fever" at bounding box center [480, 204] width 65 height 10
checkbox input "true"
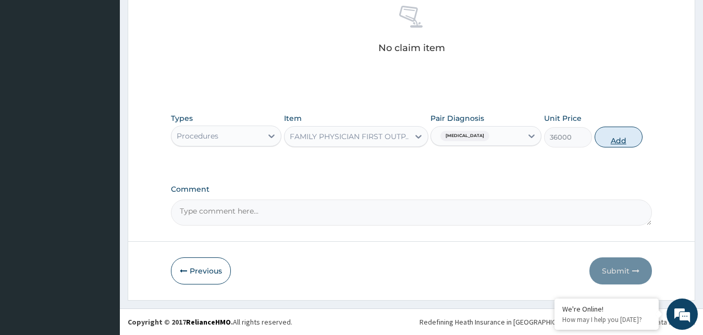
click at [615, 134] on button "Add" at bounding box center [619, 137] width 48 height 21
type input "0"
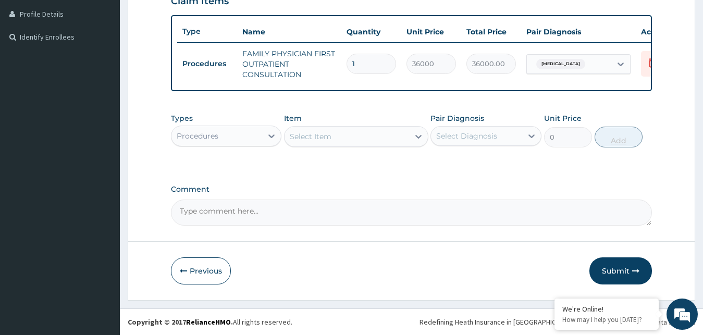
scroll to position [269, 0]
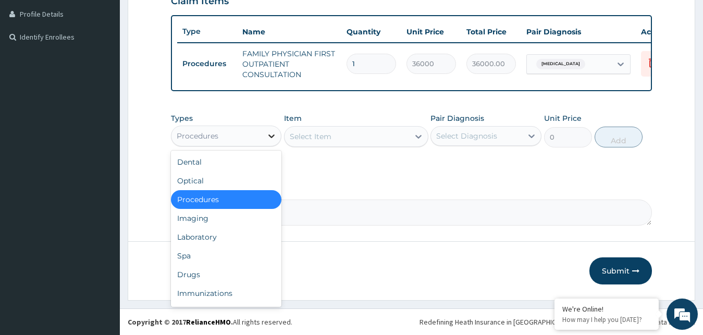
click at [275, 140] on icon at bounding box center [271, 136] width 10 height 10
click at [209, 237] on div "Laboratory" at bounding box center [226, 237] width 111 height 19
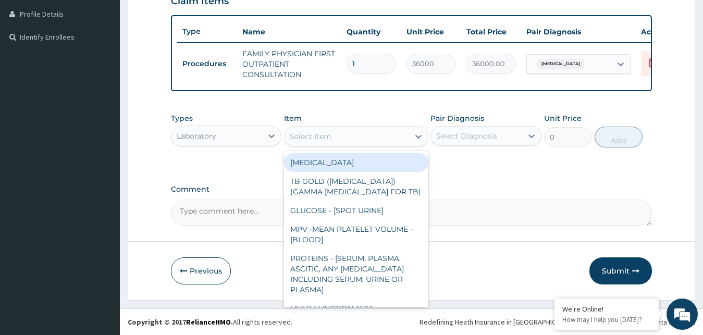
click at [348, 139] on div "Select Item" at bounding box center [346, 136] width 125 height 17
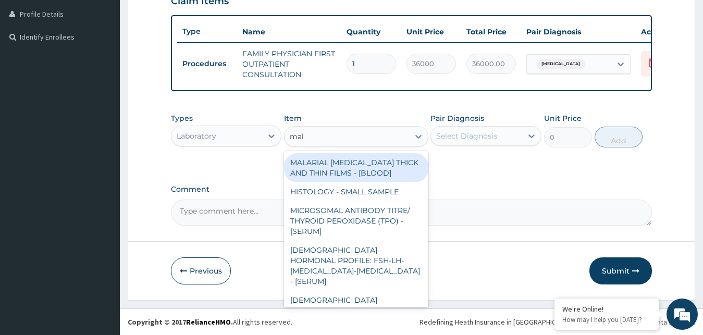
type input "mala"
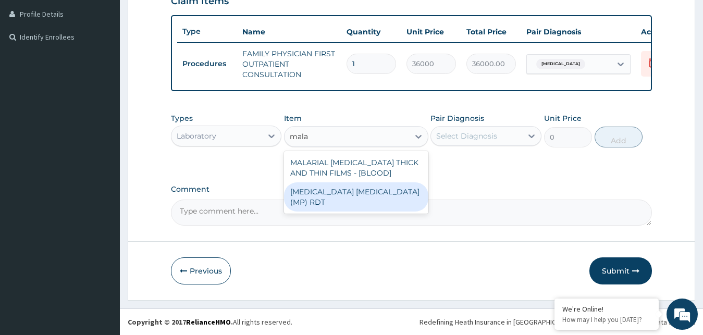
click at [306, 195] on div "MALARIA PARASITE (MP) RDT" at bounding box center [356, 196] width 144 height 29
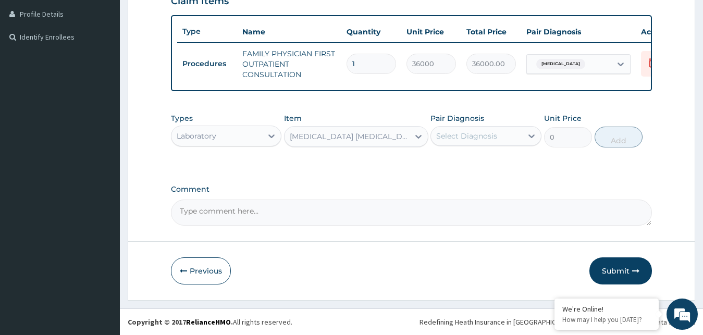
type input "3600"
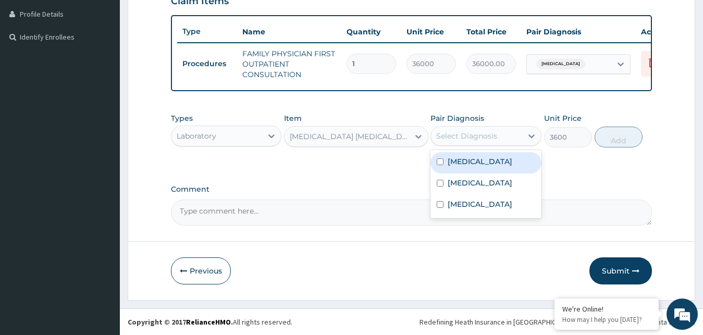
click at [476, 141] on div "Select Diagnosis" at bounding box center [466, 136] width 61 height 10
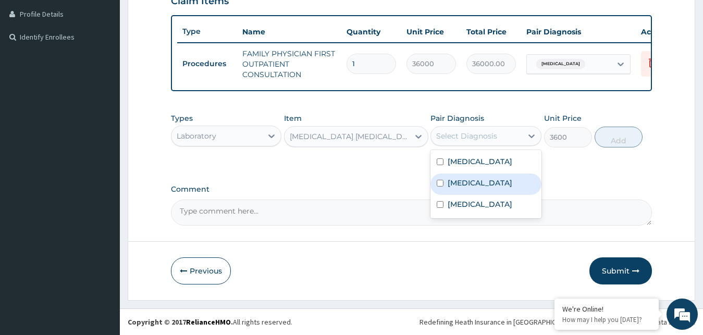
click at [459, 188] on label "Malaria" at bounding box center [480, 183] width 65 height 10
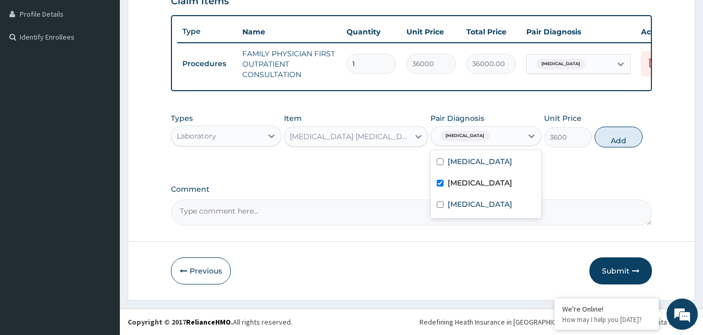
checkbox input "true"
click at [615, 135] on button "Add" at bounding box center [619, 137] width 48 height 21
type input "0"
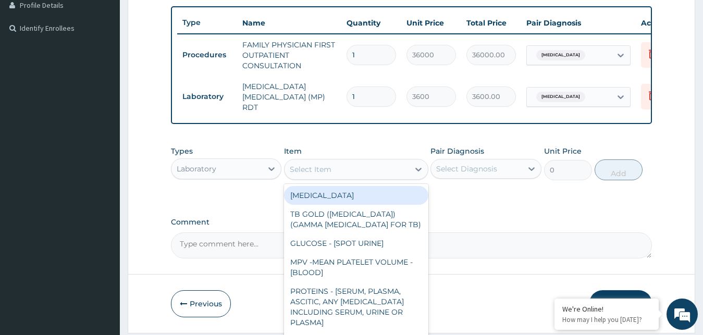
click at [302, 174] on div "Select Item" at bounding box center [311, 169] width 42 height 10
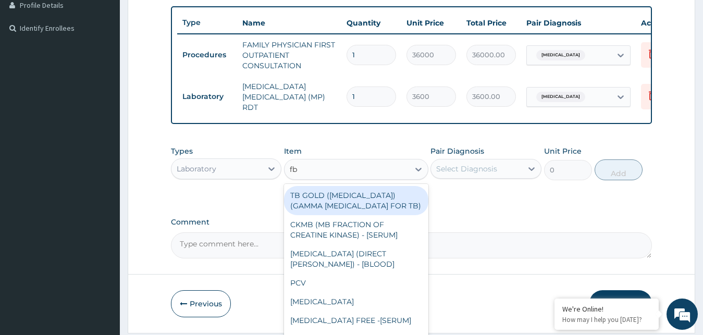
type input "fbc"
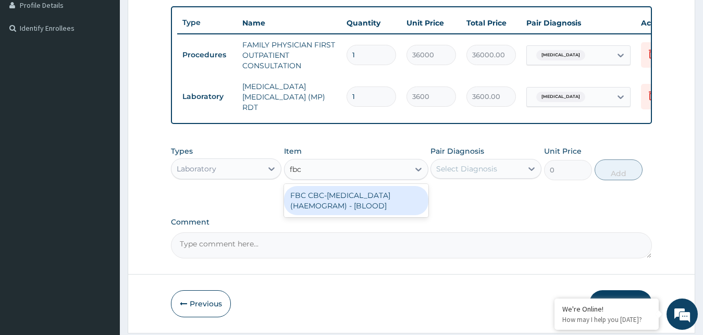
click at [342, 204] on div "FBC CBC-COMPLETE BLOOD COUNT (HAEMOGRAM) - [BLOOD]" at bounding box center [356, 200] width 144 height 29
type input "9000"
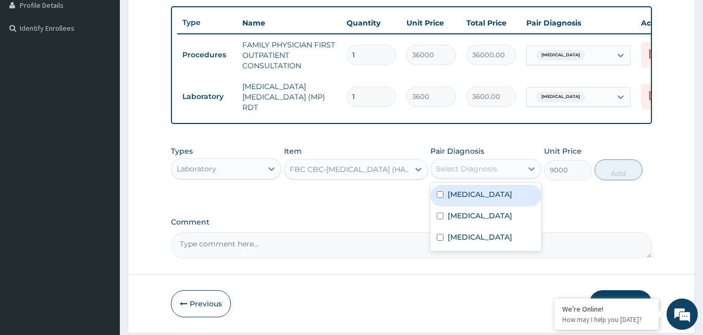
click at [494, 174] on div "Select Diagnosis" at bounding box center [466, 169] width 61 height 10
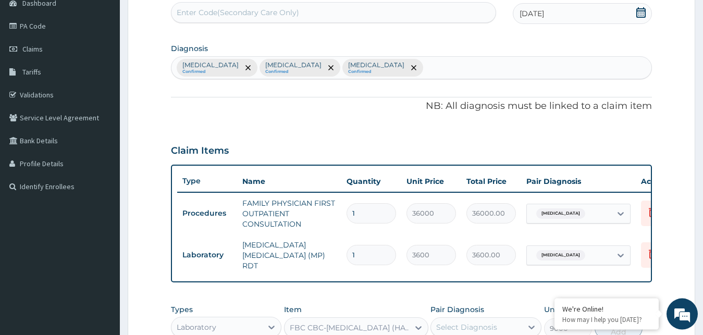
scroll to position [107, 0]
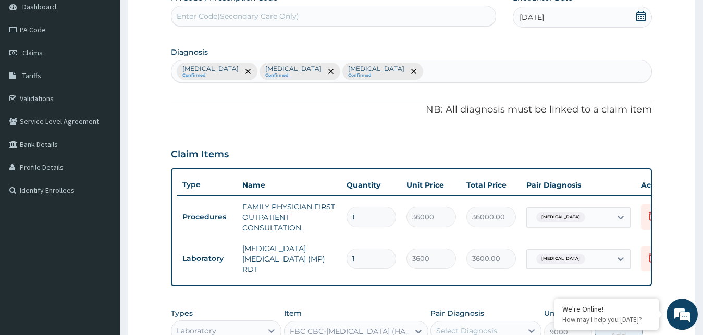
click at [434, 73] on div "Upper respiratory infection Confirmed Malaria Confirmed Typhoid fever Confirmed" at bounding box center [411, 71] width 480 height 22
type input "anae"
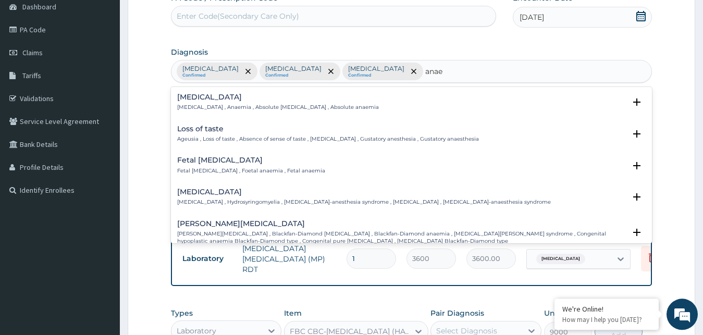
click at [224, 101] on h4 "Anemia" at bounding box center [278, 97] width 202 height 8
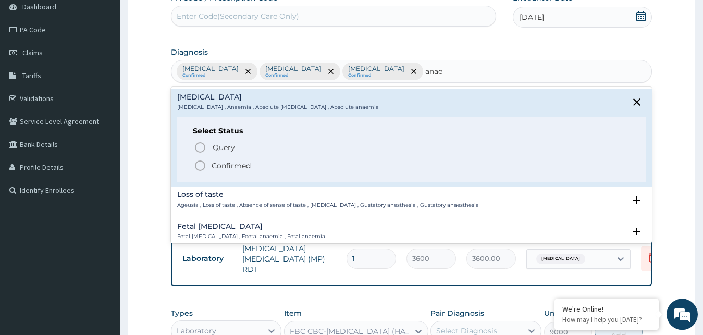
click at [219, 165] on p "Confirmed" at bounding box center [231, 165] width 39 height 10
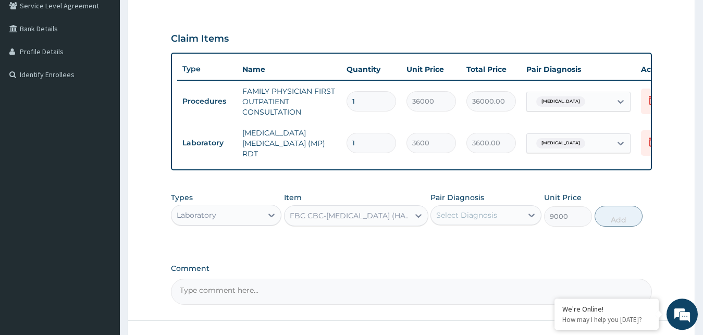
scroll to position [256, 0]
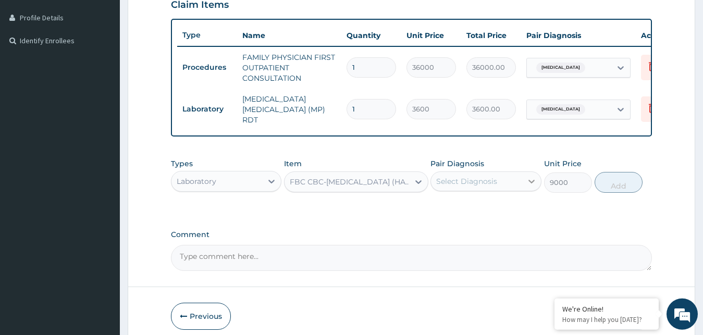
click at [535, 184] on icon at bounding box center [531, 181] width 10 height 10
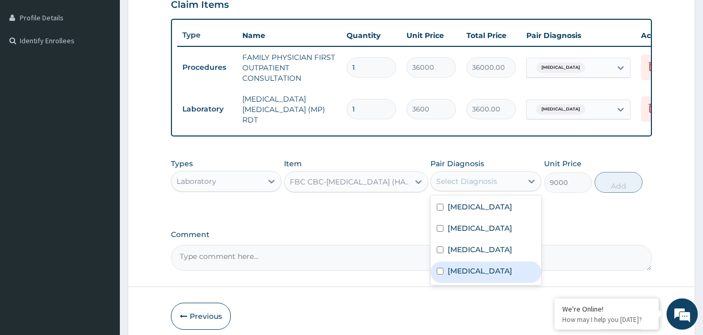
click at [464, 276] on label "Anemia" at bounding box center [480, 271] width 65 height 10
checkbox input "true"
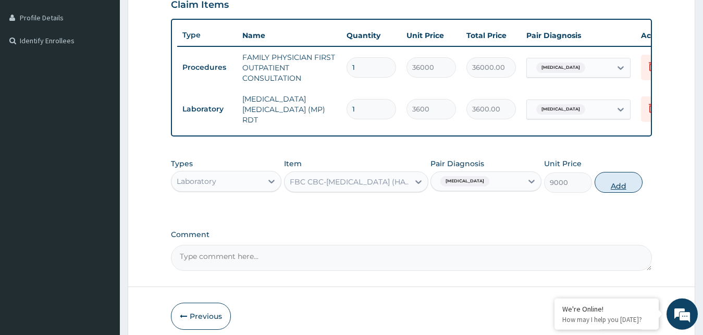
click at [618, 190] on button "Add" at bounding box center [619, 182] width 48 height 21
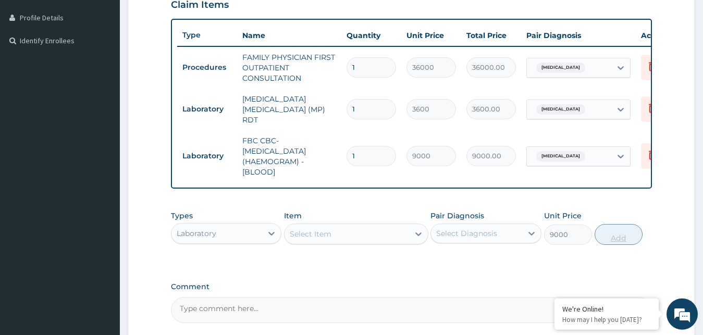
type input "0"
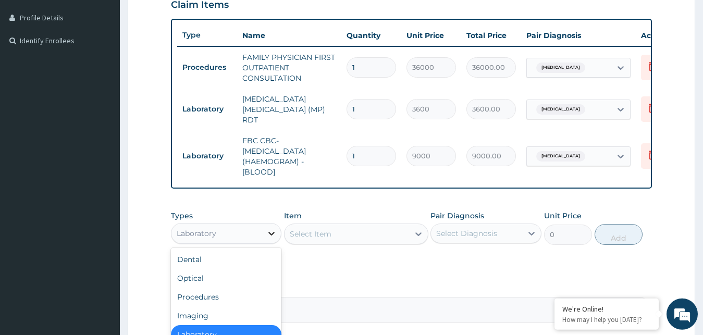
click at [271, 236] on icon at bounding box center [271, 234] width 6 height 4
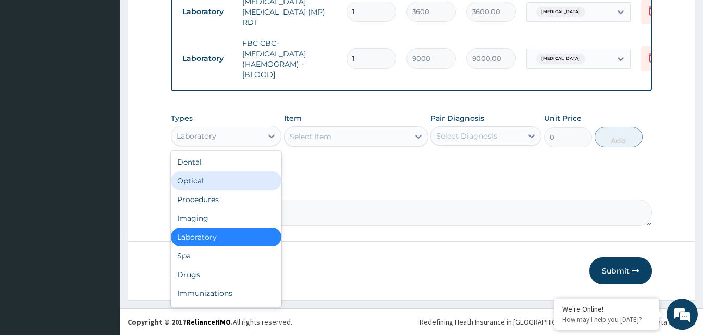
scroll to position [357, 0]
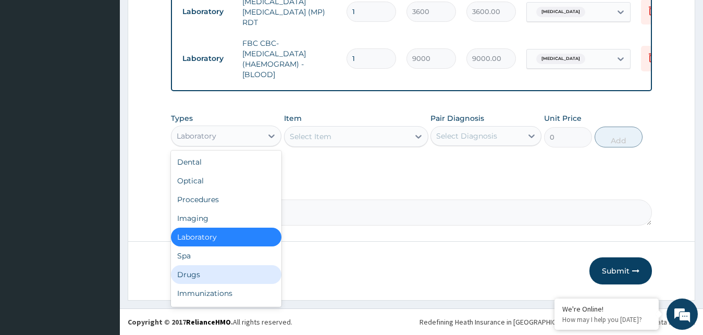
click at [229, 276] on div "Drugs" at bounding box center [226, 274] width 111 height 19
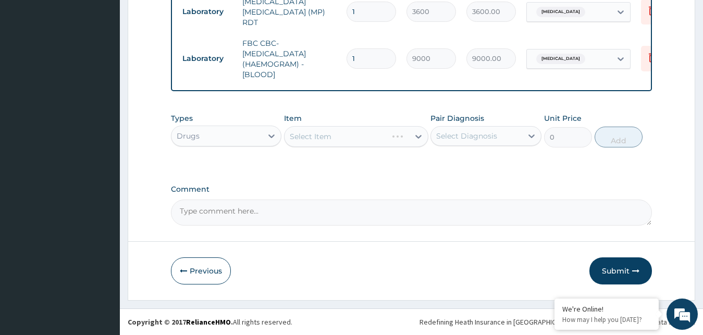
click at [392, 139] on div "Select Item" at bounding box center [356, 136] width 144 height 21
click at [415, 138] on div "Select Item" at bounding box center [356, 136] width 144 height 21
click at [413, 138] on div "Select Item" at bounding box center [356, 136] width 144 height 21
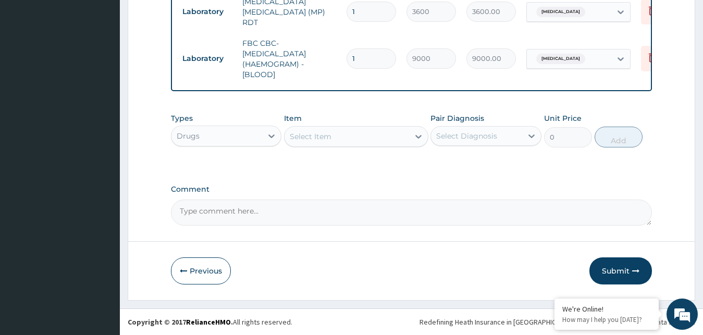
click at [400, 137] on div "Select Item" at bounding box center [346, 136] width 125 height 17
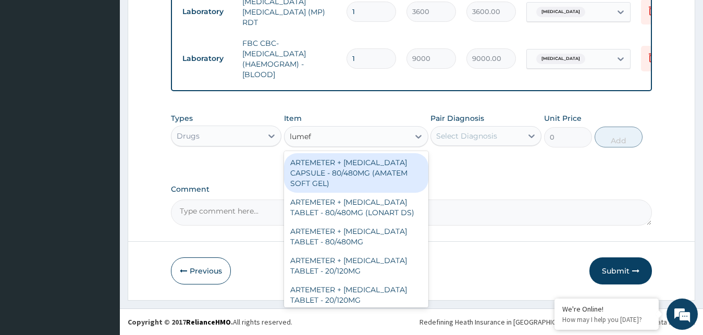
type input "lumefa"
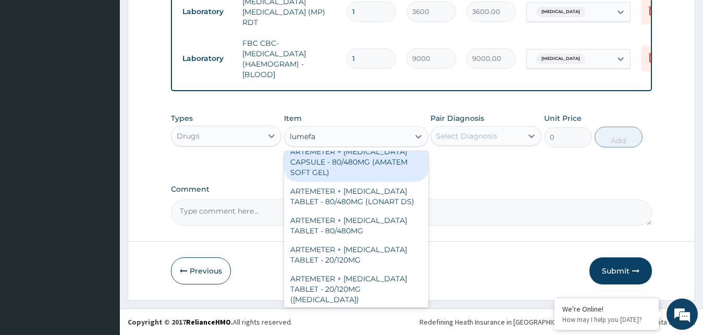
scroll to position [14, 0]
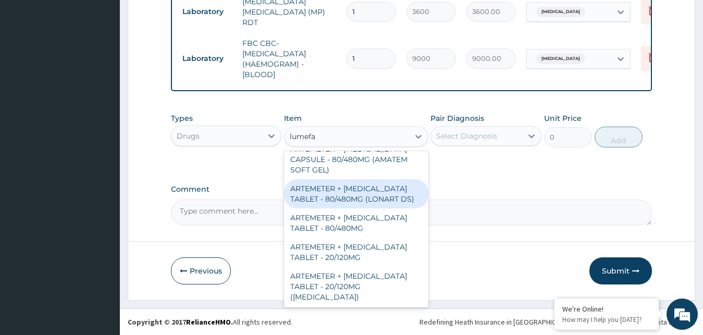
click at [386, 195] on div "ARTEMETER + LUMEFANTRINE TABLET - 80/480MG (LONART DS)" at bounding box center [356, 193] width 144 height 29
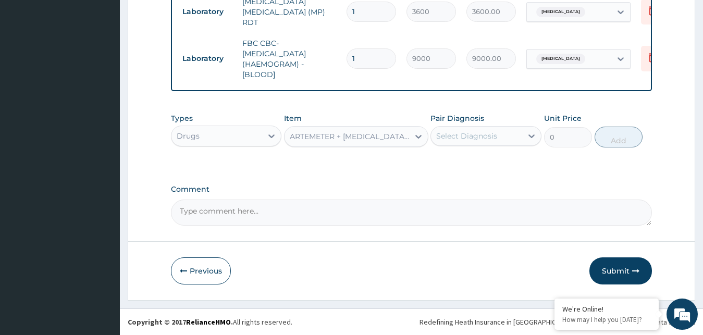
type input "924.0000000000001"
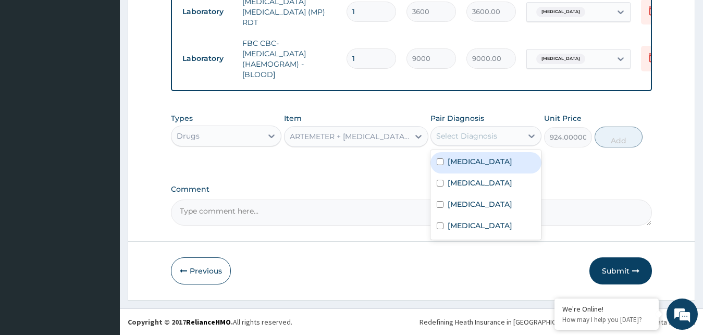
click at [500, 133] on div "Select Diagnosis" at bounding box center [476, 136] width 91 height 17
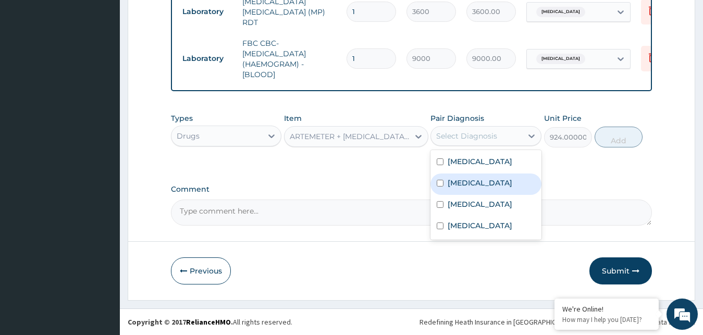
click at [459, 188] on label "Malaria" at bounding box center [480, 183] width 65 height 10
checkbox input "true"
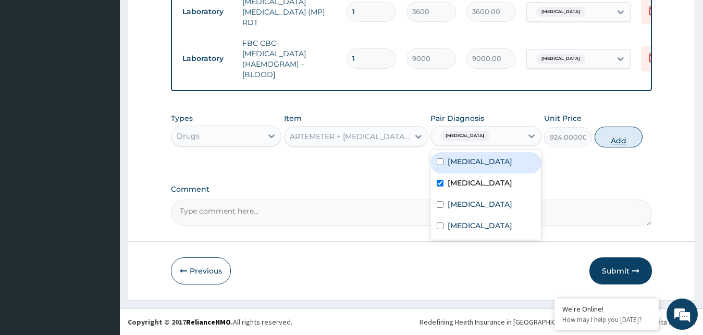
click at [616, 135] on button "Add" at bounding box center [619, 137] width 48 height 21
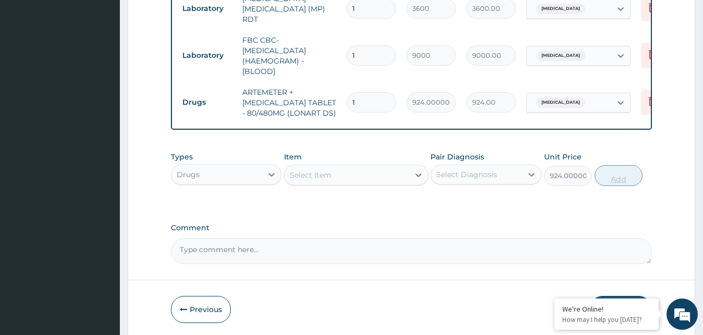
type input "0"
type input "0.00"
type input "6"
type input "5544.00"
type input "6"
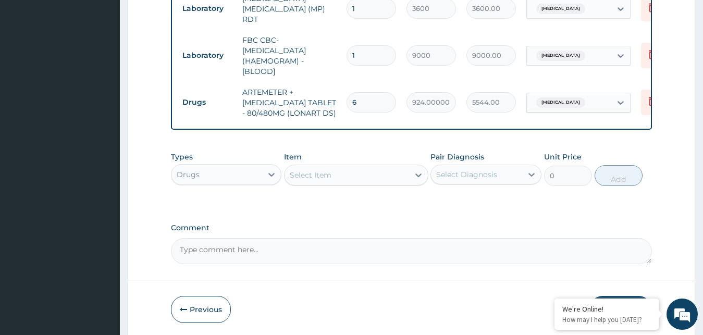
click at [337, 183] on div "Select Item" at bounding box center [346, 175] width 125 height 17
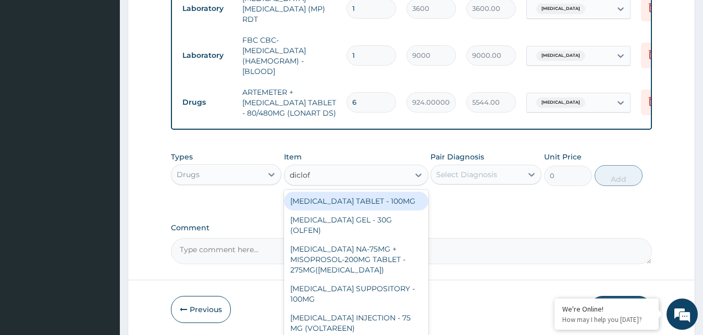
type input "diclofe"
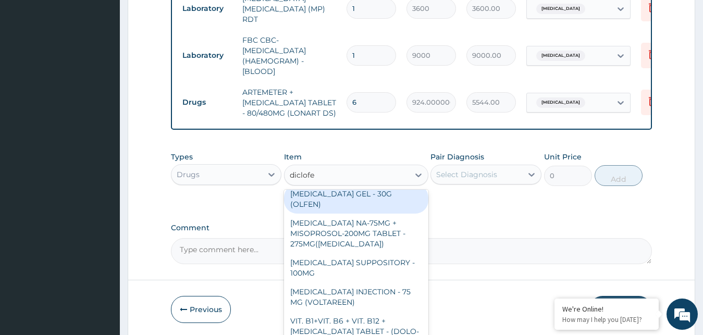
scroll to position [0, 0]
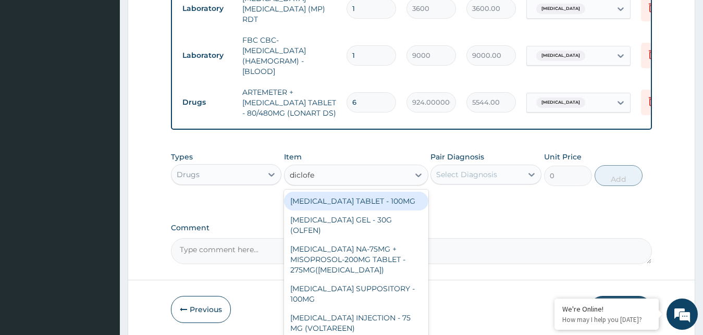
click at [371, 206] on div "DICLOFENAC TABLET - 100MG" at bounding box center [356, 201] width 144 height 19
type input "176"
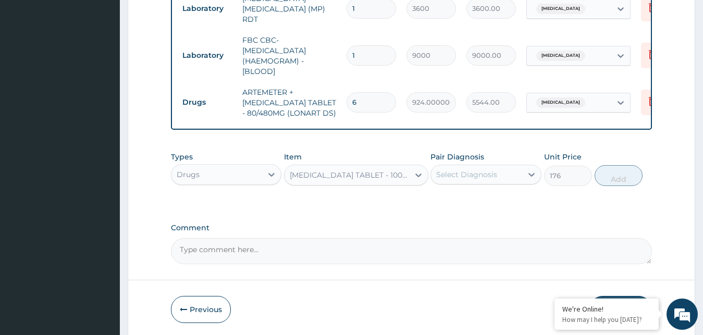
click at [480, 180] on div "Select Diagnosis" at bounding box center [466, 174] width 61 height 10
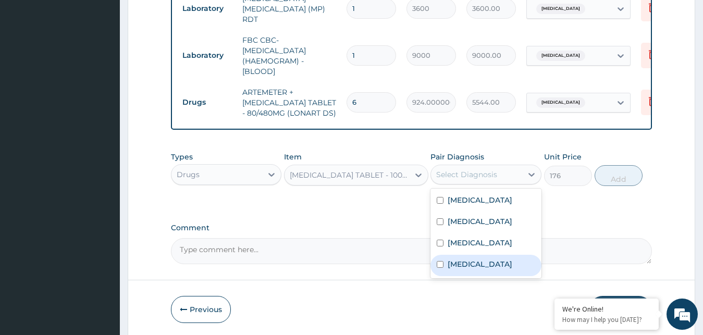
click at [466, 269] on label "Anemia" at bounding box center [480, 264] width 65 height 10
checkbox input "true"
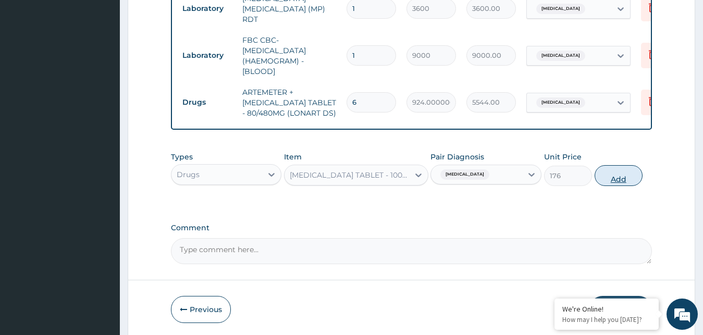
click at [618, 184] on button "Add" at bounding box center [619, 175] width 48 height 21
type input "0"
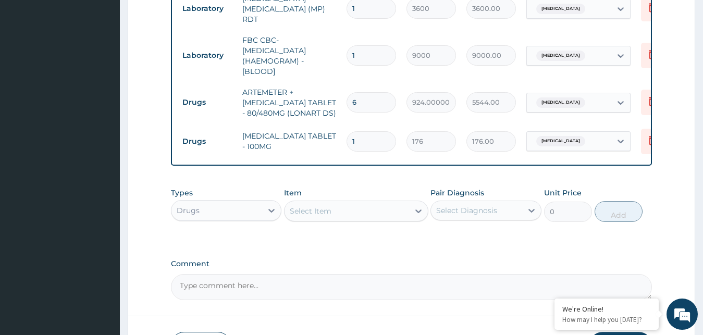
type input "10"
type input "1760.00"
type input "10"
click at [345, 219] on div "Select Item" at bounding box center [346, 211] width 125 height 17
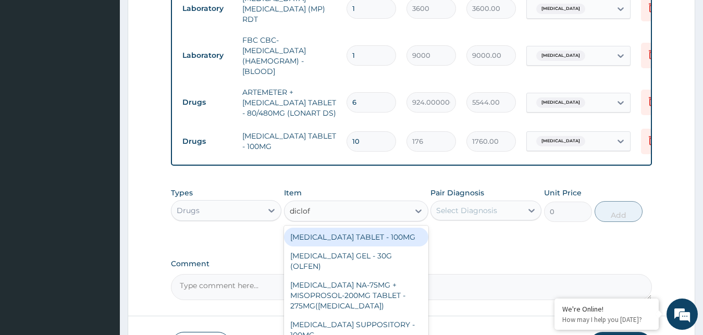
type input "diclofe"
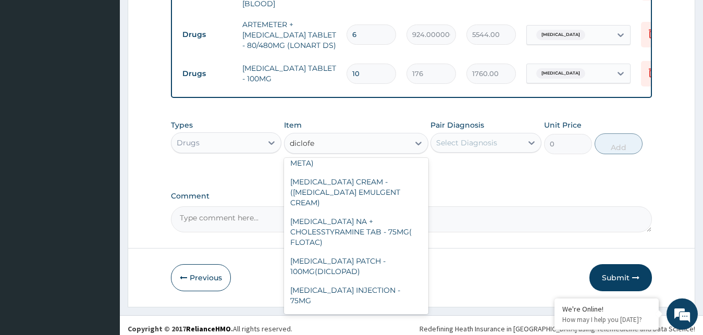
scroll to position [427, 0]
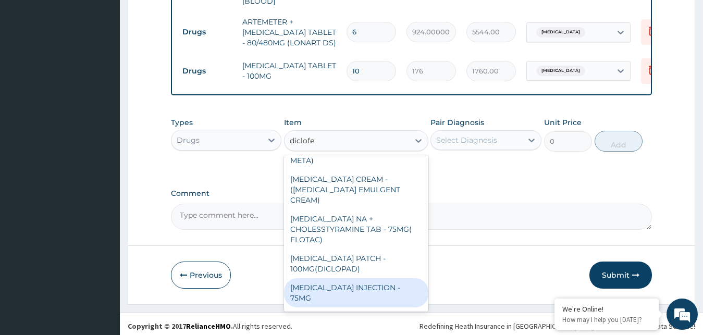
click at [398, 278] on div "DICLOFENAC INJECTION - 75MG" at bounding box center [356, 292] width 144 height 29
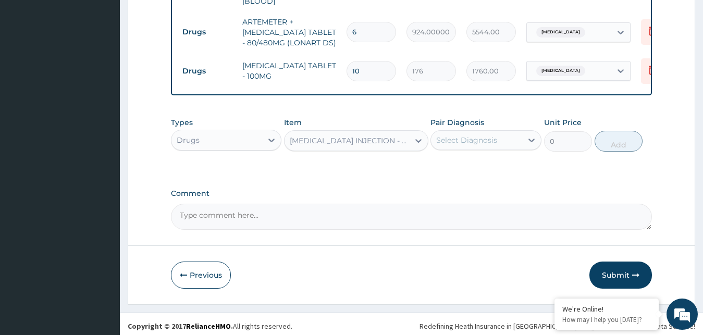
type input "660"
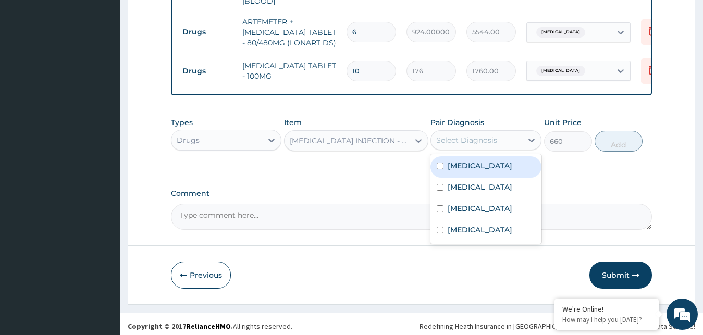
click at [508, 146] on div "Select Diagnosis" at bounding box center [476, 140] width 91 height 17
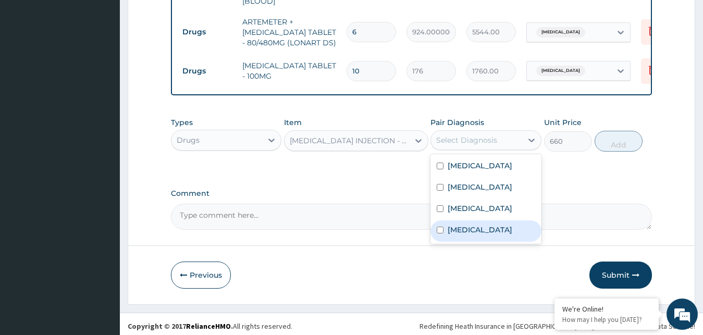
click at [460, 235] on label "Anemia" at bounding box center [480, 230] width 65 height 10
checkbox input "true"
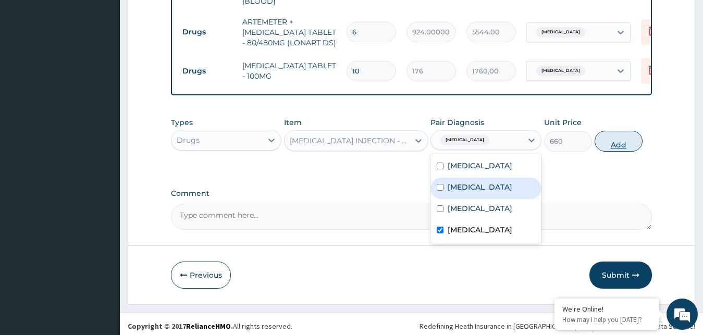
click at [624, 144] on button "Add" at bounding box center [619, 141] width 48 height 21
type input "0"
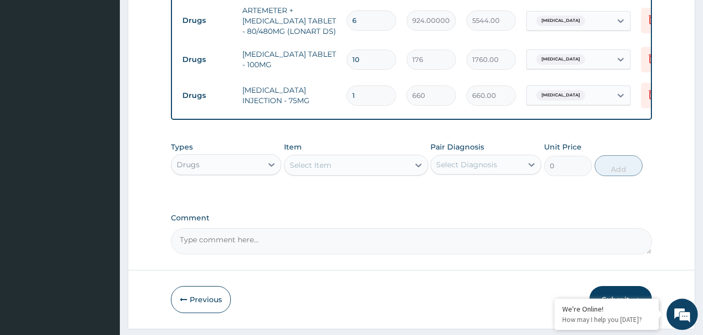
scroll to position [448, 0]
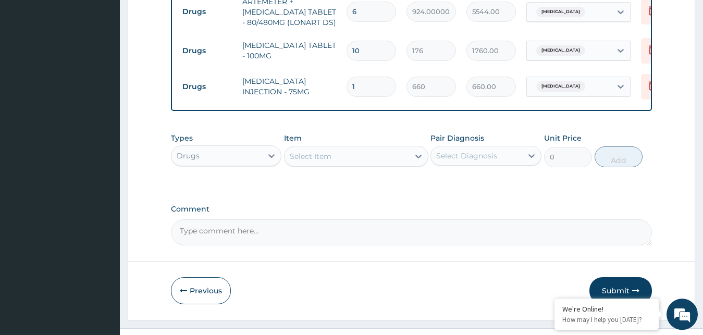
click at [377, 163] on div "Select Item" at bounding box center [346, 156] width 125 height 17
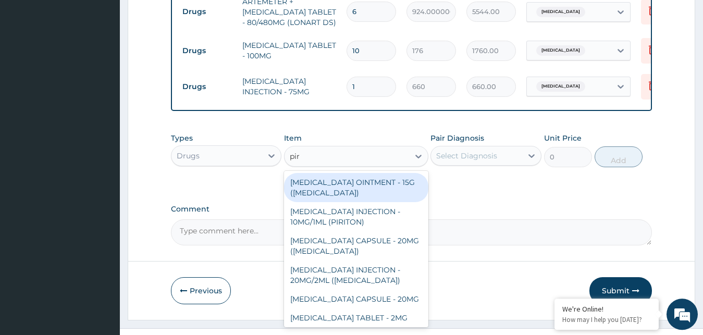
type input "piro"
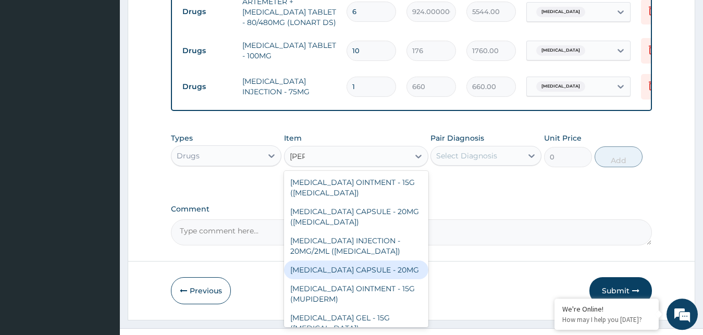
click at [370, 272] on div "PIROXICAM CAPSULE - 20MG" at bounding box center [356, 270] width 144 height 19
type input "44"
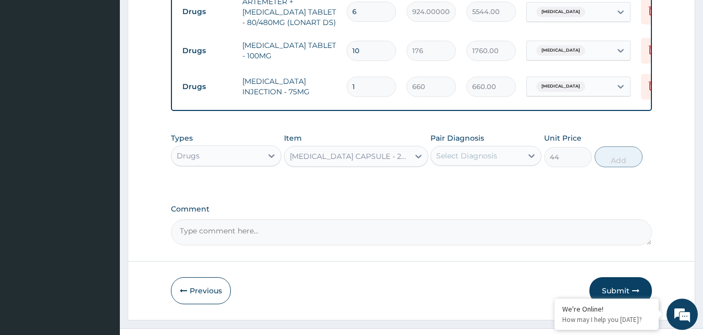
click at [397, 162] on div "PIROXICAM CAPSULE - 20MG" at bounding box center [350, 156] width 120 height 10
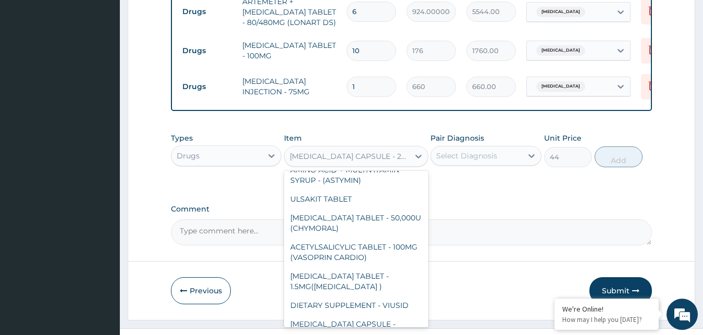
type input "o"
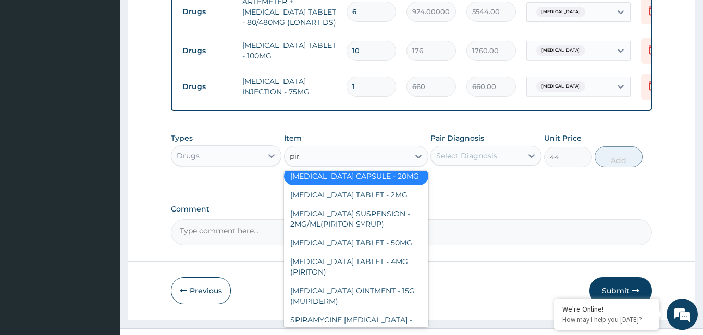
scroll to position [0, 0]
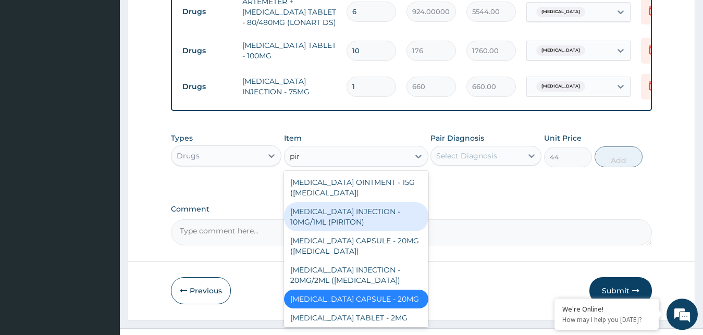
type input "piro"
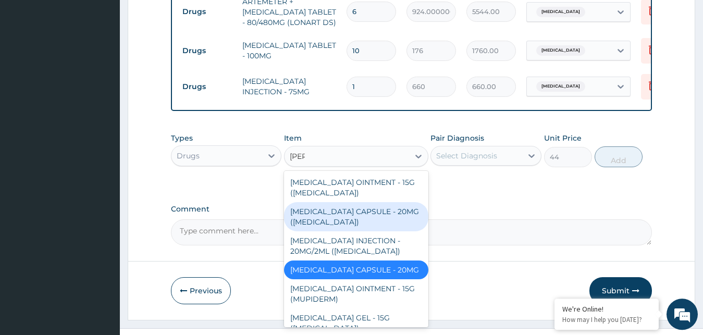
click at [386, 217] on div "PIROXICAM CAPSULE - 20MG (FELDENE)" at bounding box center [356, 216] width 144 height 29
type input "242.00000000000003"
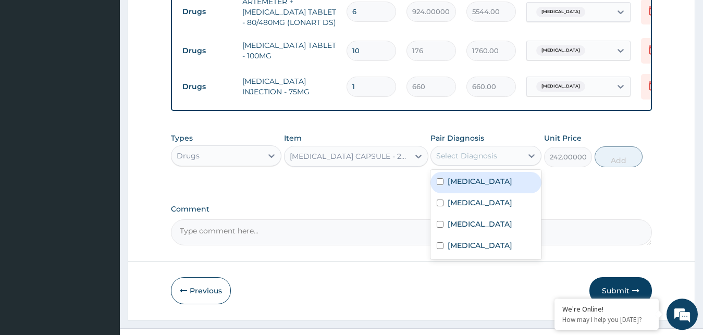
click at [470, 161] on div "Select Diagnosis" at bounding box center [466, 156] width 61 height 10
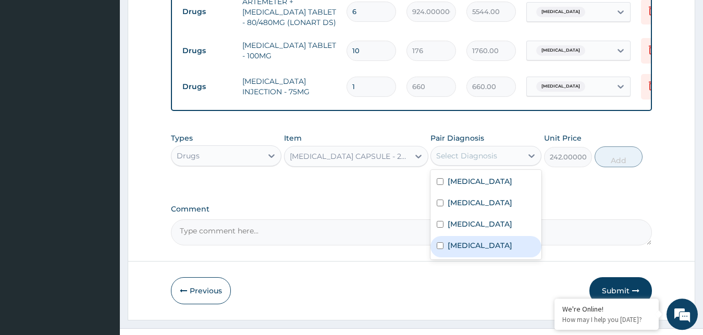
click at [450, 251] on label "Anemia" at bounding box center [480, 245] width 65 height 10
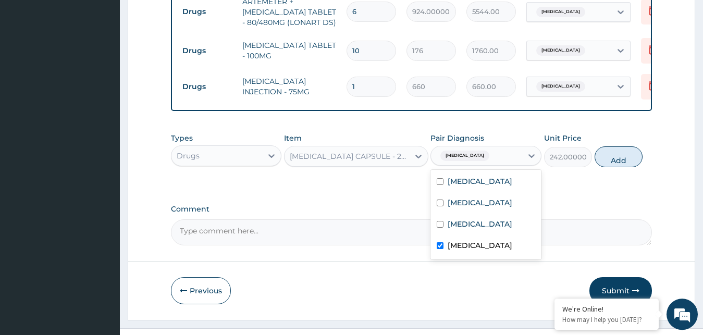
checkbox input "true"
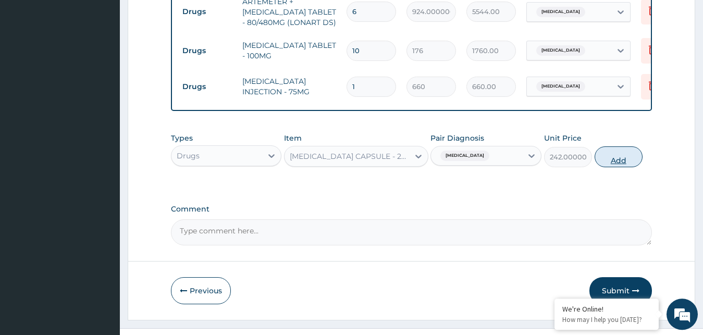
click at [616, 159] on button "Add" at bounding box center [619, 156] width 48 height 21
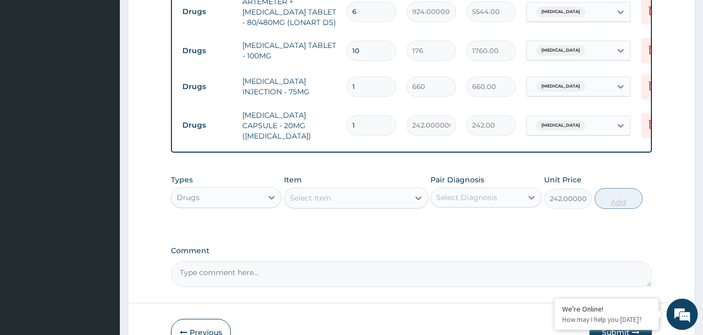
type input "0"
type input "0.00"
type input "6"
type input "1452.00"
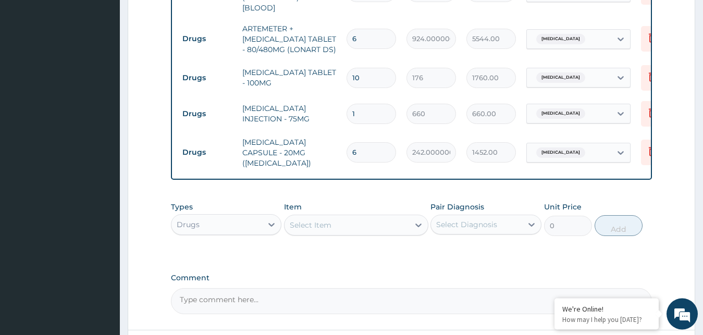
scroll to position [434, 0]
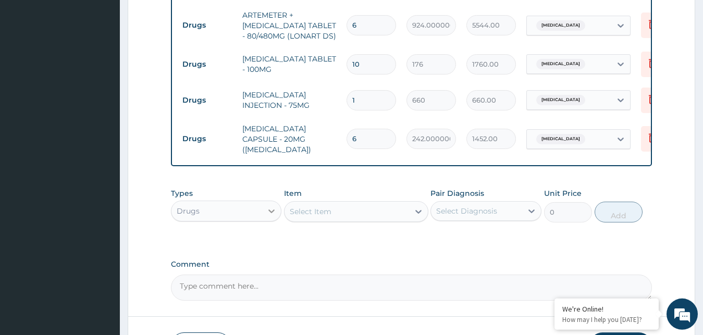
type input "6"
click at [268, 213] on icon at bounding box center [271, 211] width 10 height 10
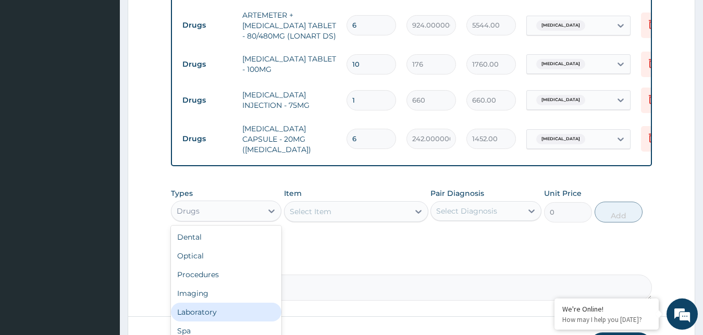
click at [216, 312] on div "Laboratory" at bounding box center [226, 312] width 111 height 19
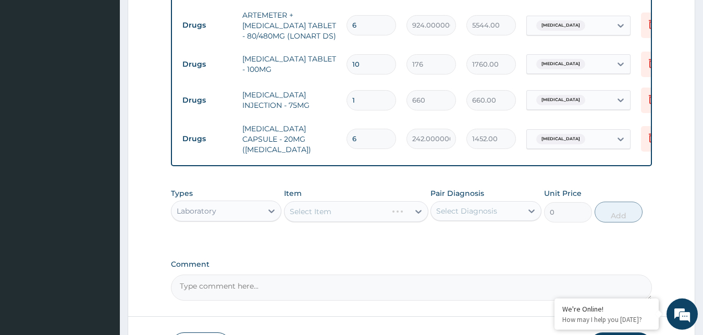
click at [335, 210] on div "Select Item" at bounding box center [356, 211] width 144 height 21
click at [383, 211] on div "Select Item" at bounding box center [356, 211] width 144 height 21
click at [399, 208] on div "Select Item" at bounding box center [356, 211] width 144 height 21
click at [401, 208] on div "Select Item" at bounding box center [356, 211] width 144 height 21
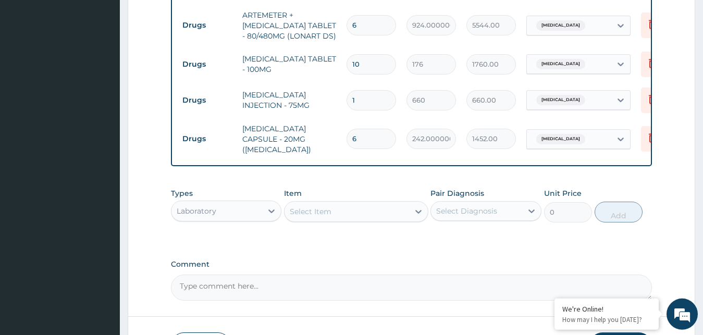
click at [401, 208] on div "Select Item" at bounding box center [346, 211] width 125 height 17
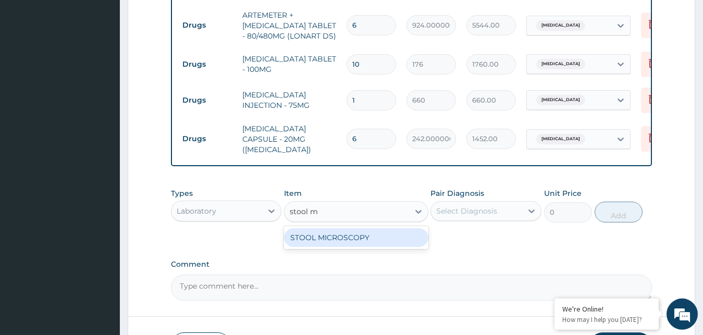
type input "stool"
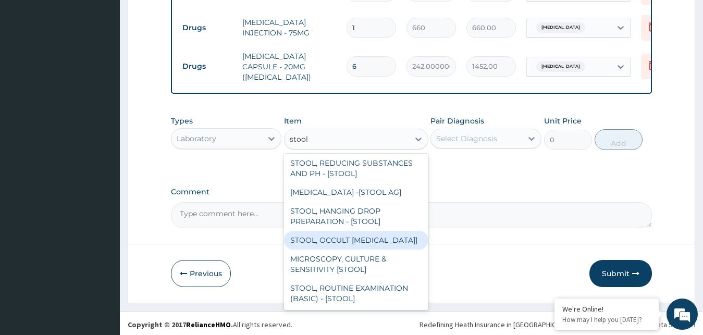
scroll to position [33, 0]
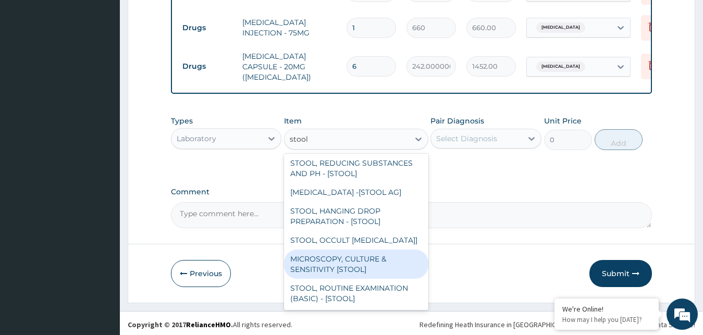
click at [373, 270] on div "MICROSCOPY, CULTURE & SENSITIVITY [STOOL]" at bounding box center [356, 264] width 144 height 29
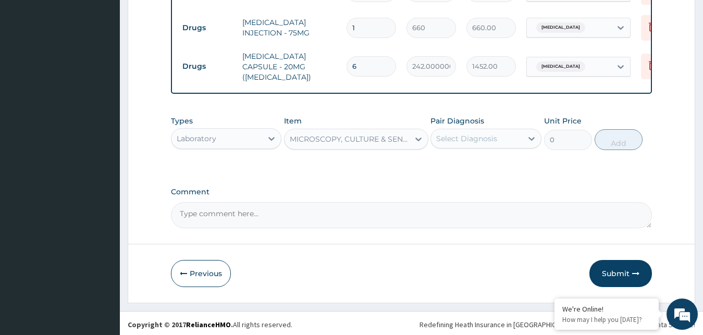
type input "9000"
click at [512, 134] on div "Select Diagnosis" at bounding box center [476, 138] width 91 height 17
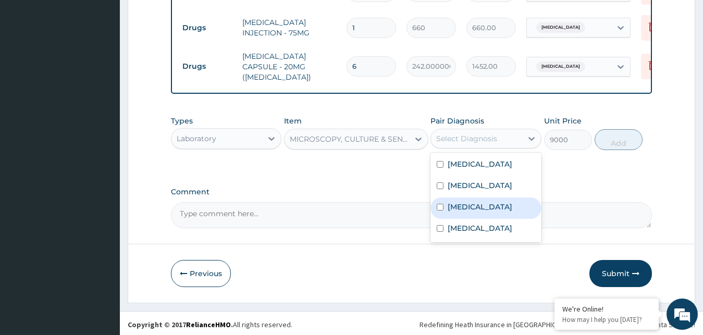
click at [487, 212] on label "Typhoid fever" at bounding box center [480, 207] width 65 height 10
checkbox input "true"
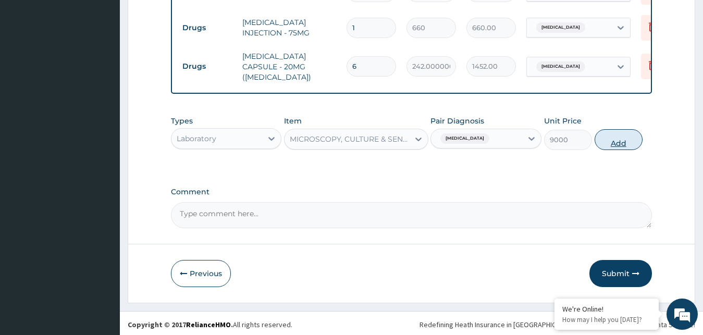
click at [620, 133] on button "Add" at bounding box center [619, 139] width 48 height 21
type input "0"
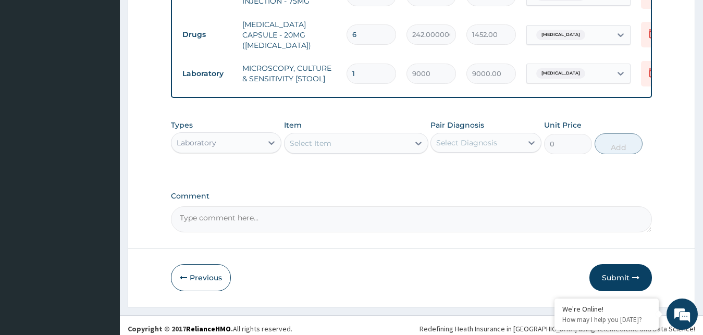
scroll to position [540, 0]
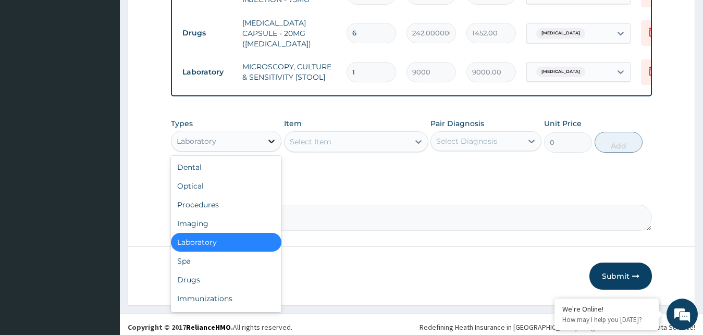
click at [271, 140] on icon at bounding box center [271, 142] width 6 height 4
click at [209, 277] on div "Drugs" at bounding box center [226, 279] width 111 height 19
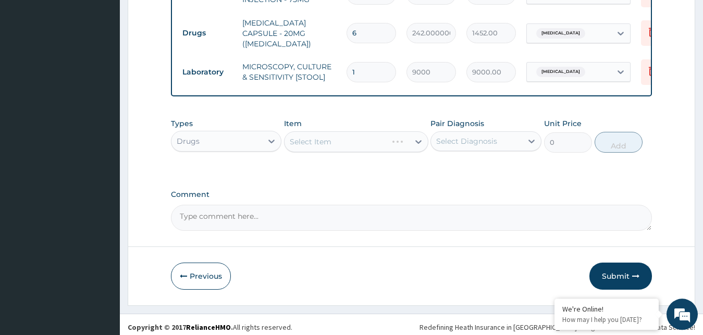
click at [395, 137] on div "Select Item" at bounding box center [356, 141] width 144 height 21
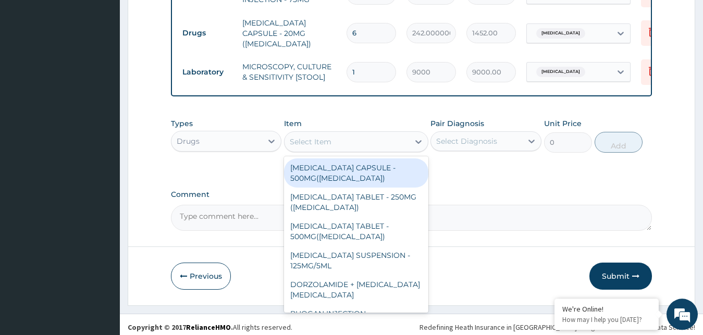
click at [395, 137] on div "Select Item" at bounding box center [346, 141] width 125 height 17
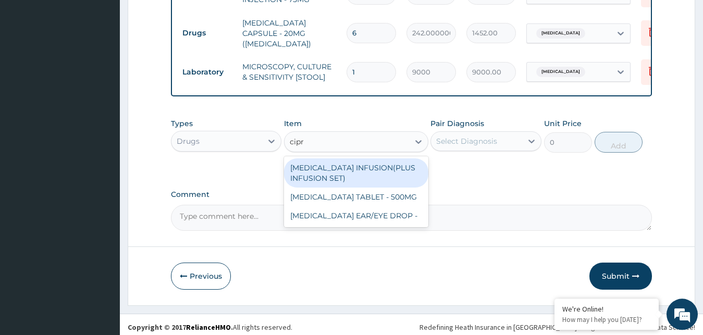
type input "cipro"
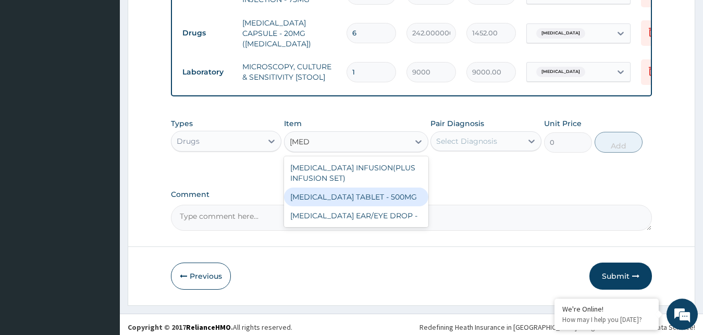
click at [394, 194] on div "CIPROFLOXACIN TABLET - 500MG" at bounding box center [356, 197] width 144 height 19
type input "308"
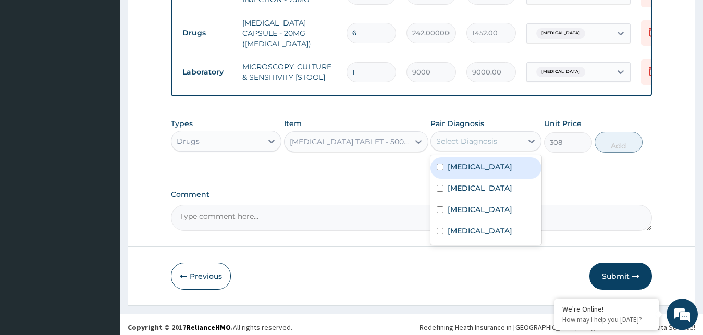
click at [479, 138] on div "Select Diagnosis" at bounding box center [466, 141] width 61 height 10
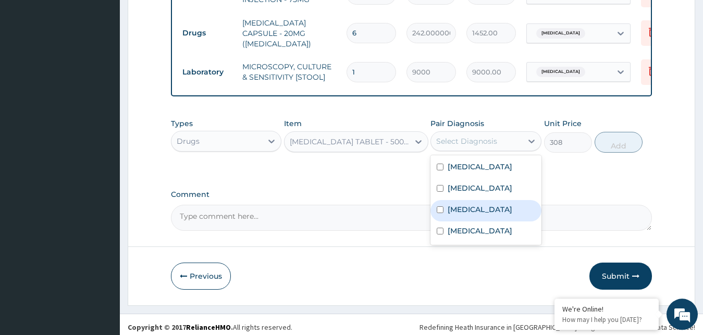
click at [468, 215] on label "Typhoid fever" at bounding box center [480, 209] width 65 height 10
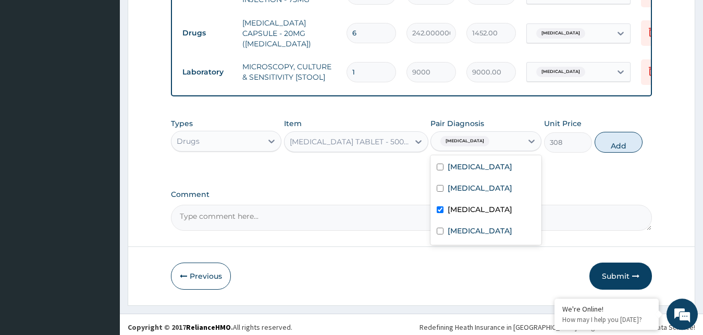
checkbox input "true"
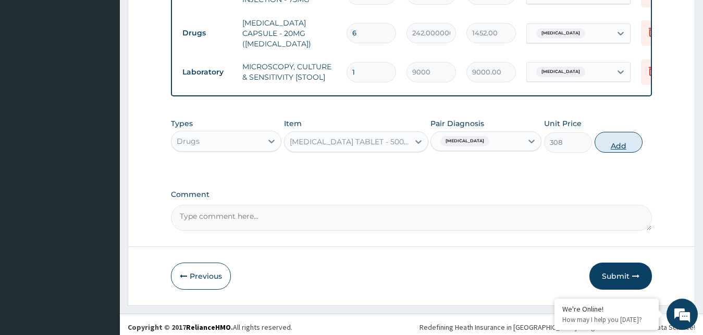
click at [631, 139] on button "Add" at bounding box center [619, 142] width 48 height 21
type input "0"
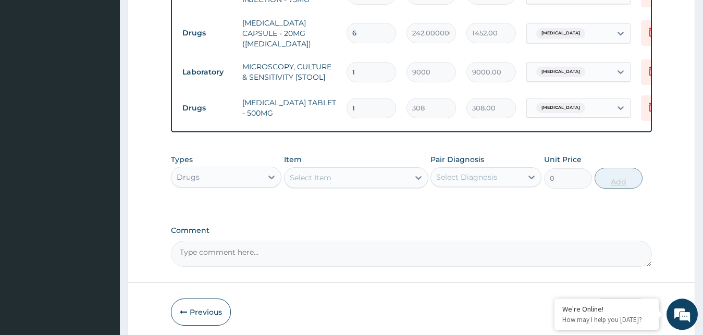
type input "10"
type input "3080.00"
type input "10"
click at [314, 175] on div "Select Item" at bounding box center [311, 177] width 42 height 10
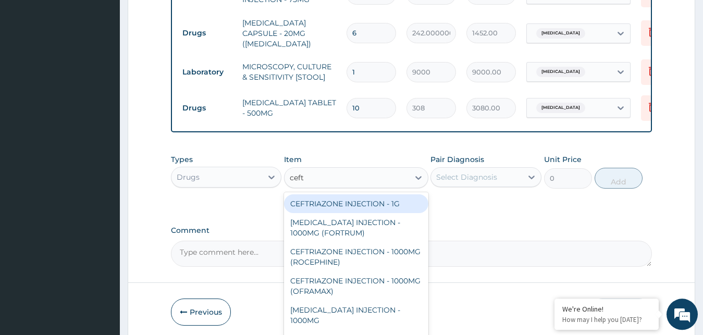
type input "ceftr"
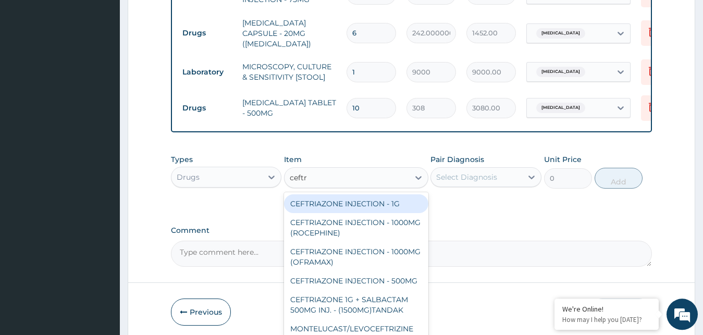
click at [387, 204] on div "CEFTRIAZONE INJECTION - 1G" at bounding box center [356, 203] width 144 height 19
type input "2596"
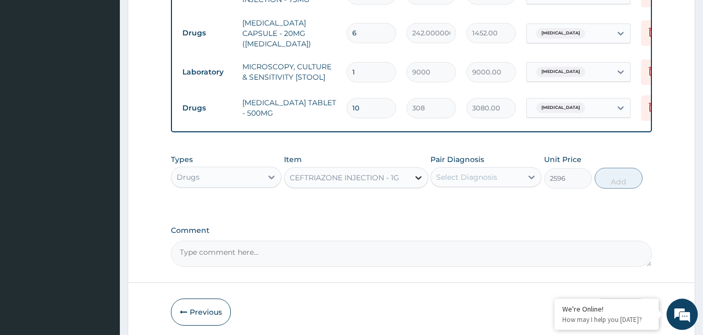
click at [417, 174] on icon at bounding box center [418, 177] width 10 height 10
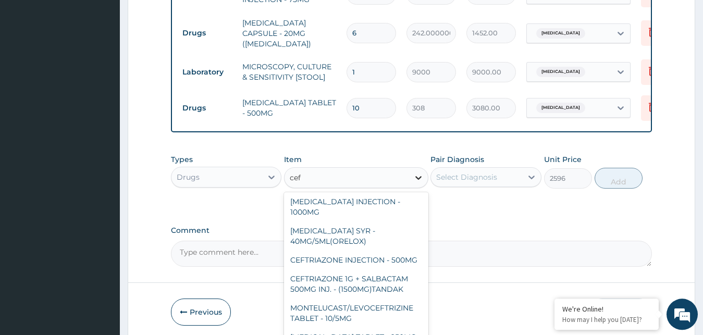
scroll to position [35, 0]
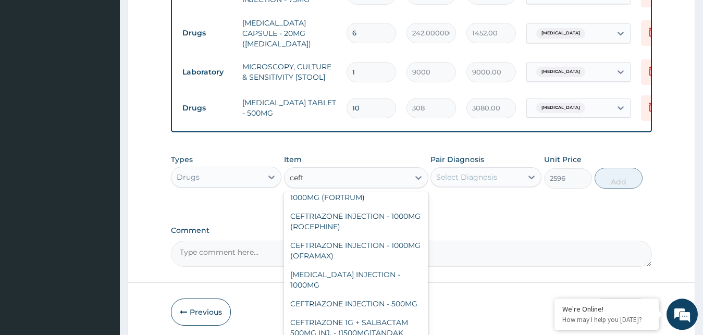
type input "ceftr"
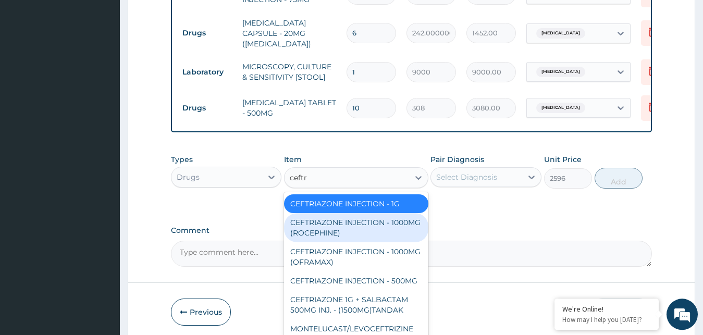
click at [381, 227] on div "CEFTRIAZONE INJECTION - 1000MG (ROCEPHINE)" at bounding box center [356, 227] width 144 height 29
type input "14960.000000000002"
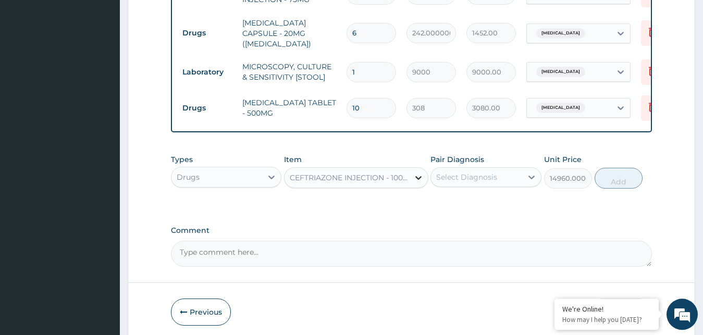
click at [417, 174] on icon at bounding box center [418, 177] width 10 height 10
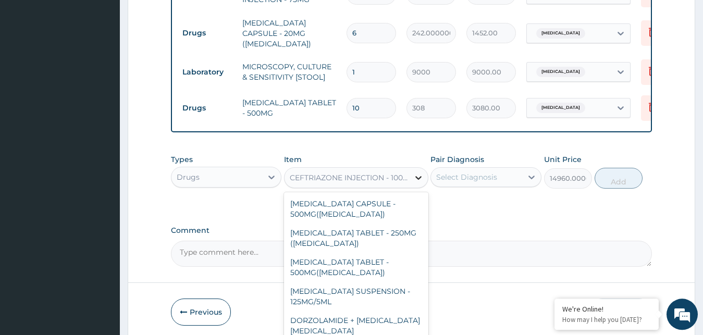
scroll to position [4401, 0]
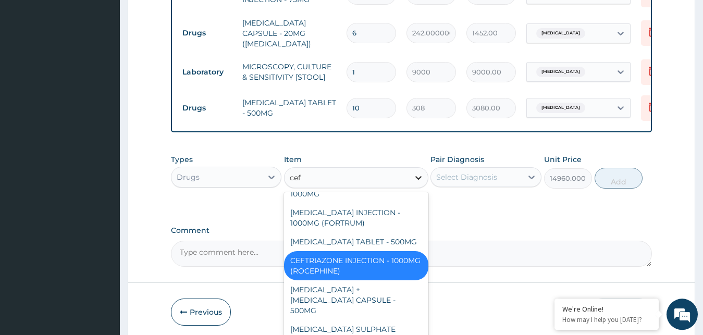
type input "ceft"
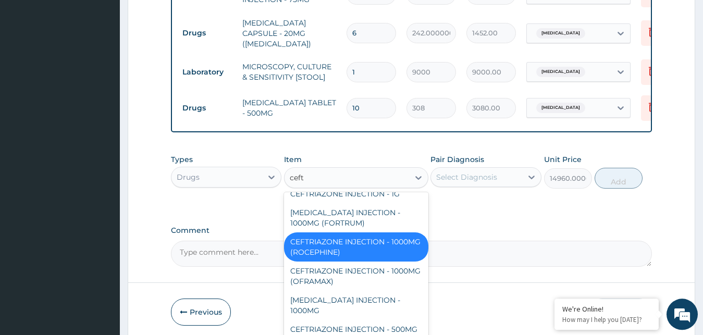
scroll to position [0, 0]
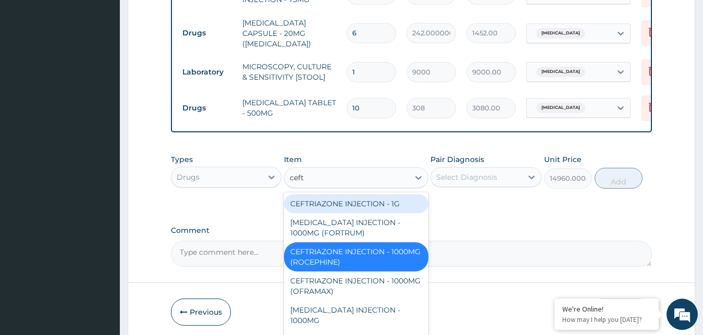
click at [395, 199] on div "CEFTRIAZONE INJECTION - 1G" at bounding box center [356, 203] width 144 height 19
type input "2596"
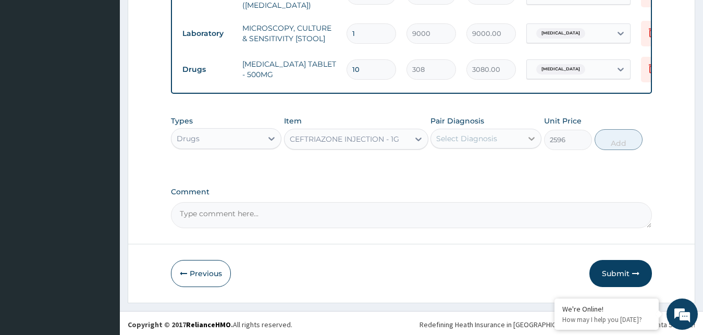
click at [527, 137] on icon at bounding box center [531, 138] width 10 height 10
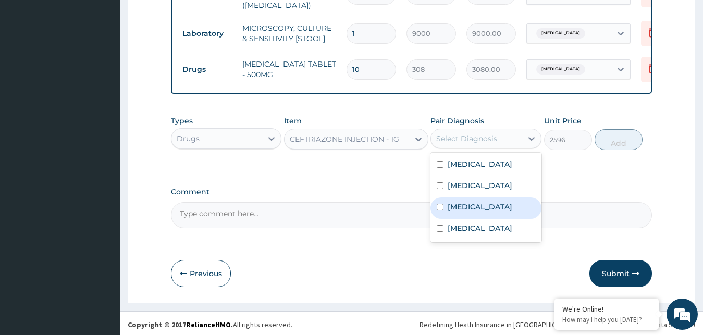
click at [481, 212] on label "Typhoid fever" at bounding box center [480, 207] width 65 height 10
checkbox input "true"
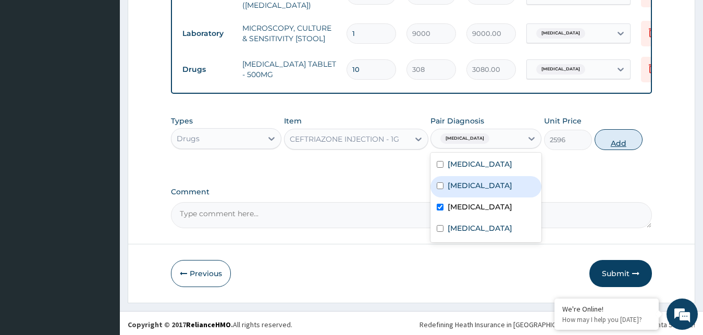
click at [615, 139] on button "Add" at bounding box center [619, 139] width 48 height 21
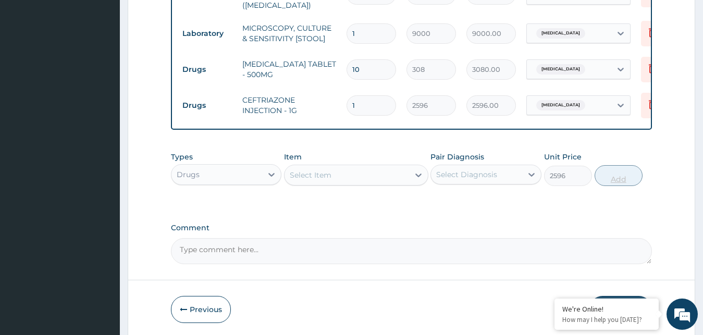
type input "0"
type input "0.00"
type input "2"
type input "5192.00"
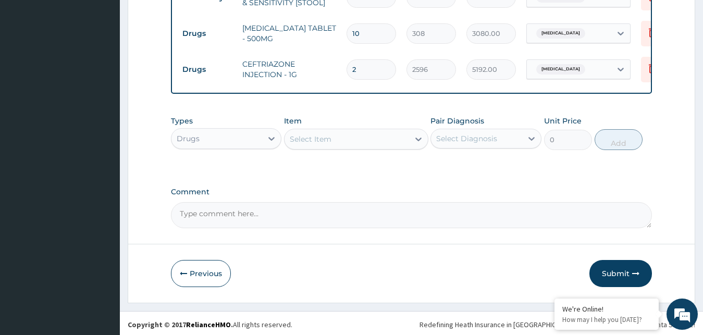
type input "2"
click at [314, 140] on div "Select Item" at bounding box center [311, 139] width 42 height 10
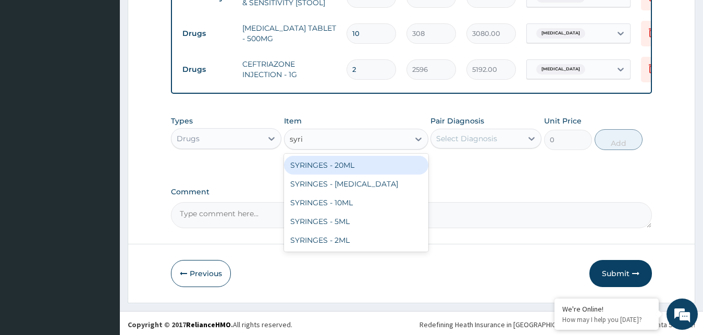
type input "syrin"
click at [303, 163] on div "SYRINGES - 20ML" at bounding box center [356, 165] width 144 height 19
type input "132"
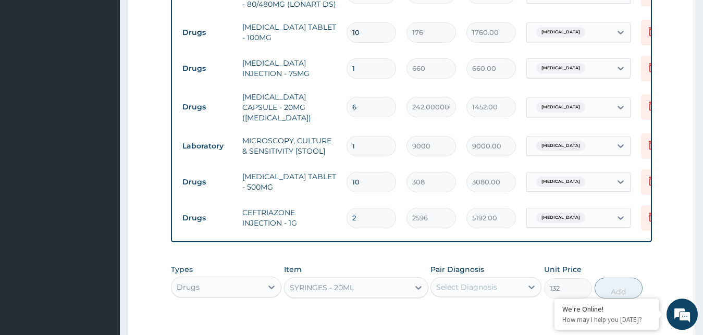
scroll to position [475, 0]
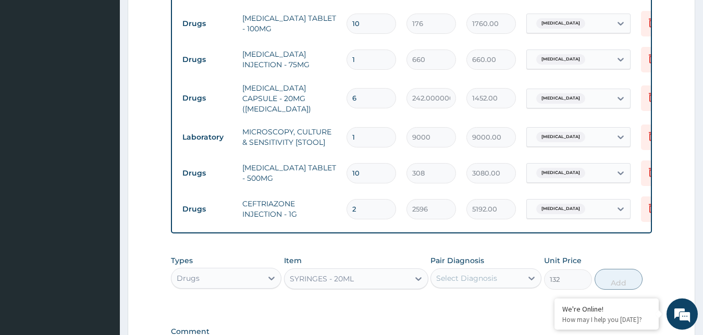
click at [461, 278] on div "Select Diagnosis" at bounding box center [466, 278] width 61 height 10
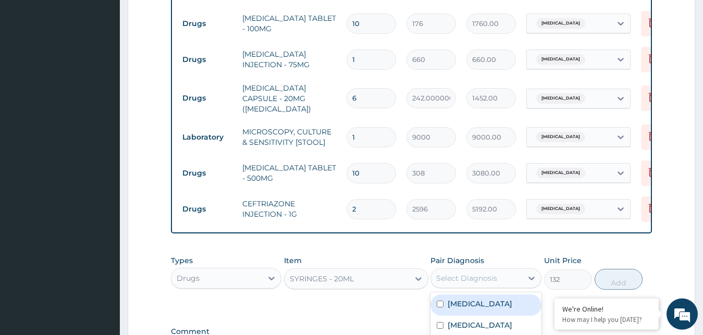
scroll to position [614, 0]
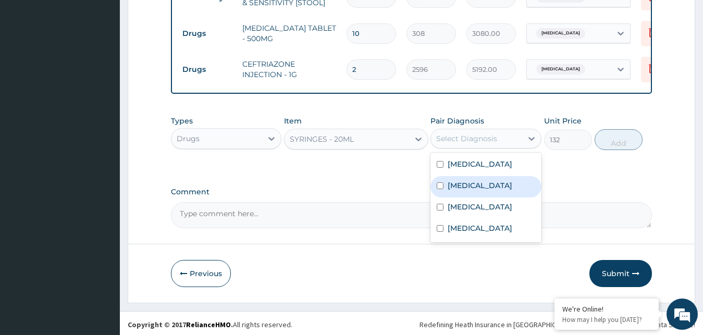
click at [449, 191] on label "Malaria" at bounding box center [480, 185] width 65 height 10
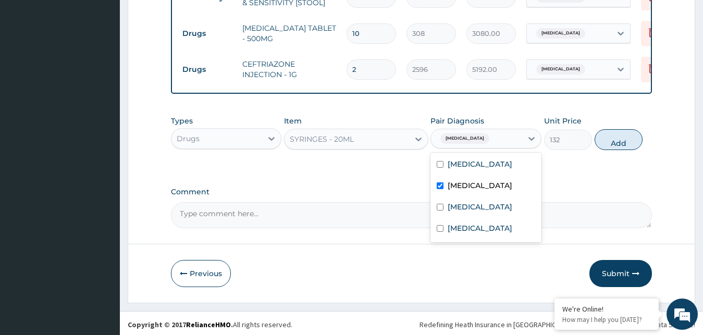
checkbox input "true"
click at [452, 212] on label "Typhoid fever" at bounding box center [480, 207] width 65 height 10
checkbox input "true"
click at [460, 233] on label "Anemia" at bounding box center [480, 228] width 65 height 10
checkbox input "true"
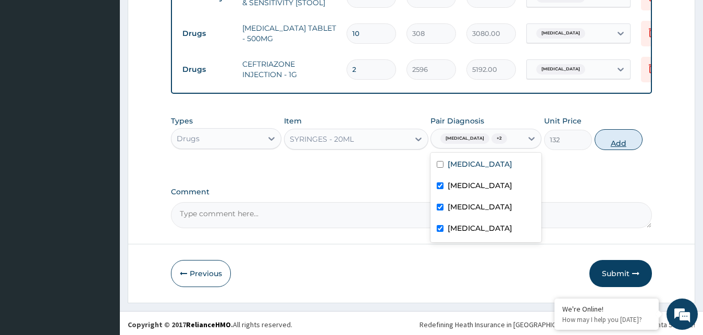
click at [612, 140] on button "Add" at bounding box center [619, 139] width 48 height 21
type input "0"
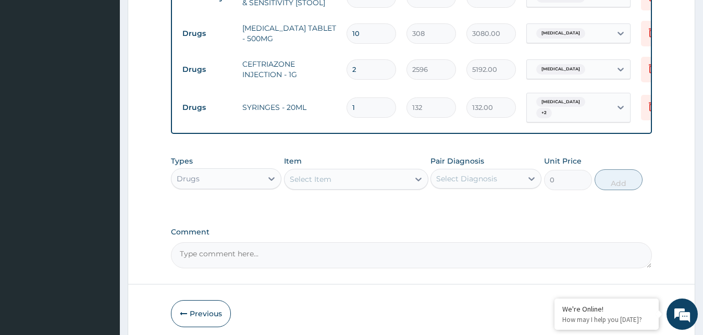
type input "10"
type input "1320.00"
type input "10"
click at [303, 174] on div "Select Item" at bounding box center [311, 179] width 42 height 10
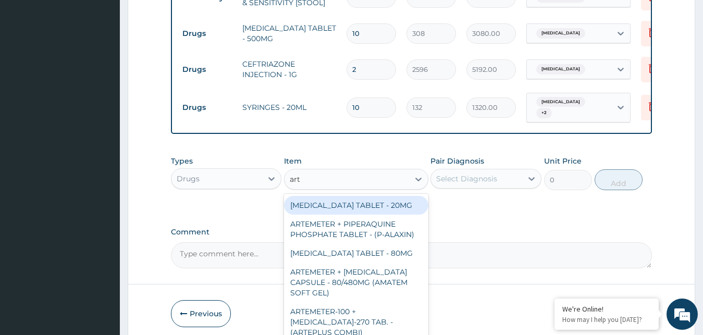
type input "arte"
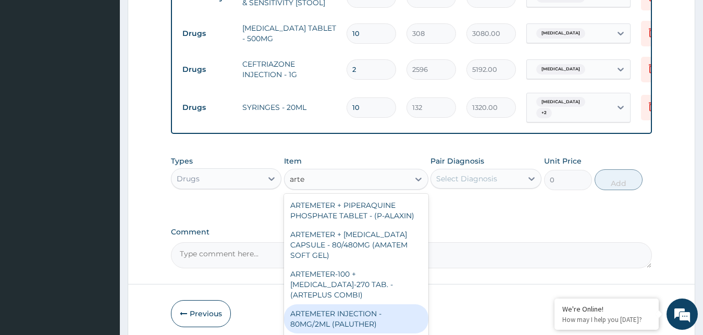
click at [363, 318] on div "ARTEMETER INJECTION - 80MG/2ML (PALUTHER)" at bounding box center [356, 318] width 144 height 29
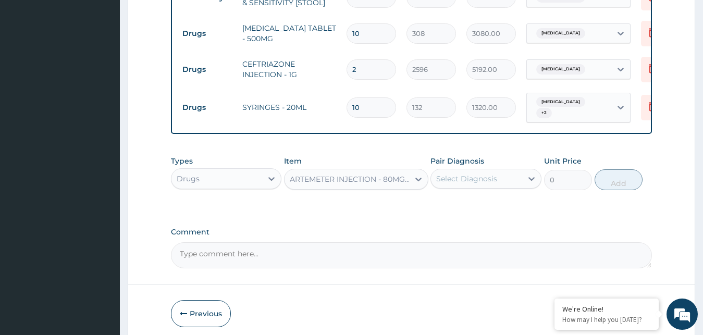
type input "1100"
click at [490, 175] on div "Select Diagnosis" at bounding box center [466, 179] width 61 height 10
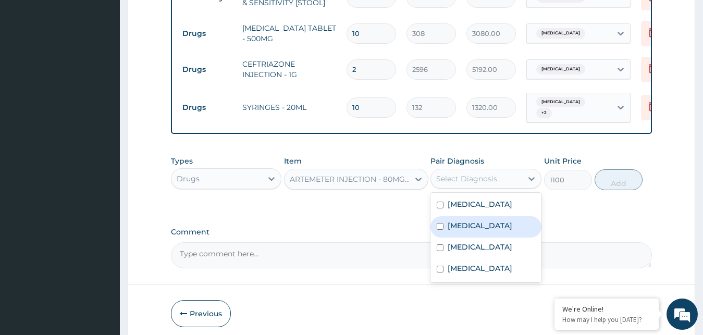
click at [465, 230] on label "Malaria" at bounding box center [480, 225] width 65 height 10
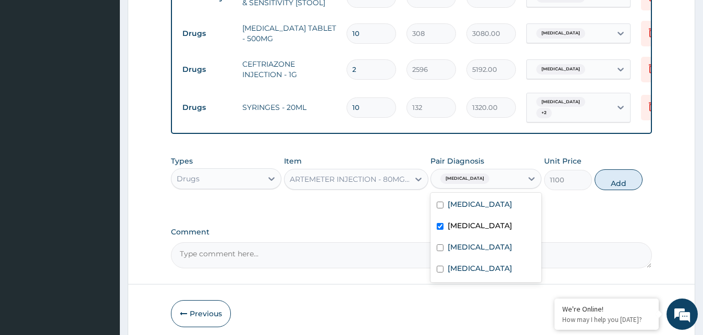
checkbox input "true"
click at [616, 173] on button "Add" at bounding box center [619, 179] width 48 height 21
type input "0"
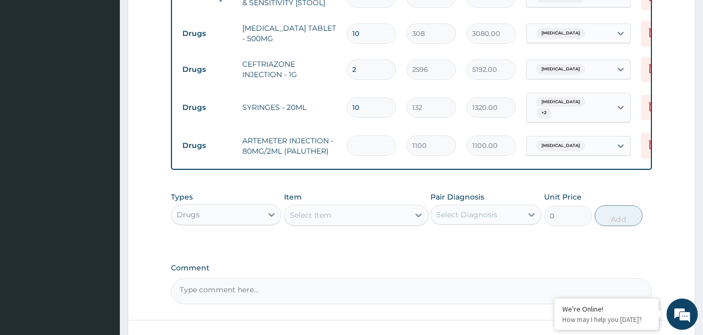
type input "0.00"
type input "6"
type input "6600.00"
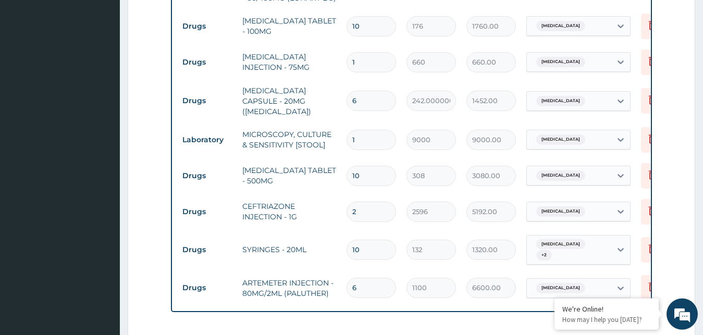
scroll to position [480, 0]
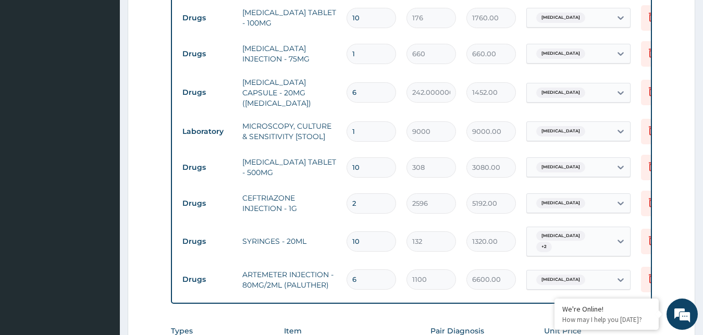
type input "6"
click at [372, 231] on input "10" at bounding box center [370, 241] width 49 height 20
type input "1"
type input "132.00"
type input "11"
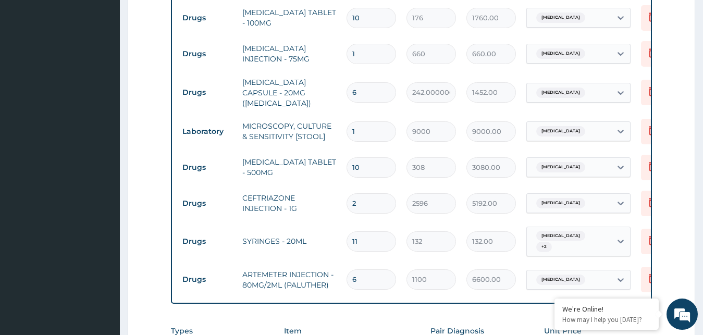
type input "1452.00"
type input "11"
click at [561, 237] on div "Malaria + 2" at bounding box center [569, 241] width 84 height 29
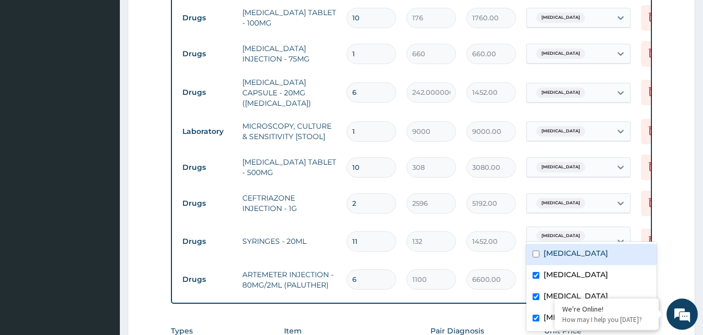
click at [366, 231] on input "11" at bounding box center [370, 241] width 49 height 20
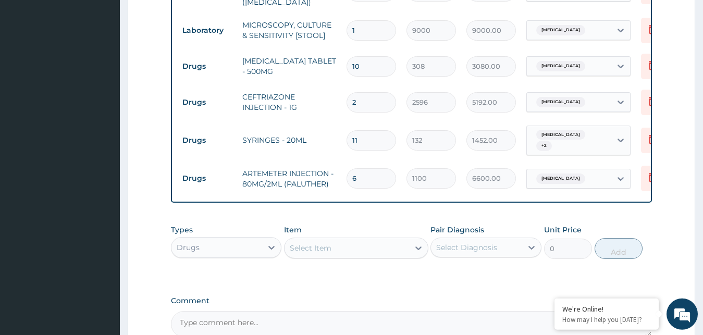
scroll to position [686, 0]
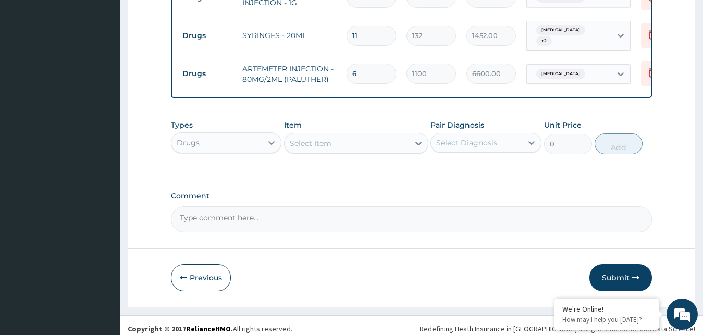
click at [615, 264] on button "Submit" at bounding box center [620, 277] width 63 height 27
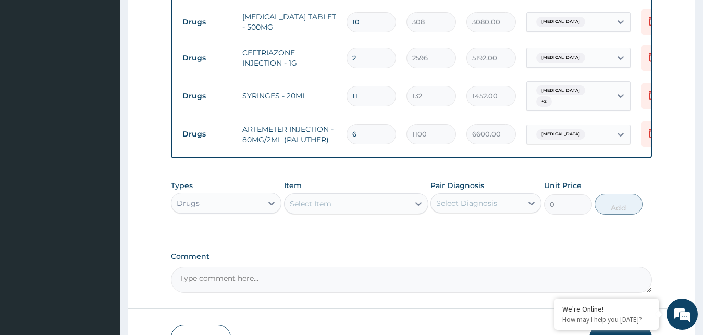
scroll to position [630, 0]
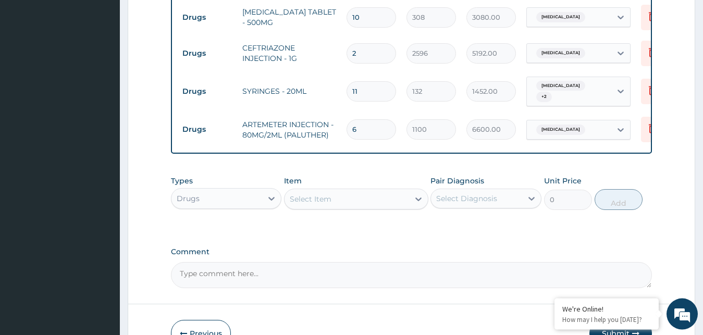
click at [325, 195] on div "Select Item" at bounding box center [311, 199] width 42 height 10
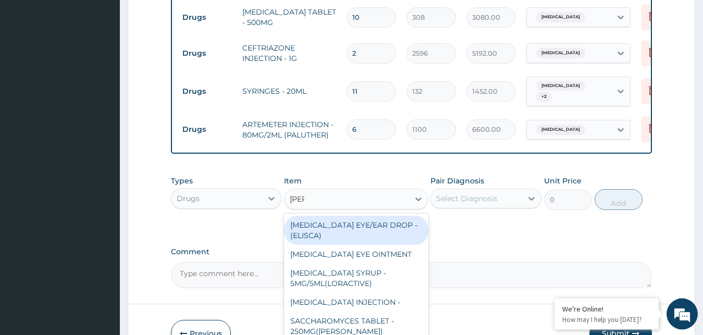
type input "lorat"
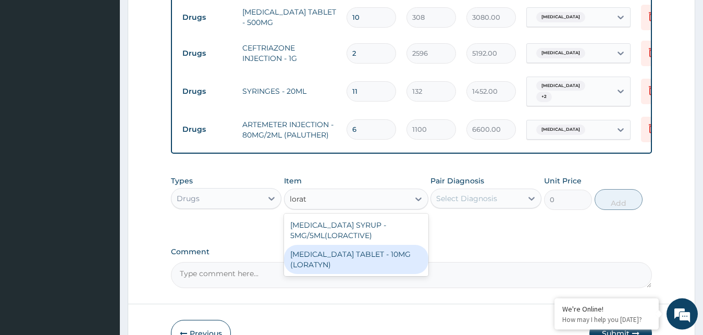
click at [361, 255] on div "LORATADINE TABLET - 10MG (LORATYN)" at bounding box center [356, 259] width 144 height 29
type input "154"
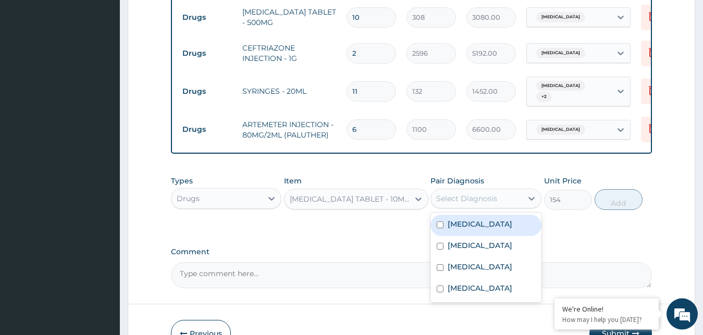
click at [464, 193] on div "Select Diagnosis" at bounding box center [466, 198] width 61 height 10
click at [472, 222] on label "Upper respiratory infection" at bounding box center [480, 224] width 65 height 10
checkbox input "true"
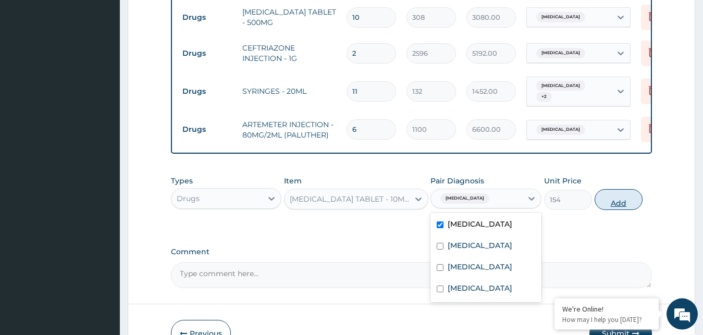
click at [628, 196] on button "Add" at bounding box center [619, 199] width 48 height 21
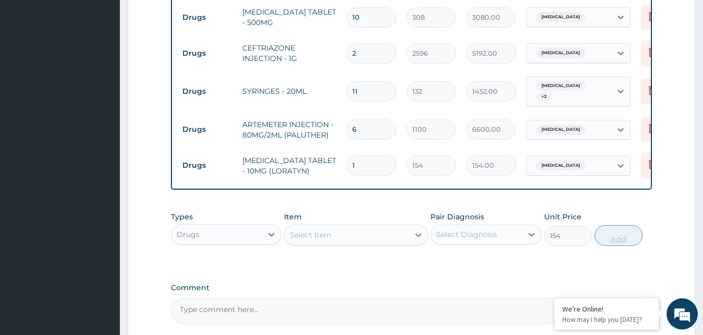
type input "0"
type input "10"
type input "1540.00"
type input "10"
click at [326, 230] on div "Select Item" at bounding box center [311, 235] width 42 height 10
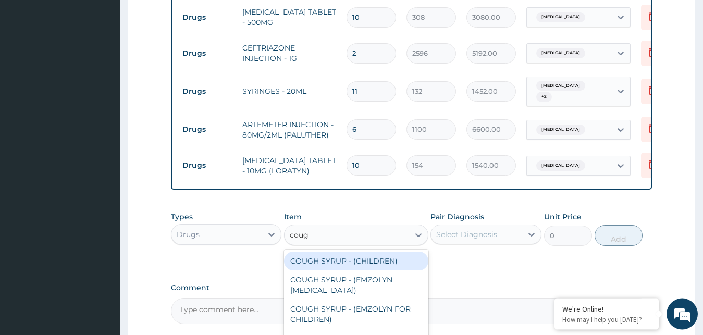
type input "cough"
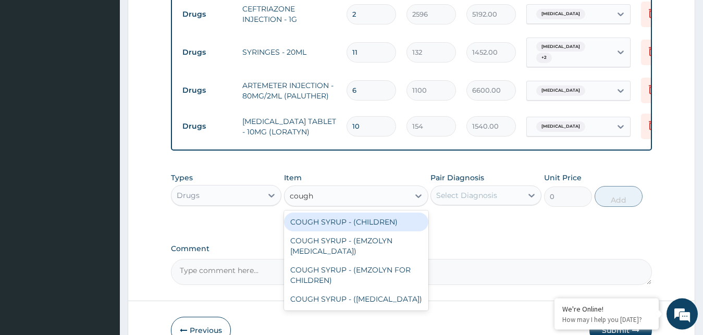
scroll to position [676, 0]
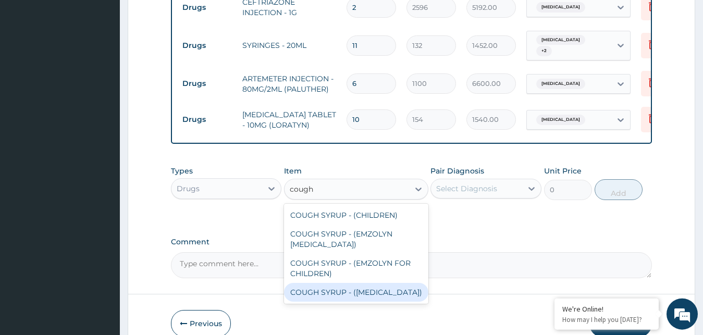
click at [391, 283] on div "COUGH SYRUP - (EXPECTORANT)" at bounding box center [356, 292] width 144 height 19
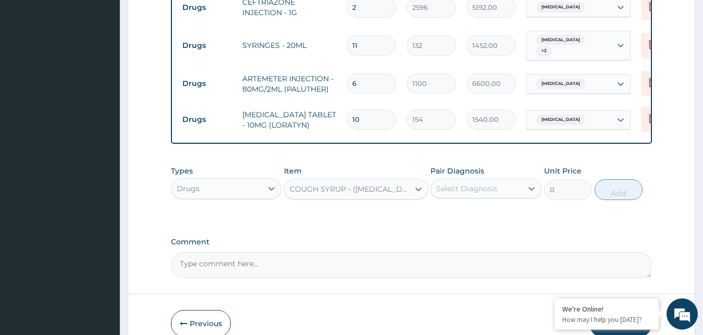
type input "1760.0000000000002"
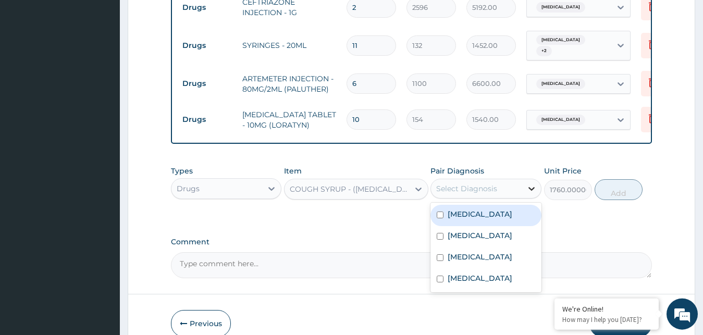
click at [528, 183] on icon at bounding box center [531, 188] width 10 height 10
click at [500, 216] on label "Upper respiratory infection" at bounding box center [480, 214] width 65 height 10
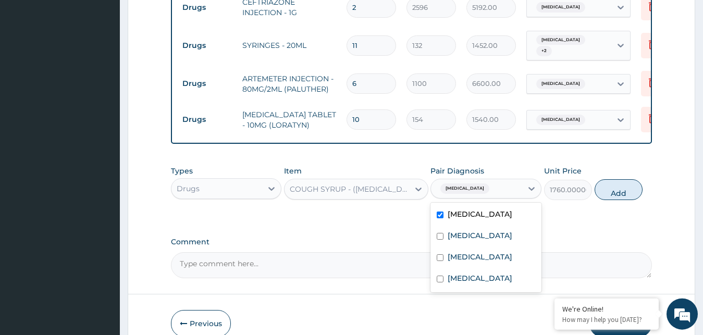
checkbox input "true"
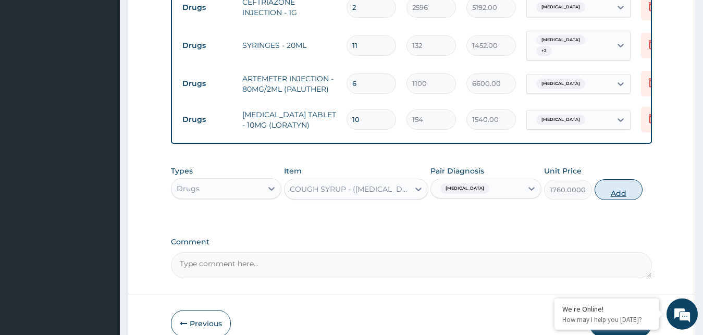
click at [627, 181] on button "Add" at bounding box center [619, 189] width 48 height 21
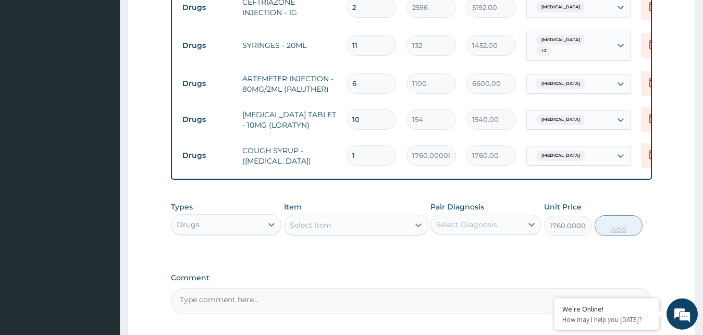
type input "0"
click at [393, 221] on div "Select Item" at bounding box center [346, 225] width 125 height 17
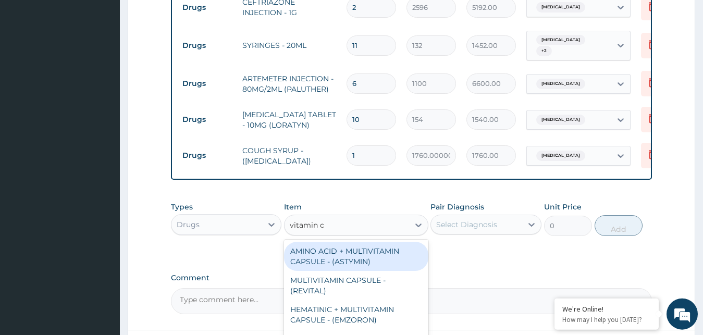
type input "vitamin c"
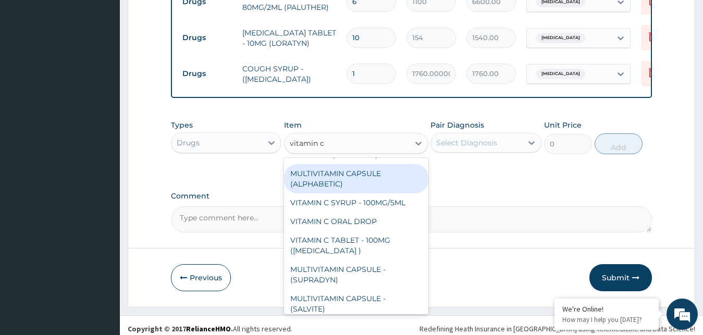
scroll to position [119, 0]
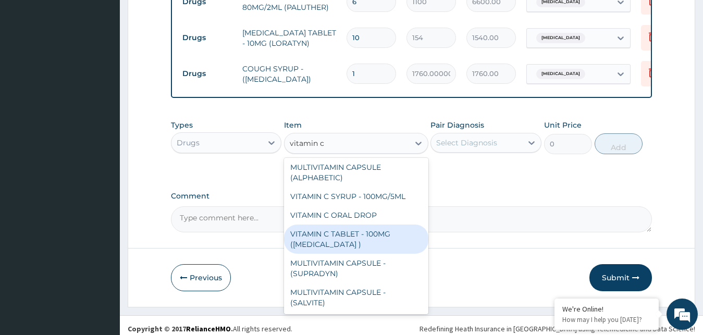
click at [358, 238] on div "VITAMIN C TABLET - 100MG (ASCORBIC ACID )" at bounding box center [356, 239] width 144 height 29
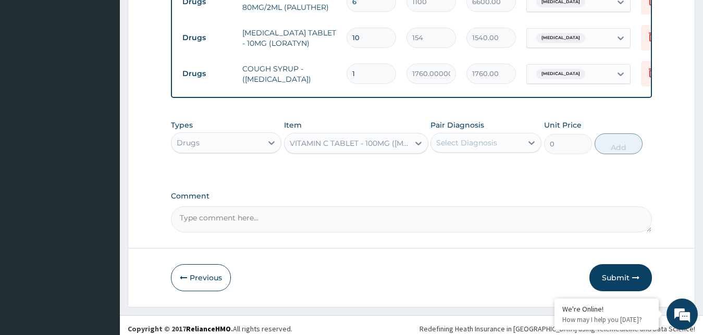
type input "26.400000000000002"
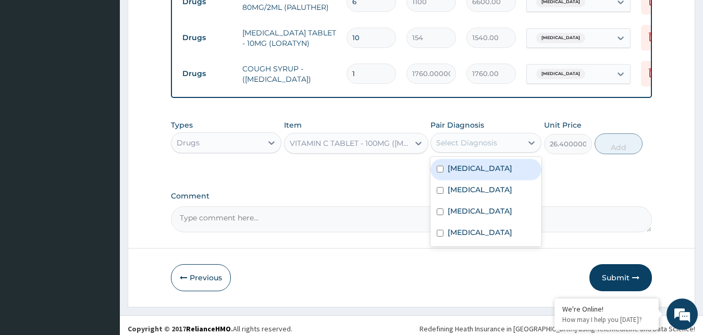
click at [474, 138] on div "Select Diagnosis" at bounding box center [466, 143] width 61 height 10
click at [493, 165] on label "Upper respiratory infection" at bounding box center [480, 168] width 65 height 10
checkbox input "true"
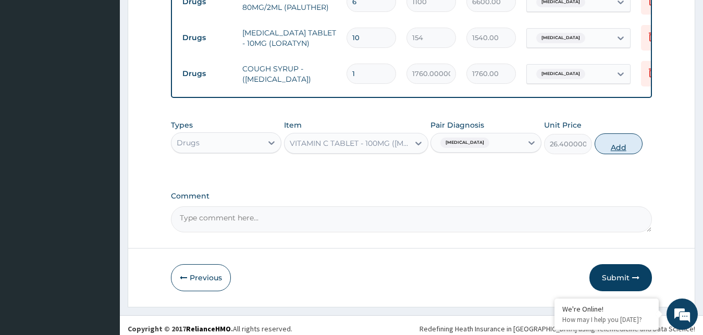
click at [620, 141] on button "Add" at bounding box center [619, 143] width 48 height 21
type input "0"
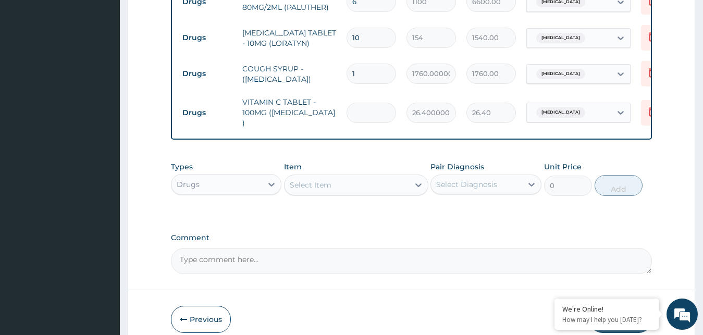
type input "0.00"
type input "6"
type input "158.40"
type input "60"
type input "1584.00"
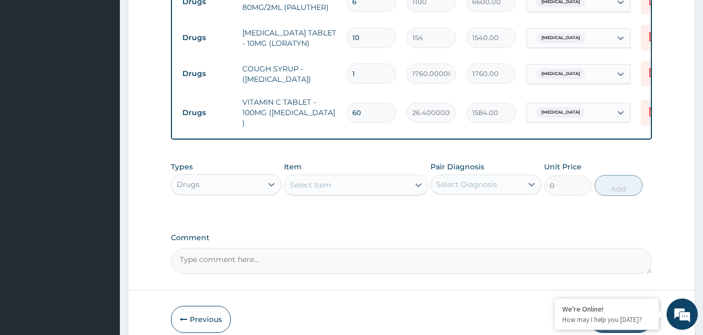
scroll to position [794, 0]
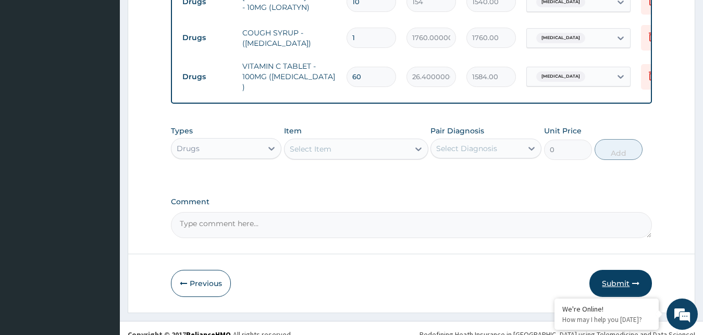
type input "60"
click at [624, 273] on button "Submit" at bounding box center [620, 283] width 63 height 27
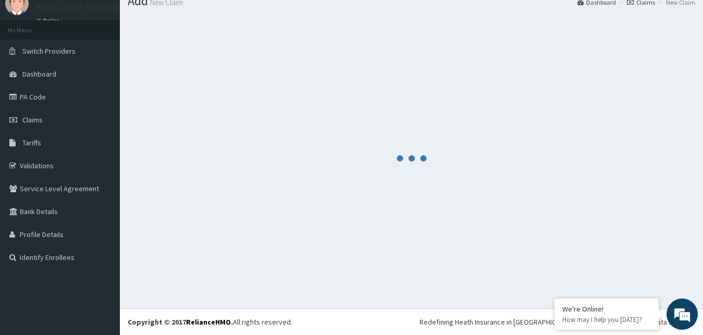
scroll to position [40, 0]
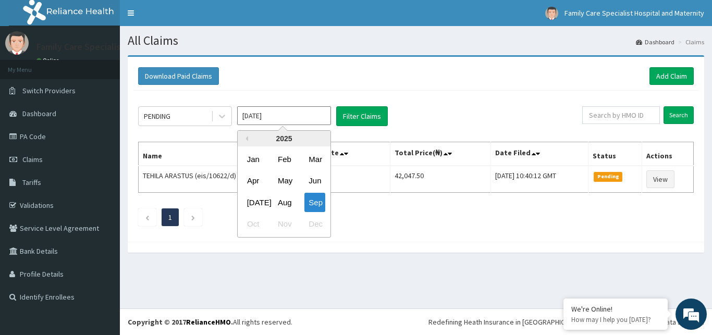
click at [264, 115] on input "[DATE]" at bounding box center [284, 115] width 94 height 19
click at [285, 201] on div "Aug" at bounding box center [284, 202] width 21 height 19
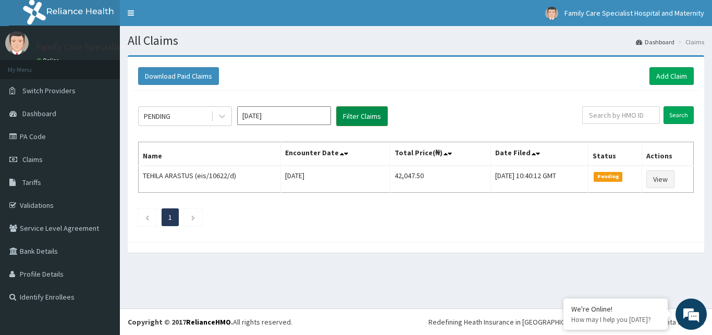
click at [377, 115] on button "Filter Claims" at bounding box center [362, 116] width 52 height 20
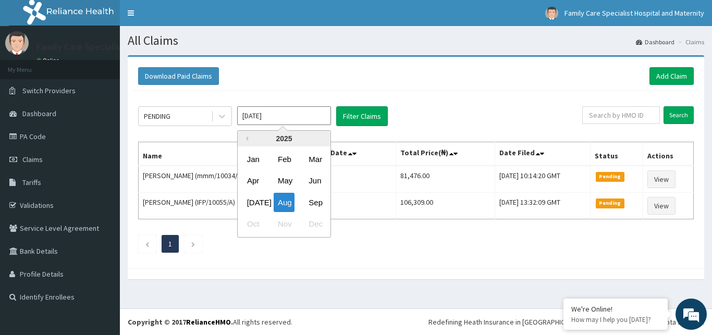
click at [269, 118] on input "[DATE]" at bounding box center [284, 115] width 94 height 19
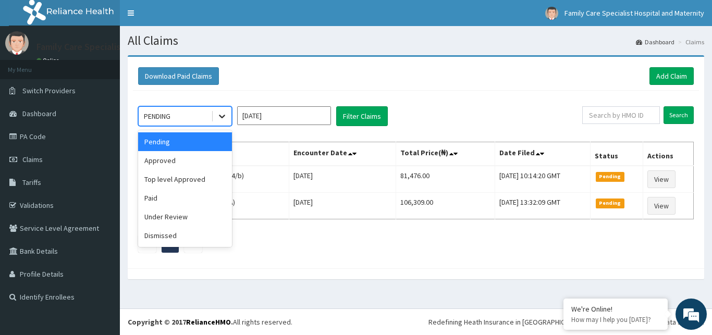
click at [218, 114] on icon at bounding box center [222, 116] width 10 height 10
click at [185, 160] on div "Approved" at bounding box center [185, 160] width 94 height 19
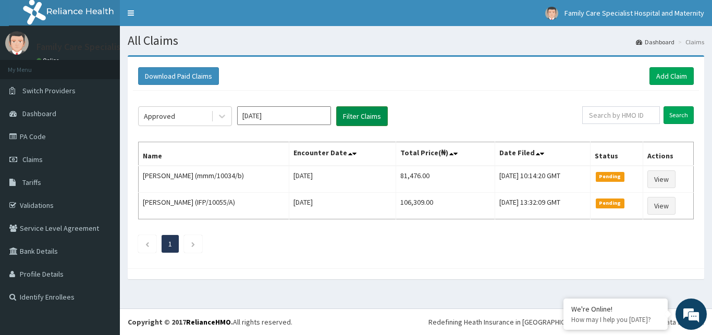
click at [359, 112] on button "Filter Claims" at bounding box center [362, 116] width 52 height 20
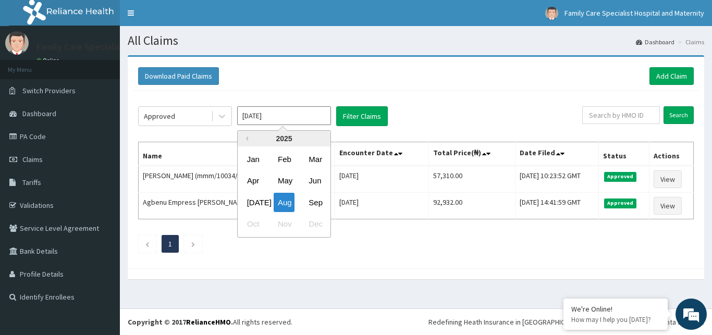
click at [257, 114] on input "[DATE]" at bounding box center [284, 115] width 94 height 19
click at [316, 201] on div "Sep" at bounding box center [314, 202] width 21 height 19
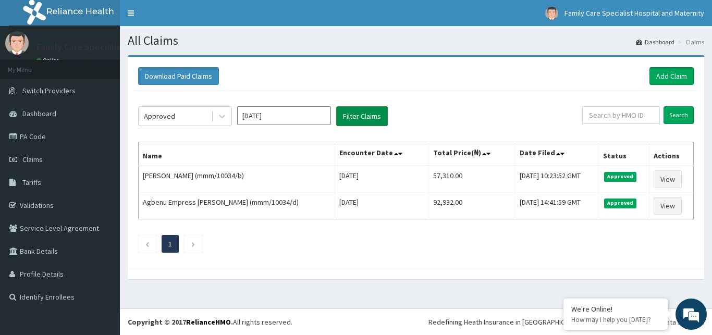
click at [378, 114] on button "Filter Claims" at bounding box center [362, 116] width 52 height 20
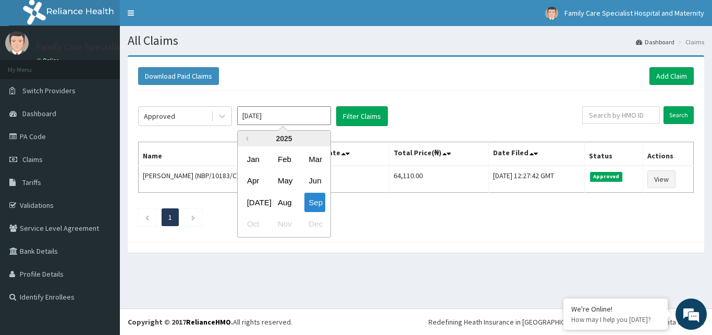
click at [284, 120] on input "[DATE]" at bounding box center [284, 115] width 94 height 19
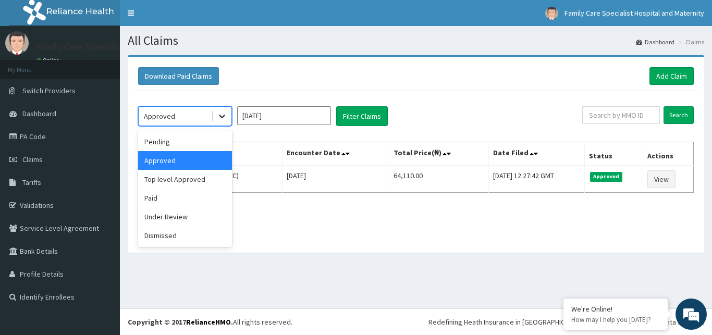
click at [220, 115] on icon at bounding box center [222, 116] width 10 height 10
click at [182, 141] on div "Pending" at bounding box center [185, 141] width 94 height 19
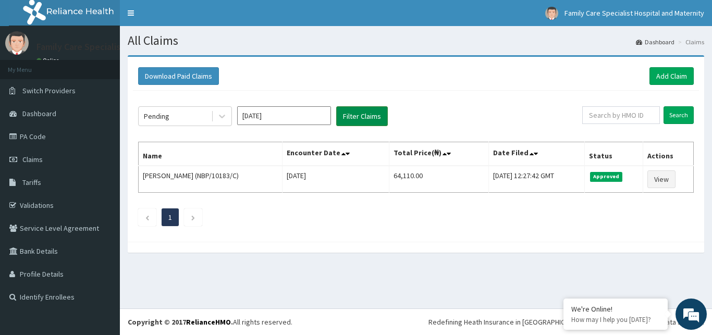
click at [366, 119] on button "Filter Claims" at bounding box center [362, 116] width 52 height 20
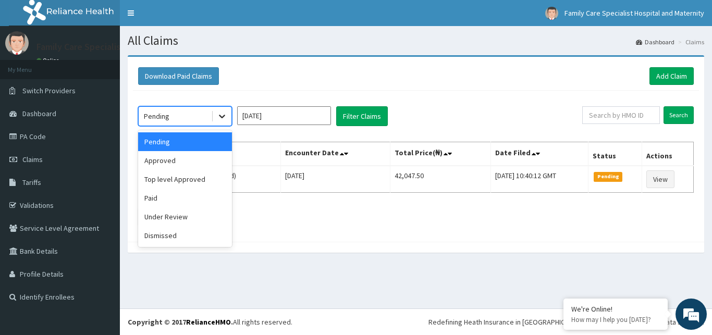
click at [221, 117] on icon at bounding box center [222, 117] width 6 height 4
click at [190, 214] on div "Under Review" at bounding box center [185, 216] width 94 height 19
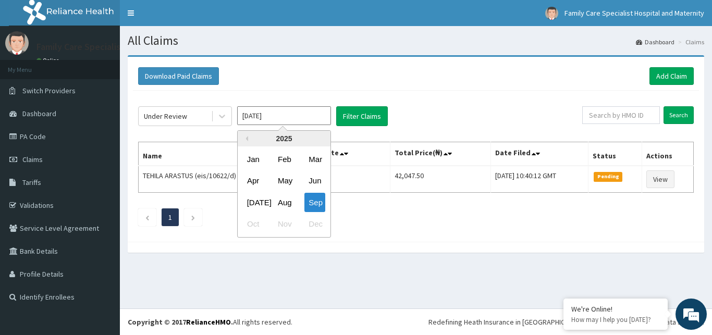
click at [266, 120] on input "[DATE]" at bounding box center [284, 115] width 94 height 19
click at [286, 204] on div "Aug" at bounding box center [284, 202] width 21 height 19
type input "[DATE]"
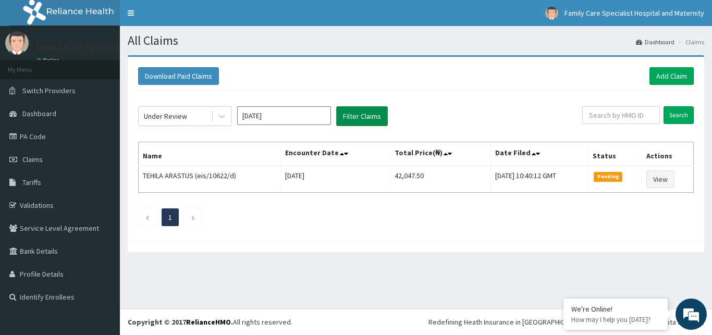
click at [376, 116] on button "Filter Claims" at bounding box center [362, 116] width 52 height 20
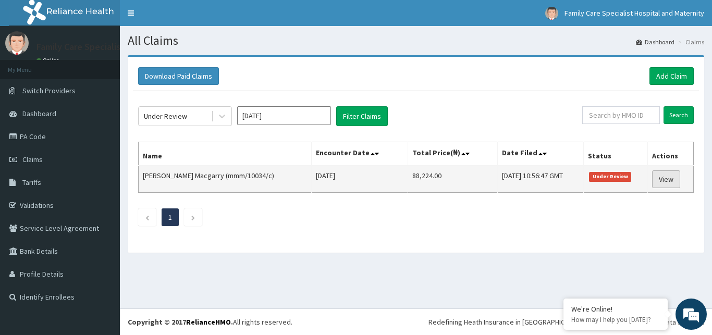
click at [670, 178] on link "View" at bounding box center [666, 179] width 28 height 18
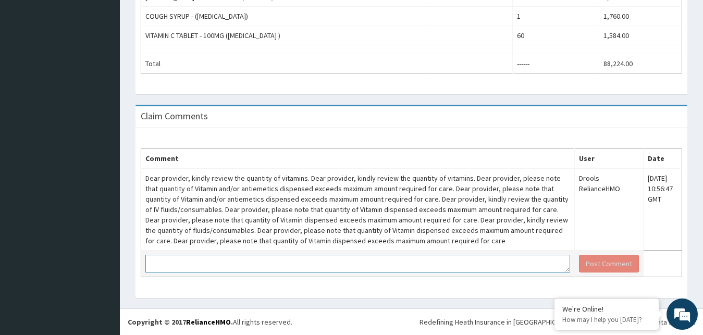
click at [490, 265] on textarea at bounding box center [357, 264] width 425 height 18
type textarea "t"
click at [233, 265] on textarea "Dear HMO, Tabs vitamin C II TDSX 10/7" at bounding box center [357, 264] width 425 height 18
click at [252, 264] on textarea "Dear HMO, Tabs vitamin C II TDSX 10/7" at bounding box center [357, 264] width 425 height 18
type textarea "Dear HMO, Tabs vitamin C II TDS X 10/7"
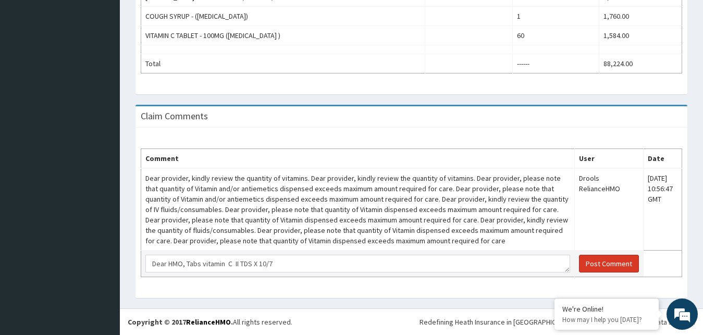
click at [610, 261] on button "Post Comment" at bounding box center [609, 264] width 60 height 18
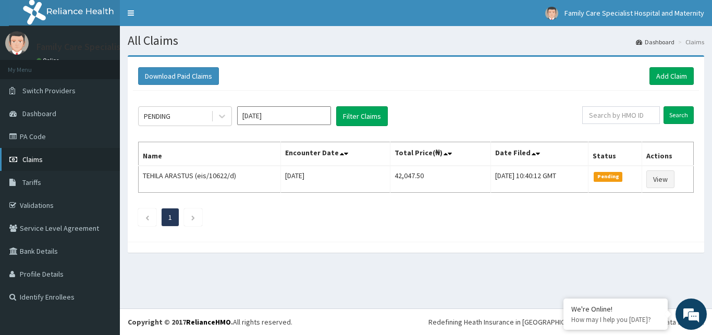
click at [34, 157] on span "Claims" at bounding box center [32, 159] width 20 height 9
